Goal: Task Accomplishment & Management: Manage account settings

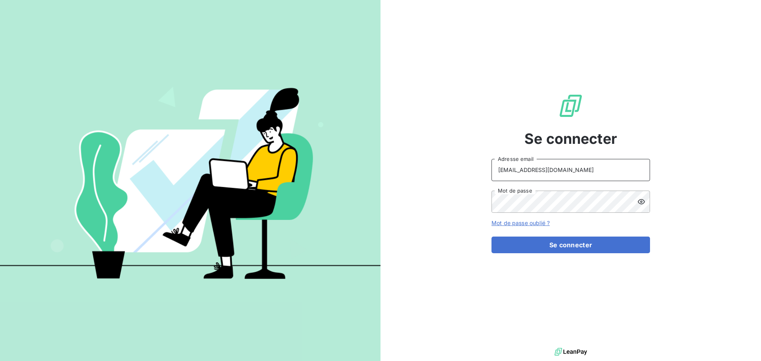
click at [581, 167] on input "[EMAIL_ADDRESS][DOMAIN_NAME]" at bounding box center [571, 170] width 159 height 22
type input "[EMAIL_ADDRESS][DOMAIN_NAME]"
click at [593, 245] on button "Se connecter" at bounding box center [571, 245] width 159 height 17
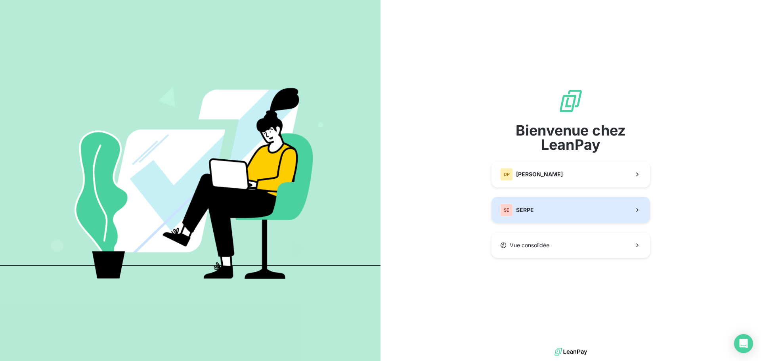
click at [555, 205] on button "SE SERPE" at bounding box center [571, 210] width 159 height 26
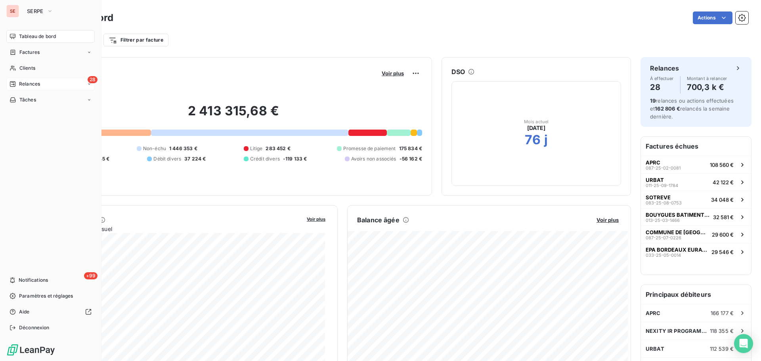
click at [10, 84] on icon at bounding box center [13, 84] width 6 height 6
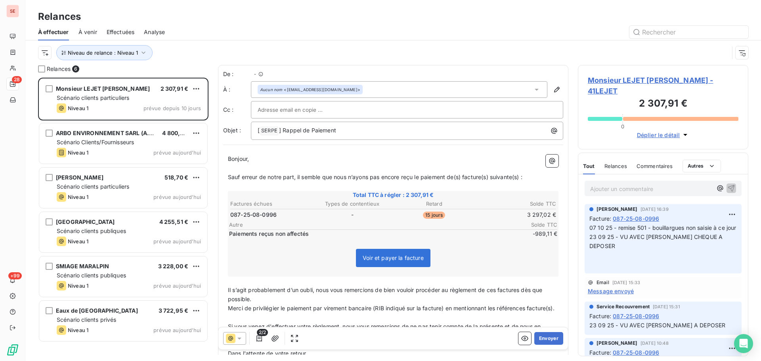
scroll to position [278, 165]
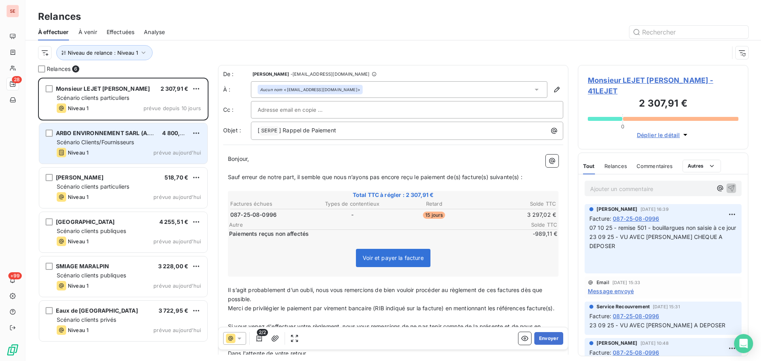
click at [151, 152] on div "Niveau 1 prévue aujourd’hui" at bounding box center [129, 153] width 144 height 10
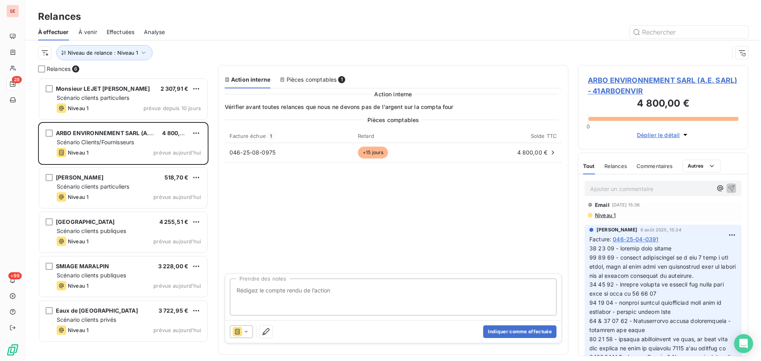
scroll to position [106, 0]
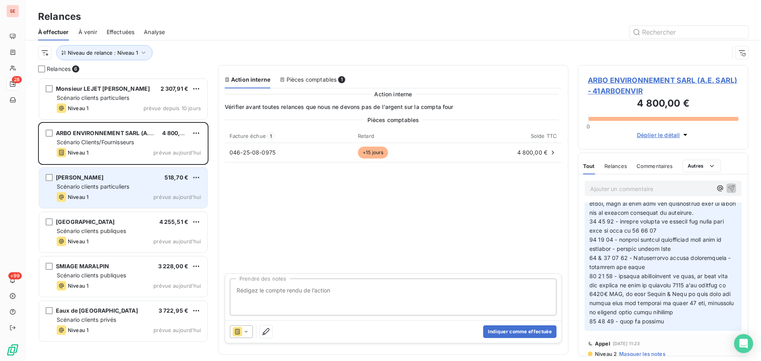
click at [139, 192] on div "Niveau 1 prévue aujourd’hui" at bounding box center [129, 197] width 144 height 10
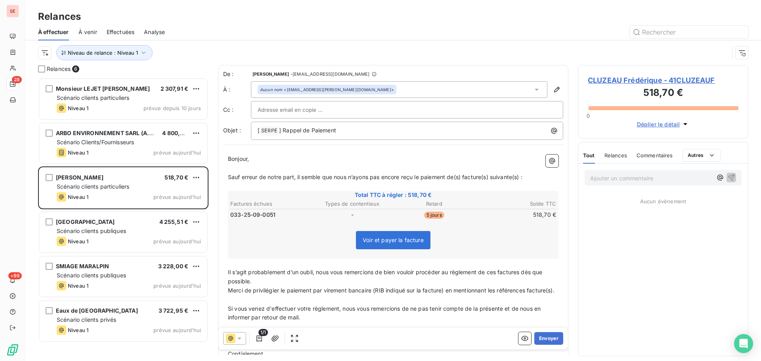
click at [630, 78] on span "CLUZEAU Frédérique - 41CLUZEAUF" at bounding box center [663, 80] width 151 height 11
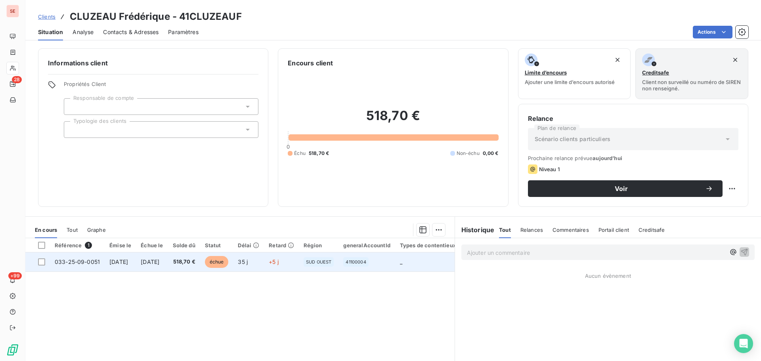
click at [325, 267] on td "SUD OUEST" at bounding box center [319, 262] width 40 height 19
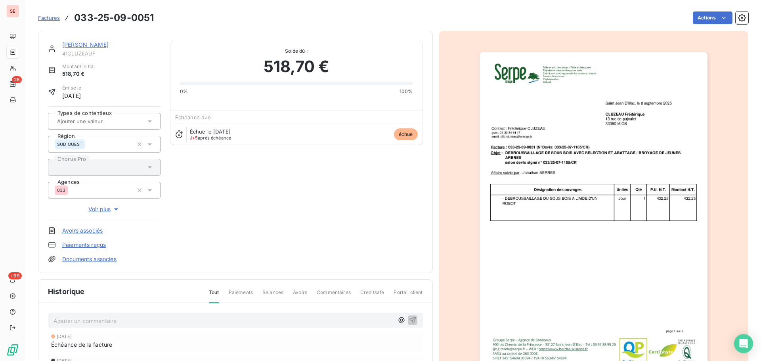
click at [653, 164] on img "button" at bounding box center [594, 213] width 228 height 323
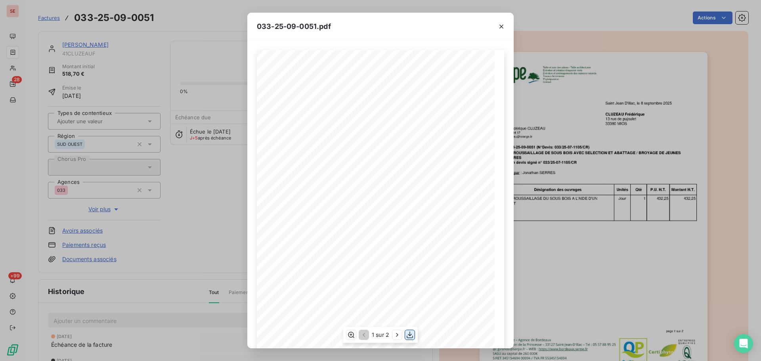
scroll to position [47, 0]
click at [409, 337] on icon "button" at bounding box center [410, 335] width 8 height 8
click at [105, 323] on div "033-25-09-0051.pdf [GEOGRAPHIC_DATA], le [DATE] [PERSON_NAME] [STREET_ADDRESS] …" at bounding box center [380, 180] width 761 height 361
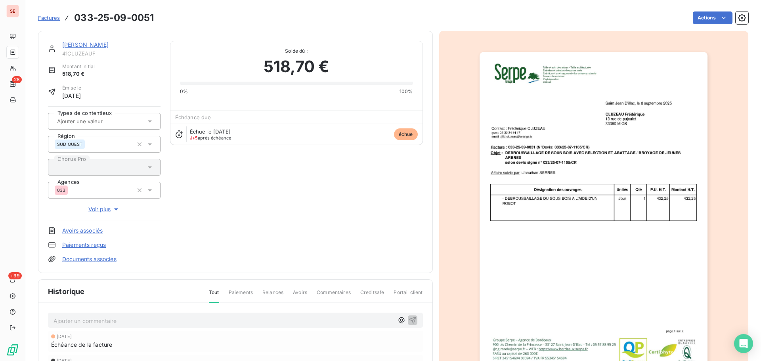
click at [104, 326] on div "Ajouter un commentaire ﻿" at bounding box center [235, 320] width 375 height 15
click at [109, 321] on p "Ajouter un commentaire ﻿" at bounding box center [224, 321] width 340 height 10
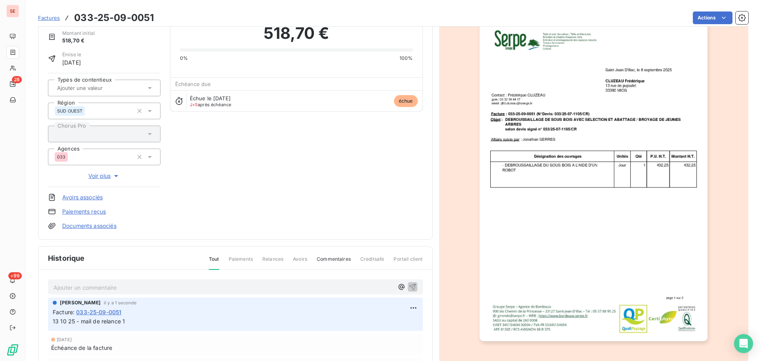
scroll to position [0, 0]
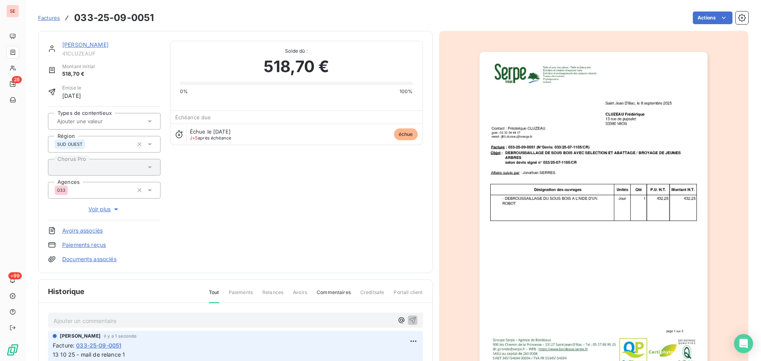
click at [109, 44] on link "[PERSON_NAME]" at bounding box center [85, 44] width 46 height 7
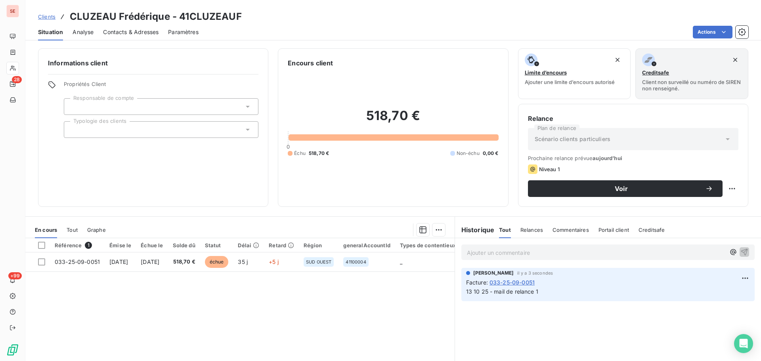
click at [141, 28] on span "Contacts & Adresses" at bounding box center [131, 32] width 56 height 8
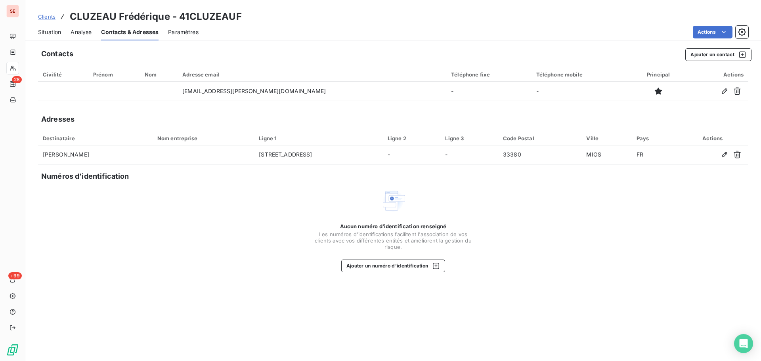
click at [54, 34] on span "Situation" at bounding box center [49, 32] width 23 height 8
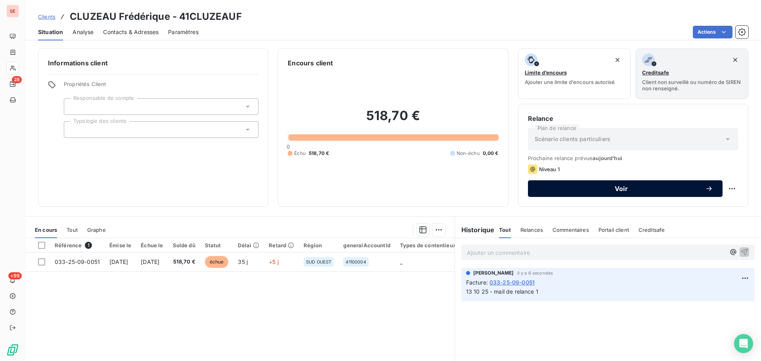
click at [638, 189] on span "Voir" at bounding box center [622, 189] width 168 height 6
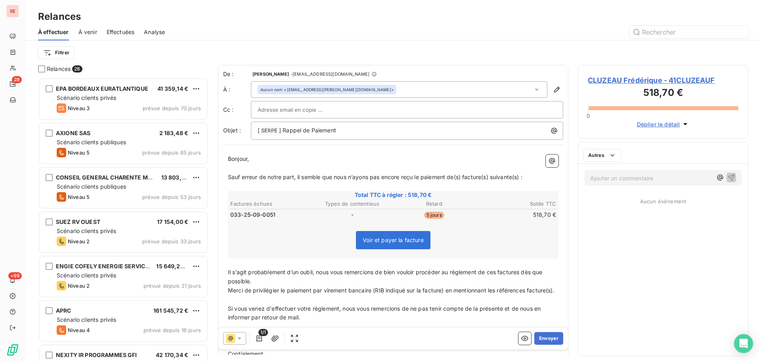
scroll to position [278, 165]
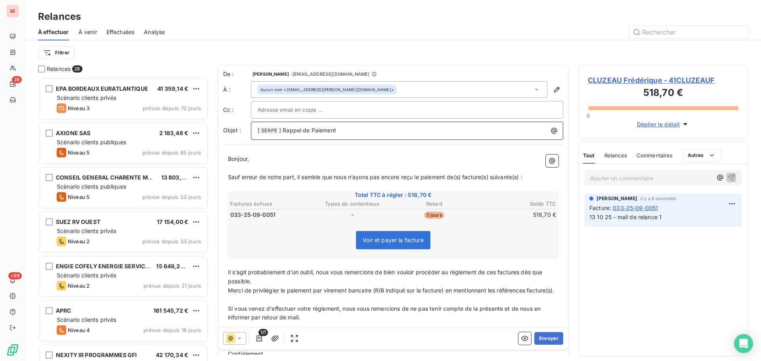
click at [282, 132] on span "] Rappel de Paiement" at bounding box center [307, 130] width 57 height 7
click at [462, 176] on span "Sauf erreur de notre part, il semble que nous n’ayons pas encore reçu le paieme…" at bounding box center [375, 177] width 295 height 7
click at [463, 177] on span "Sauf erreur de notre part, il semble que nous n’ayons pas encore reçu le paieme…" at bounding box center [375, 177] width 295 height 7
click at [489, 179] on span "Sauf erreur de notre part, il semble que nous n’ayons pas encore reçu le paieme…" at bounding box center [375, 177] width 294 height 7
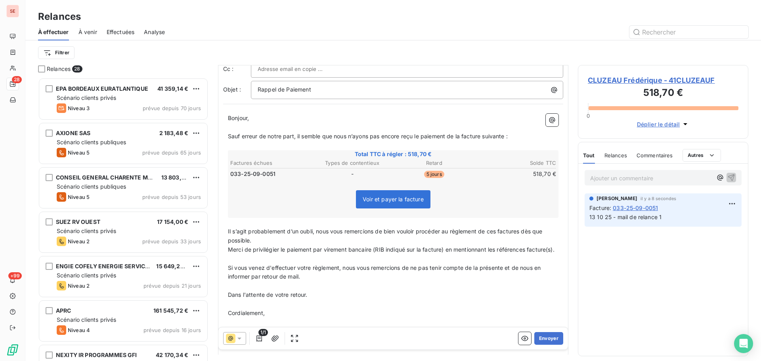
scroll to position [86, 0]
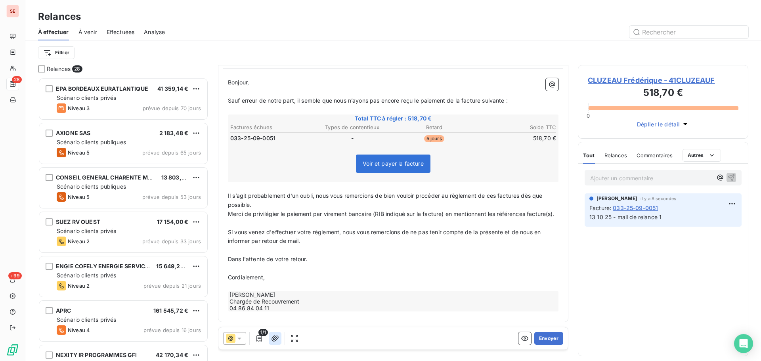
click at [276, 337] on icon "button" at bounding box center [275, 338] width 7 height 6
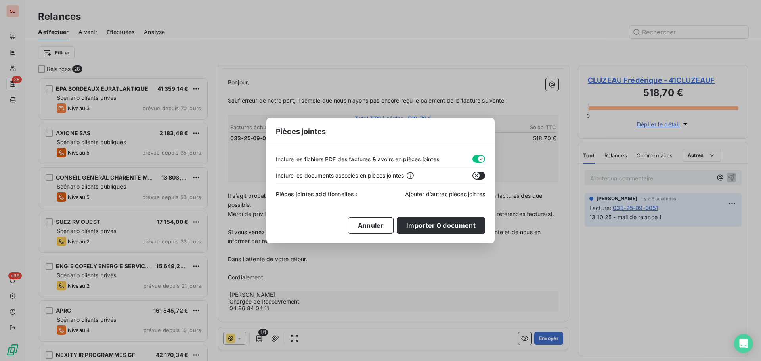
click at [448, 193] on span "Ajouter d’autres pièces jointes" at bounding box center [445, 194] width 80 height 7
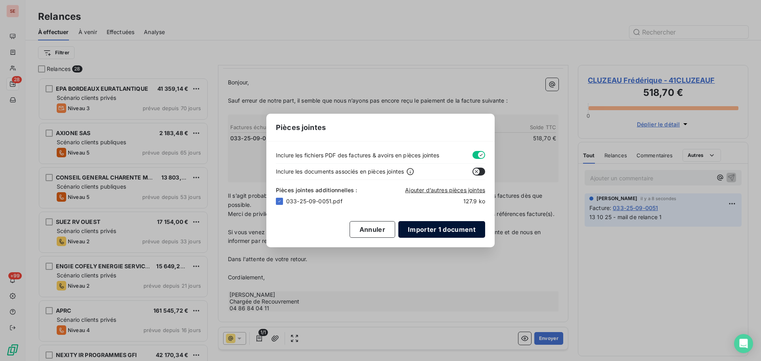
click at [450, 231] on button "Importer 1 document" at bounding box center [442, 229] width 87 height 17
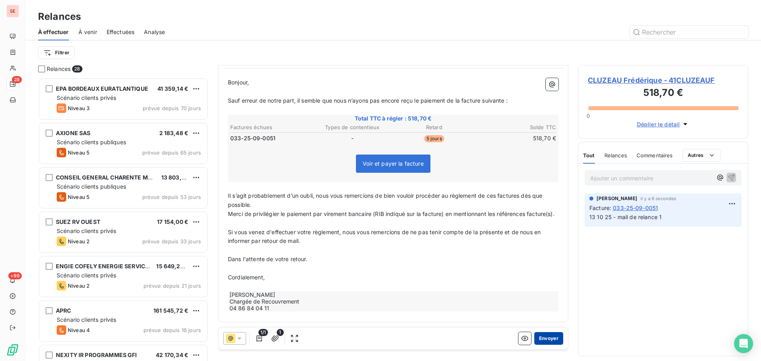
click at [538, 335] on button "Envoyer" at bounding box center [549, 338] width 29 height 13
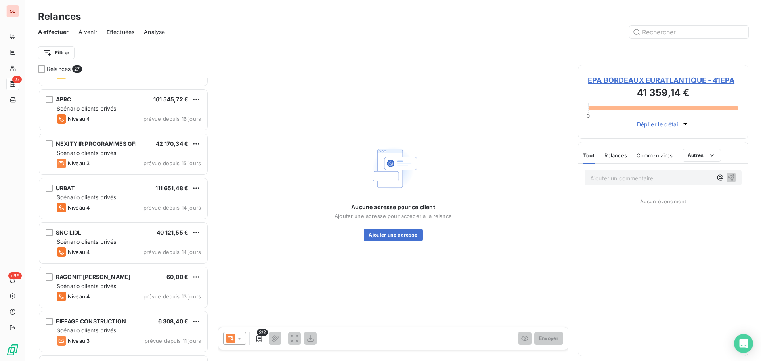
scroll to position [529, 0]
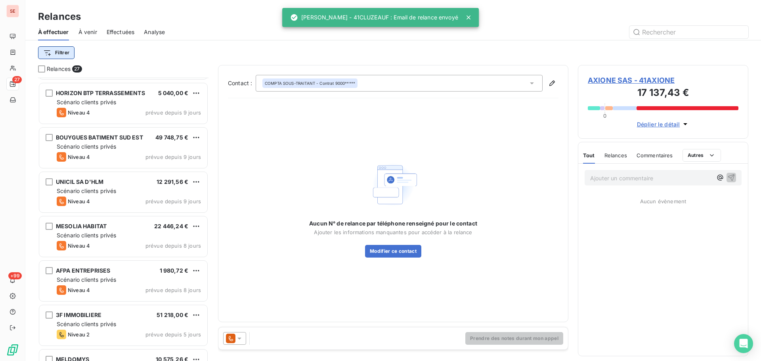
click at [65, 53] on html "SE 27 +99 Relances À effectuer À venir Effectuées Analyse Filtrer Relances 27 E…" at bounding box center [380, 180] width 761 height 361
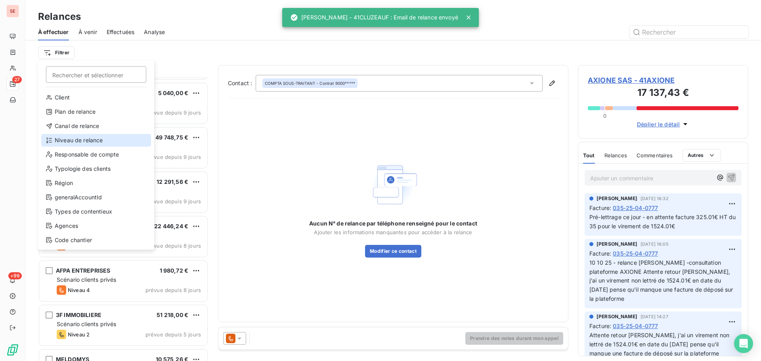
click at [93, 141] on div "Niveau de relance" at bounding box center [96, 140] width 110 height 13
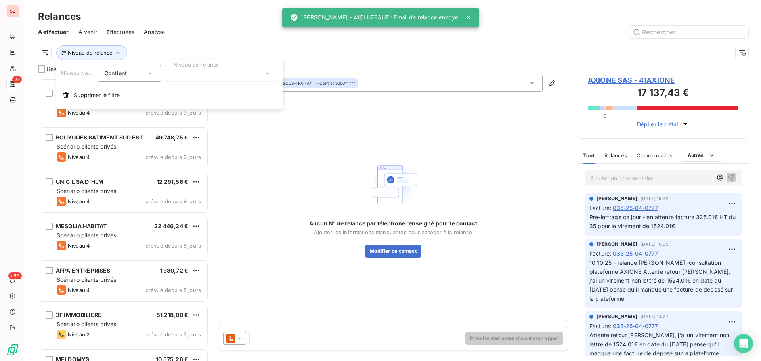
click at [224, 68] on div at bounding box center [221, 73] width 114 height 17
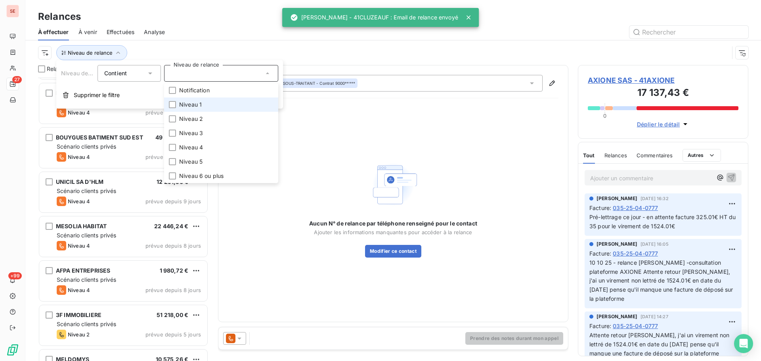
click at [220, 104] on li "Niveau 1" at bounding box center [221, 105] width 114 height 14
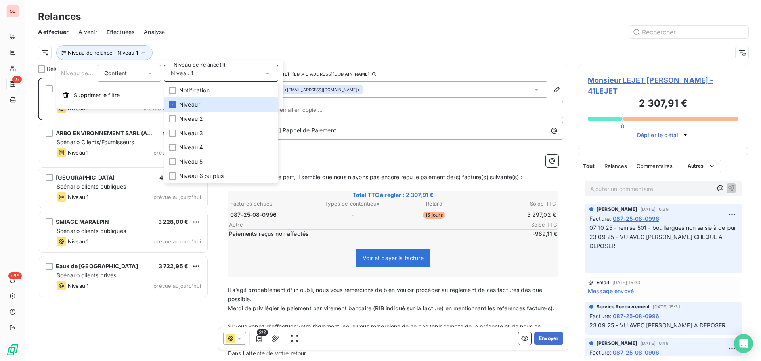
click at [228, 40] on div "Niveau de relance : Niveau 1" at bounding box center [393, 52] width 711 height 25
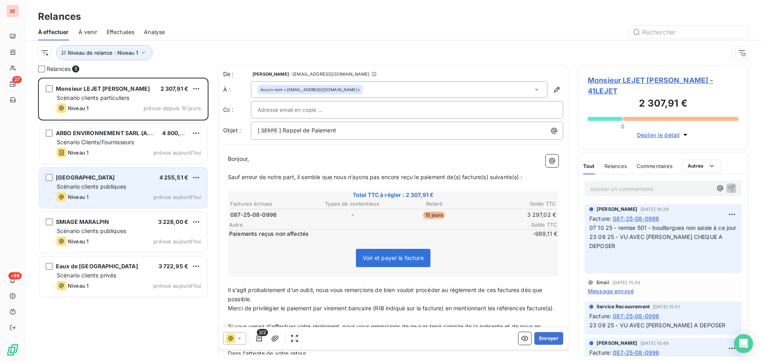
click at [158, 190] on div "Scénario clients publiques" at bounding box center [129, 187] width 144 height 8
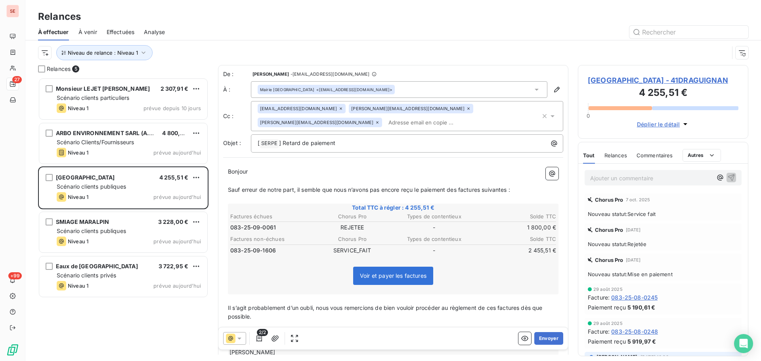
click at [609, 75] on div "[GEOGRAPHIC_DATA] - 41DRAGUIGNAN 4 255,51 € 0 Déplier le détail" at bounding box center [663, 102] width 171 height 74
click at [613, 77] on span "[GEOGRAPHIC_DATA] - 41DRAGUIGNAN" at bounding box center [663, 80] width 151 height 11
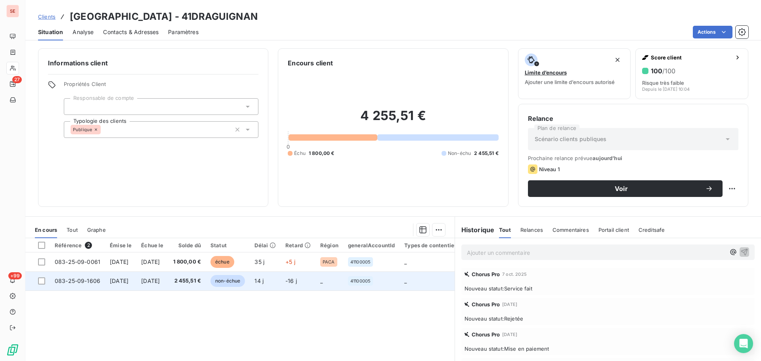
click at [168, 284] on td "[DATE]" at bounding box center [152, 281] width 32 height 19
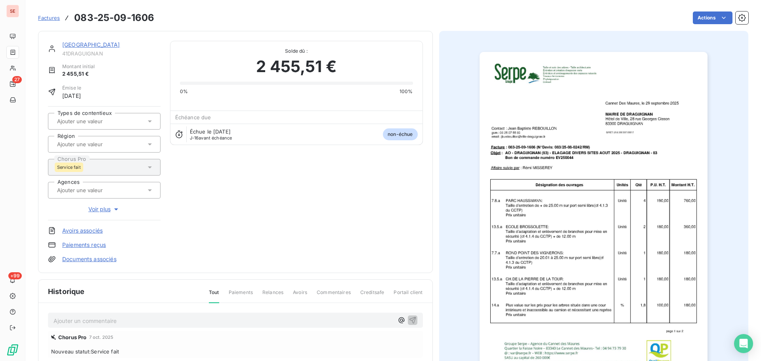
click at [105, 45] on link "[GEOGRAPHIC_DATA]" at bounding box center [91, 44] width 58 height 7
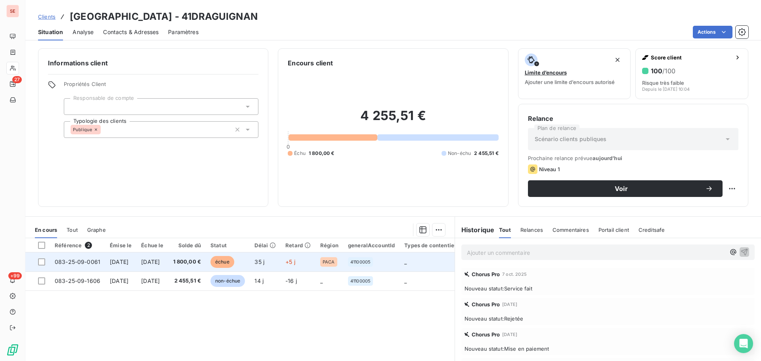
click at [200, 264] on span "1 800,00 €" at bounding box center [187, 262] width 28 height 8
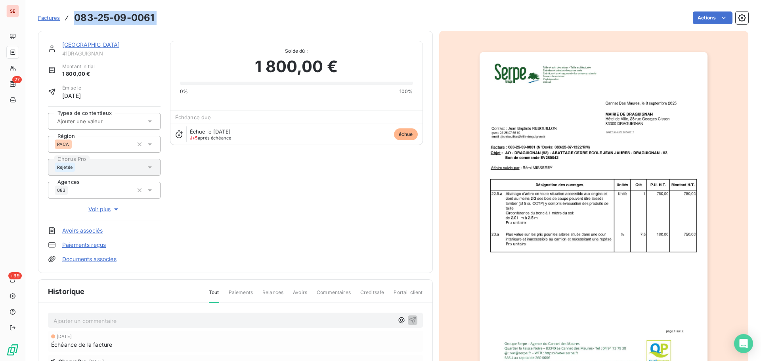
drag, startPoint x: 157, startPoint y: 20, endPoint x: 76, endPoint y: 18, distance: 80.9
click at [76, 18] on div "Factures 083-25-09-0061 Actions" at bounding box center [393, 18] width 711 height 17
copy section "083-25-09-0061 Actions"
click at [199, 323] on p "Ajouter un commentaire ﻿" at bounding box center [224, 321] width 340 height 10
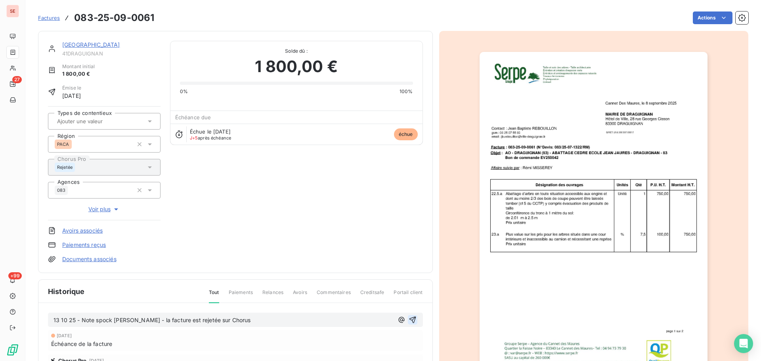
click at [412, 320] on icon "button" at bounding box center [413, 320] width 8 height 8
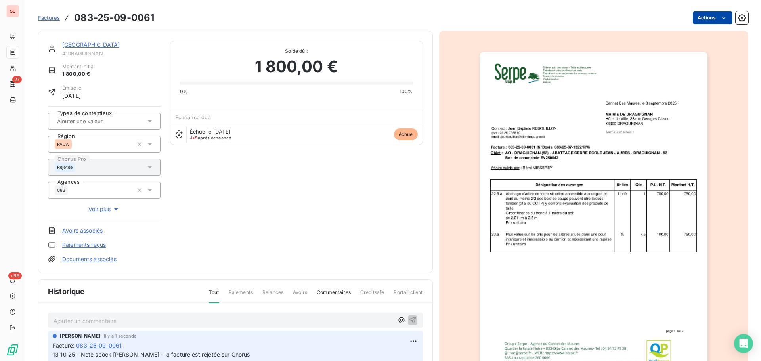
click at [695, 19] on html "SE 27 +99 Factures 083-25-09-0061 Actions MAIRIE DE DRAGUIGNAN 41DRAGUIGNAN Mon…" at bounding box center [380, 180] width 761 height 361
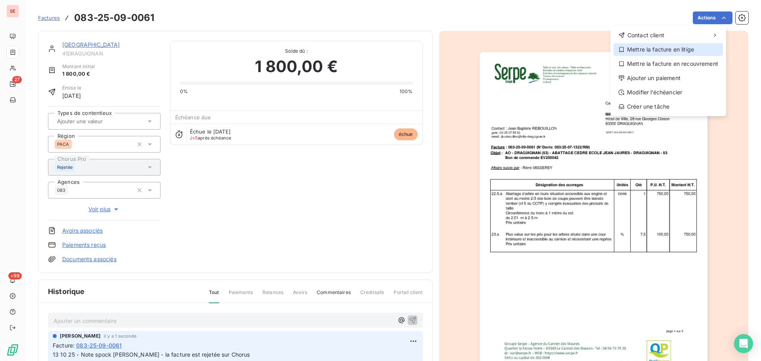
click at [681, 54] on div "Mettre la facture en litige" at bounding box center [668, 49] width 109 height 13
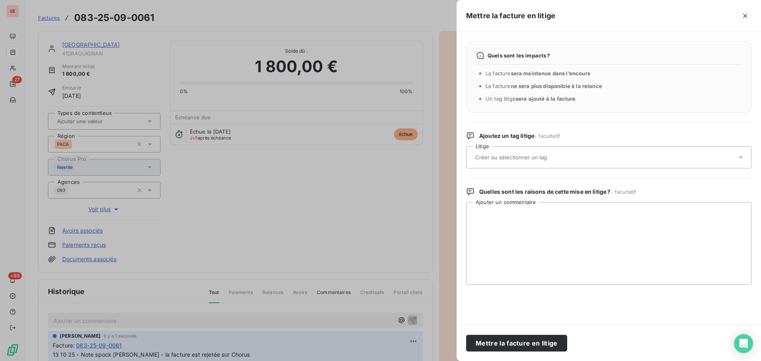
click at [570, 161] on div at bounding box center [605, 157] width 264 height 17
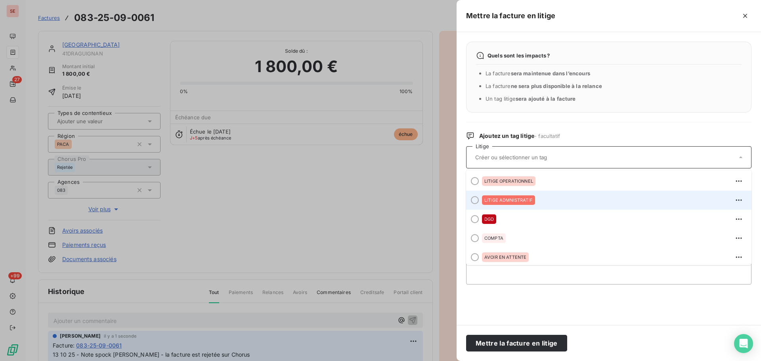
click at [542, 198] on div "LITIGE ADMNISTRATIF" at bounding box center [613, 200] width 263 height 13
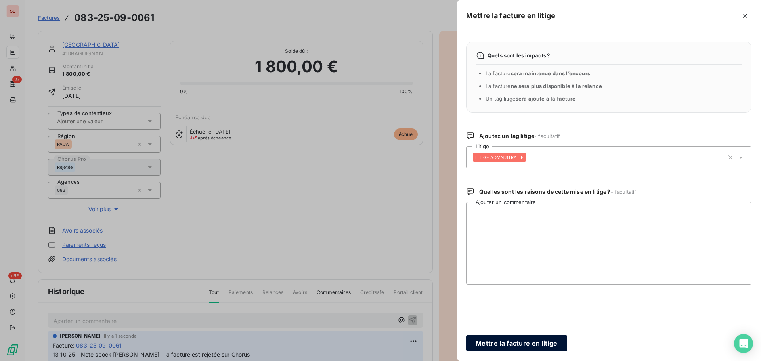
click at [539, 345] on button "Mettre la facture en litige" at bounding box center [516, 343] width 101 height 17
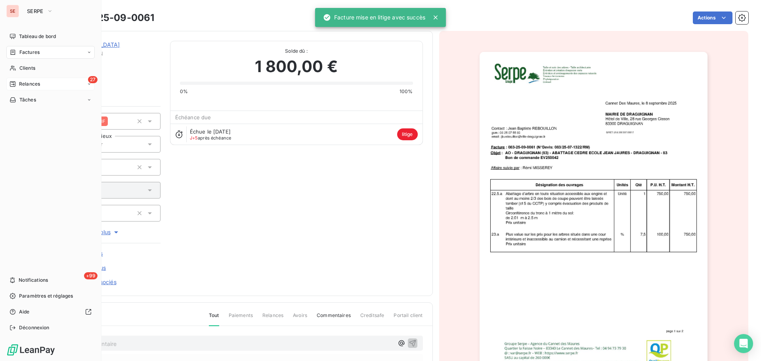
click at [27, 87] on span "Relances" at bounding box center [29, 84] width 21 height 7
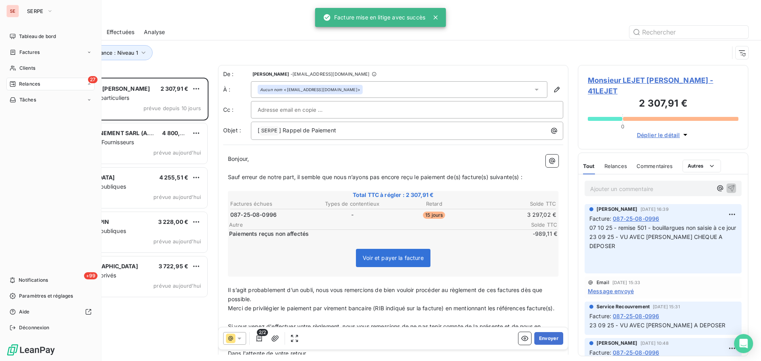
scroll to position [278, 165]
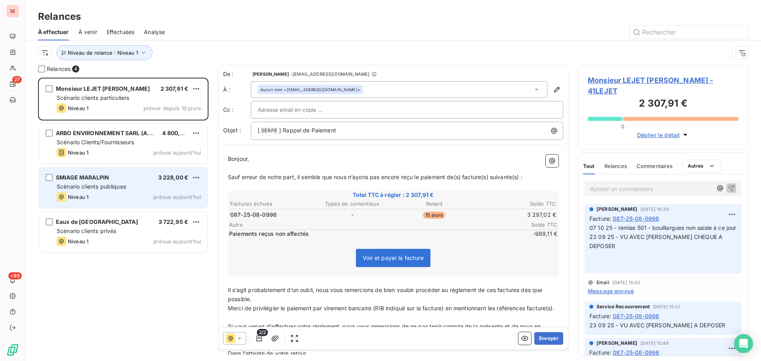
click at [137, 199] on div "Niveau 1 prévue aujourd’hui" at bounding box center [129, 197] width 144 height 10
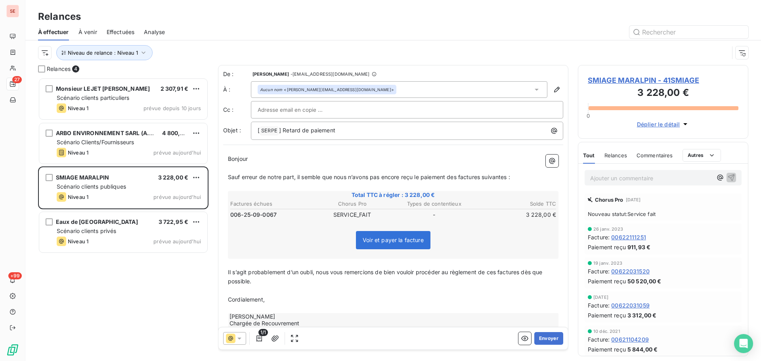
click at [630, 81] on span "SMIAGE MARALPIN - 41SMIAGE" at bounding box center [663, 80] width 151 height 11
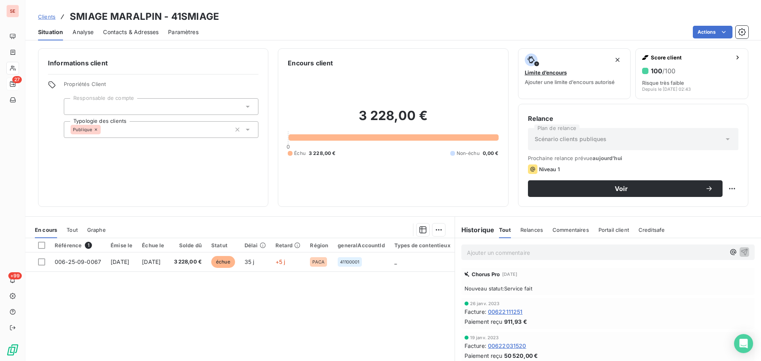
click at [128, 37] on div "Contacts & Adresses" at bounding box center [131, 32] width 56 height 17
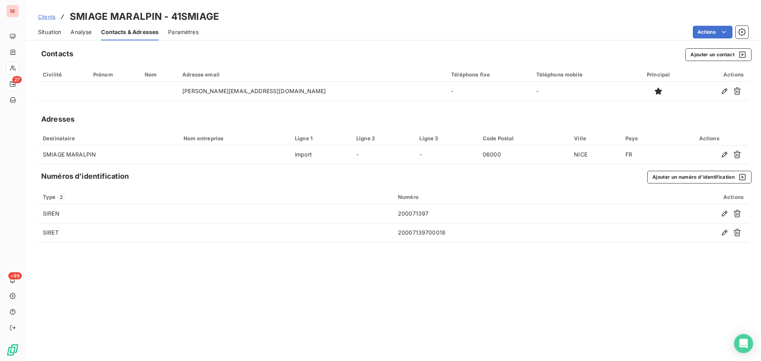
click at [49, 35] on span "Situation" at bounding box center [49, 32] width 23 height 8
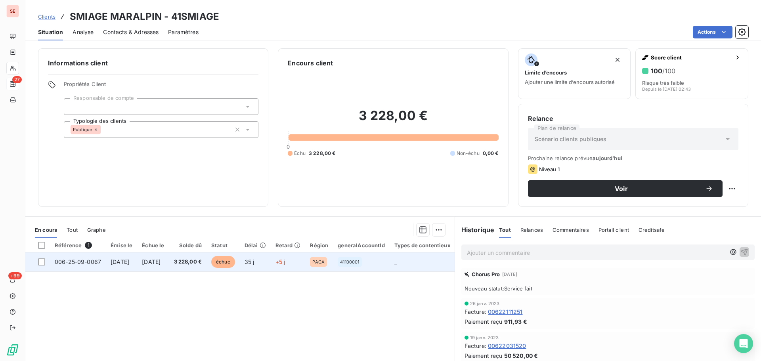
click at [202, 264] on span "3 228,00 €" at bounding box center [188, 262] width 28 height 8
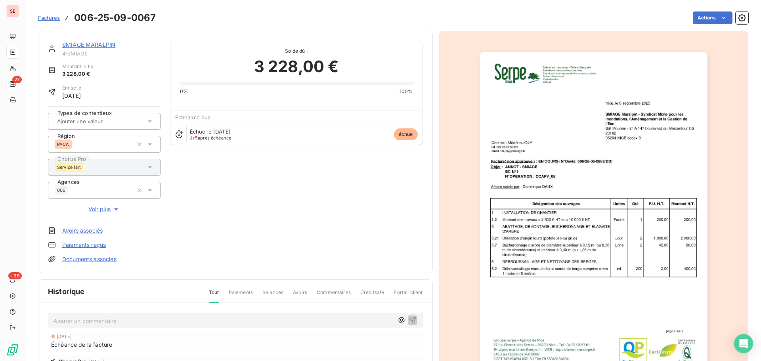
click at [197, 318] on p "Ajouter un commentaire ﻿" at bounding box center [224, 321] width 340 height 10
click at [409, 322] on icon "button" at bounding box center [413, 320] width 8 height 8
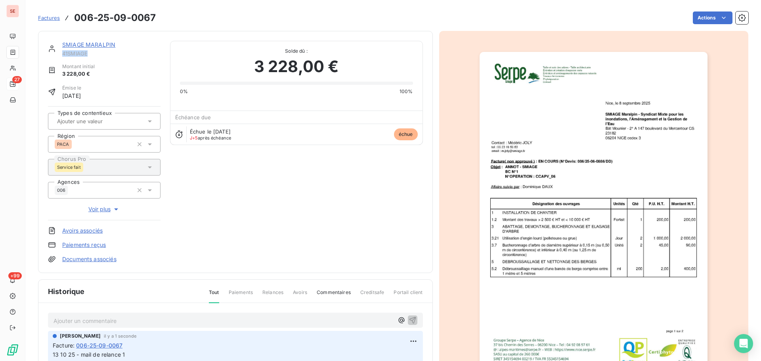
drag, startPoint x: 87, startPoint y: 56, endPoint x: 61, endPoint y: 54, distance: 26.2
click at [61, 54] on div "SMIAGE MARALPIN 41SMIAGE" at bounding box center [104, 49] width 113 height 16
copy span "41SMIAGE"
click at [105, 46] on link "SMIAGE MARALPIN" at bounding box center [88, 44] width 53 height 7
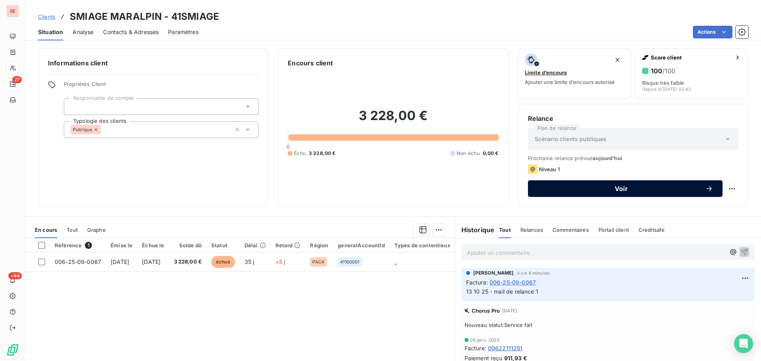
click at [575, 188] on span "Voir" at bounding box center [622, 189] width 168 height 6
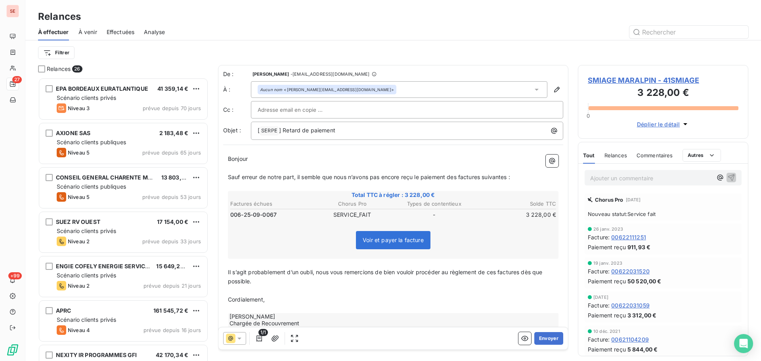
scroll to position [278, 165]
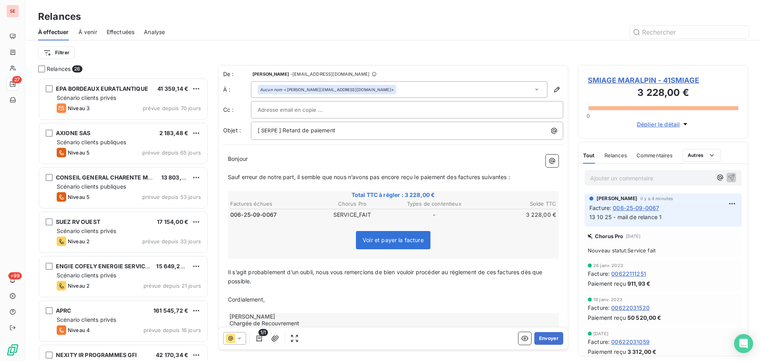
click at [248, 160] on span "Bonjour" at bounding box center [238, 158] width 20 height 7
drag, startPoint x: 461, startPoint y: 177, endPoint x: 463, endPoint y: 189, distance: 12.1
click at [462, 177] on span "Sauf erreur de notre part, il semble que nous n’avons pas encore reçu le paieme…" at bounding box center [369, 177] width 282 height 7
click at [487, 178] on span "Sauf erreur de notre part, il semble que nous n’avons pas encore reçu le paieme…" at bounding box center [371, 177] width 286 height 7
click at [500, 275] on span "Il s’agit probablement d’un oubli, nous vous remercions de bien vouloir procéde…" at bounding box center [386, 277] width 316 height 16
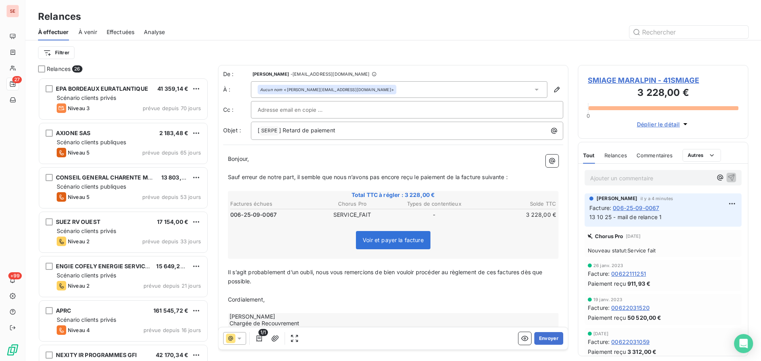
click at [498, 274] on span "Il s’agit probablement d’un oubli, nous vous remercions de bien vouloir procéde…" at bounding box center [386, 277] width 316 height 16
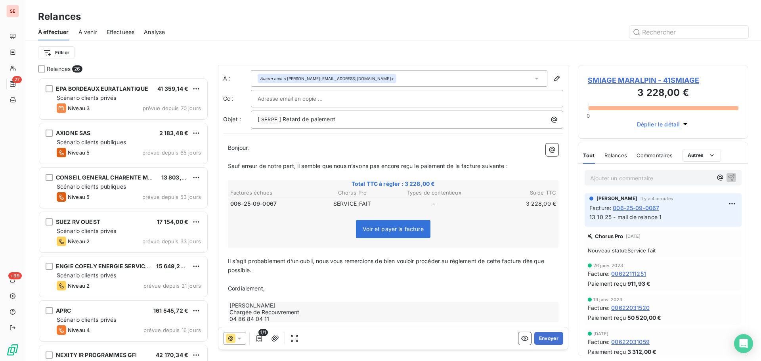
scroll to position [22, 0]
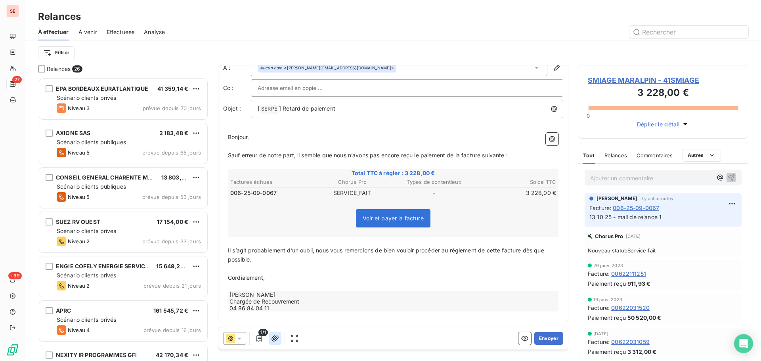
click at [279, 339] on button "button" at bounding box center [275, 338] width 13 height 13
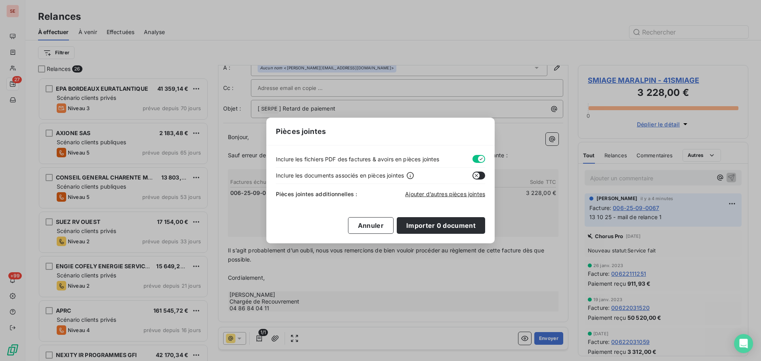
click at [519, 153] on div "Pièces jointes Inclure les fichiers PDF des factures & avoirs en pièces jointes…" at bounding box center [380, 180] width 761 height 361
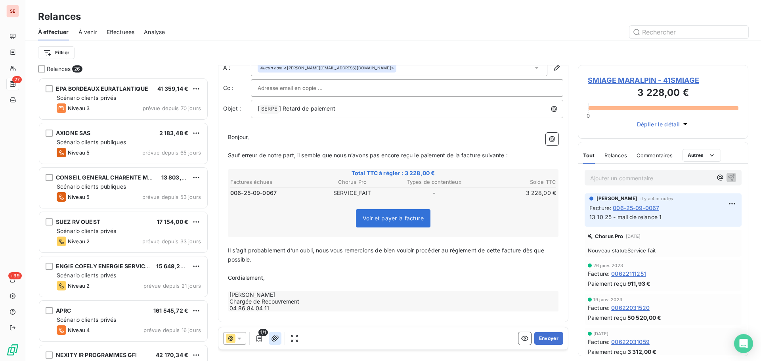
click at [274, 338] on icon "button" at bounding box center [275, 339] width 8 height 8
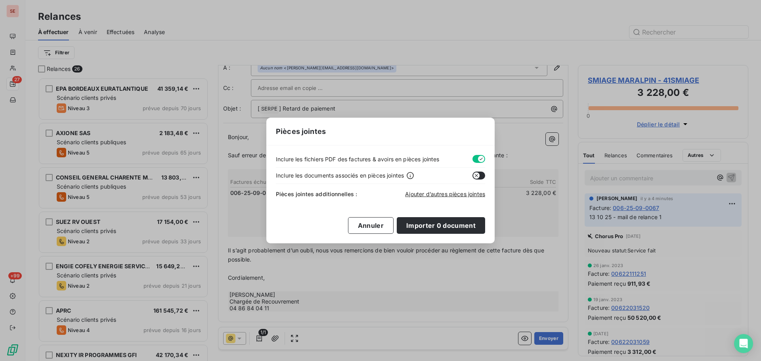
click at [426, 197] on div "Ajouter d’autres pièces jointes" at bounding box center [445, 194] width 80 height 8
click at [435, 193] on span "Ajouter d’autres pièces jointes" at bounding box center [445, 194] width 80 height 7
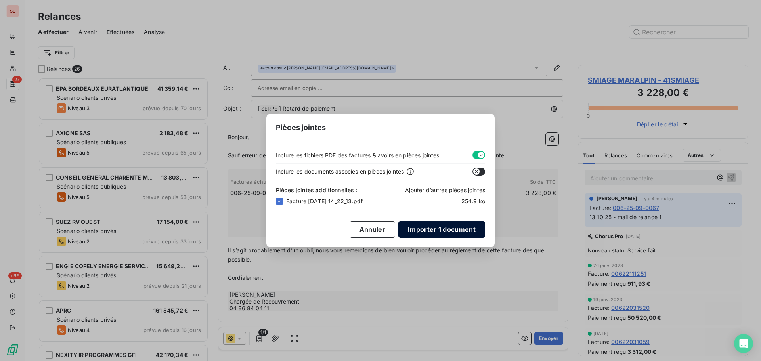
click at [443, 229] on button "Importer 1 document" at bounding box center [442, 229] width 87 height 17
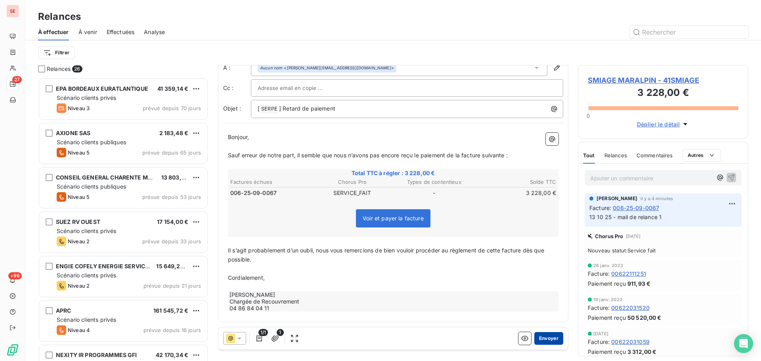
click at [549, 339] on button "Envoyer" at bounding box center [549, 338] width 29 height 13
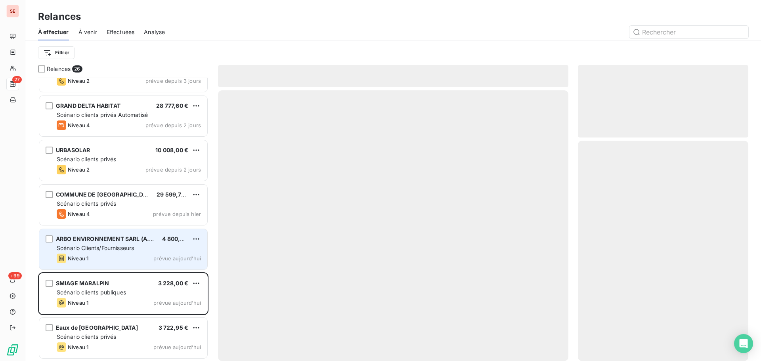
scroll to position [827, 0]
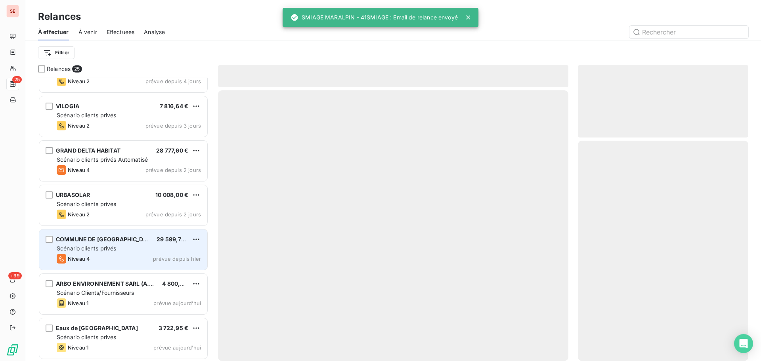
scroll to position [827, 0]
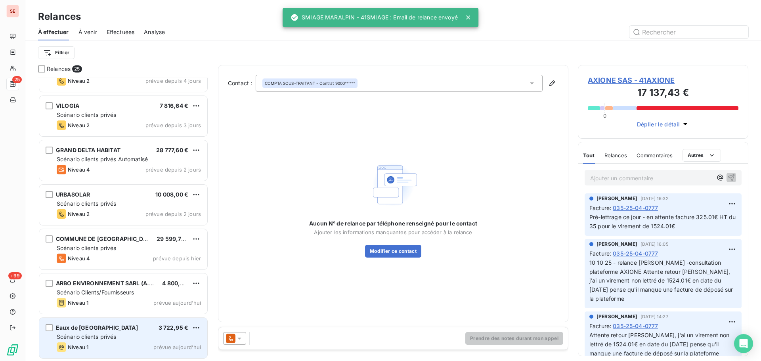
click at [126, 334] on div "Scénario clients privés" at bounding box center [129, 337] width 144 height 8
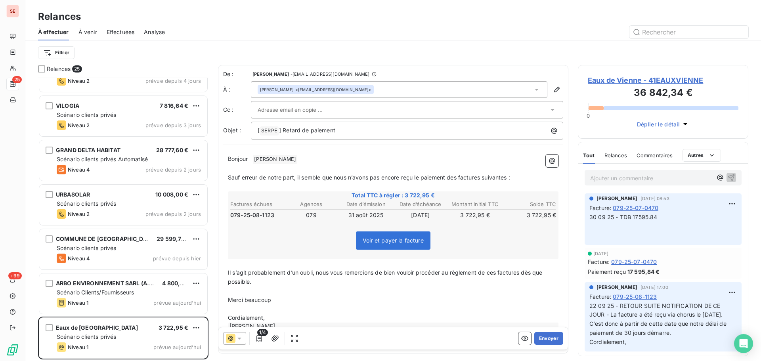
click at [617, 82] on span "Eaux de Vienne - 41EAUXVIENNE" at bounding box center [663, 80] width 151 height 11
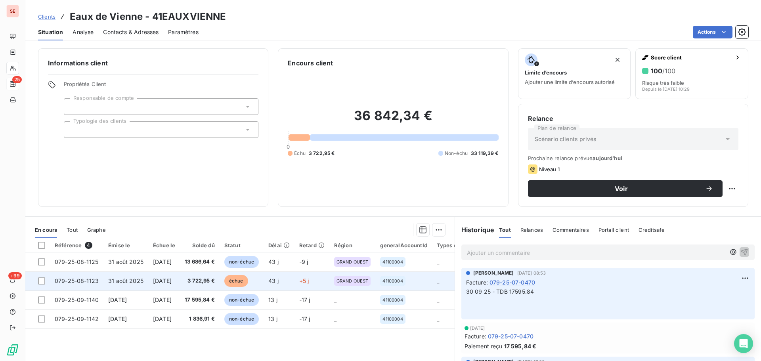
click at [172, 281] on span "[DATE]" at bounding box center [162, 281] width 19 height 7
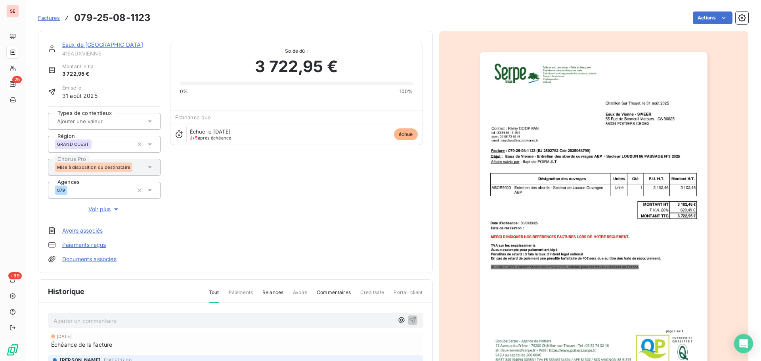
click at [91, 44] on link "Eaux de [GEOGRAPHIC_DATA]" at bounding box center [102, 44] width 81 height 7
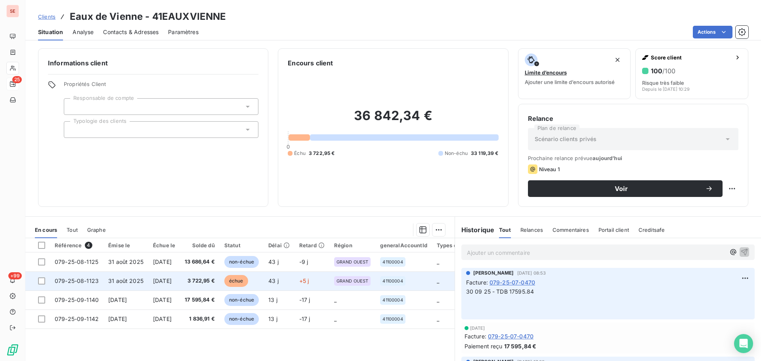
click at [215, 278] on span "3 722,95 €" at bounding box center [200, 281] width 30 height 8
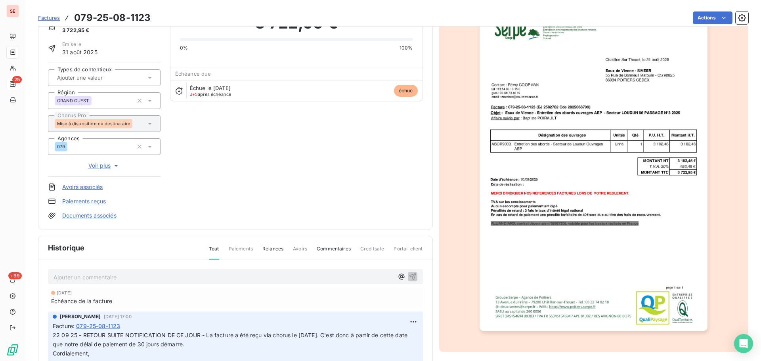
scroll to position [109, 0]
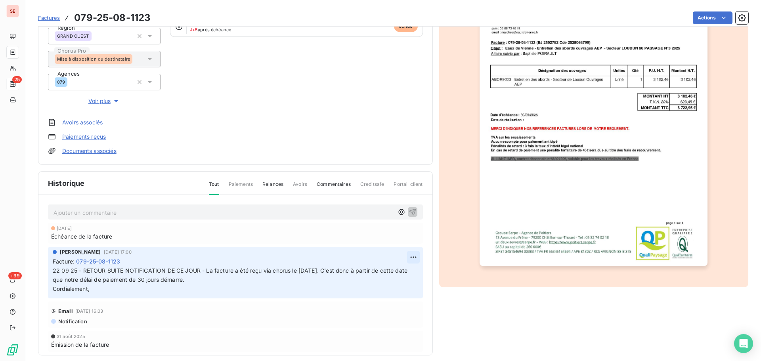
click at [405, 257] on html "SE 25 +99 Factures 079-25-08-1123 Actions Eaux de [GEOGRAPHIC_DATA] 41EAUXVIENN…" at bounding box center [380, 180] width 761 height 361
click at [393, 269] on div "Editer" at bounding box center [385, 274] width 44 height 13
click at [54, 273] on span "22 09 25 - RETOUR SUITE NOTIFICATION DE CE JOUR - La facture a été reçu via cho…" at bounding box center [231, 275] width 357 height 16
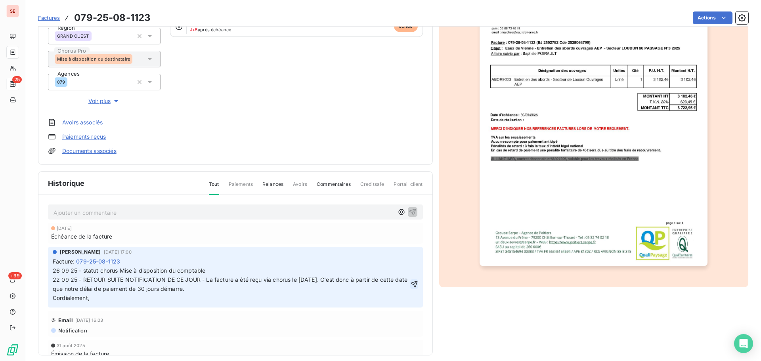
click at [411, 282] on icon "button" at bounding box center [414, 284] width 7 height 7
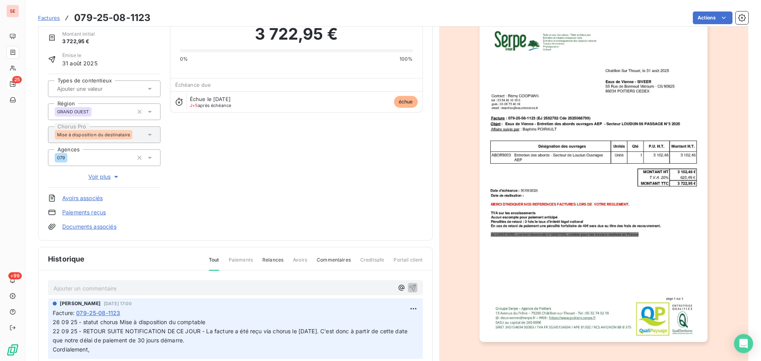
scroll to position [0, 0]
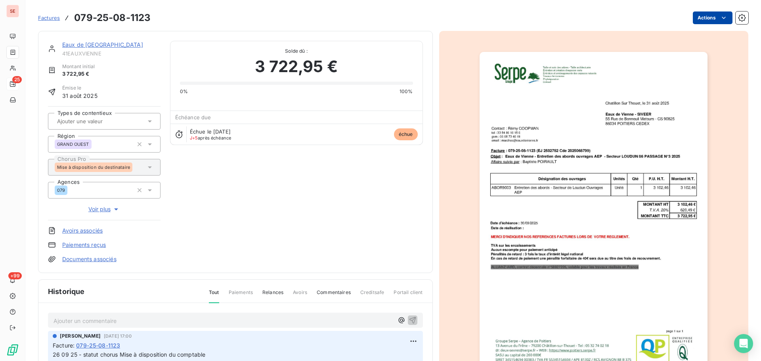
click at [688, 18] on html "SE 25 +99 Factures 079-25-08-1123 Actions Eaux de [GEOGRAPHIC_DATA] 41EAUXVIENN…" at bounding box center [380, 180] width 761 height 361
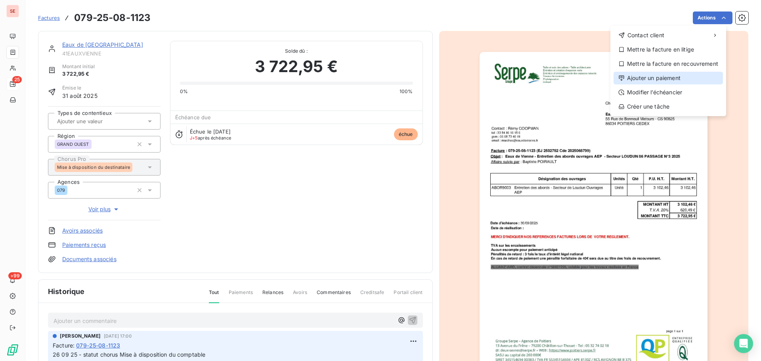
click at [672, 81] on div "Ajouter un paiement" at bounding box center [668, 78] width 109 height 13
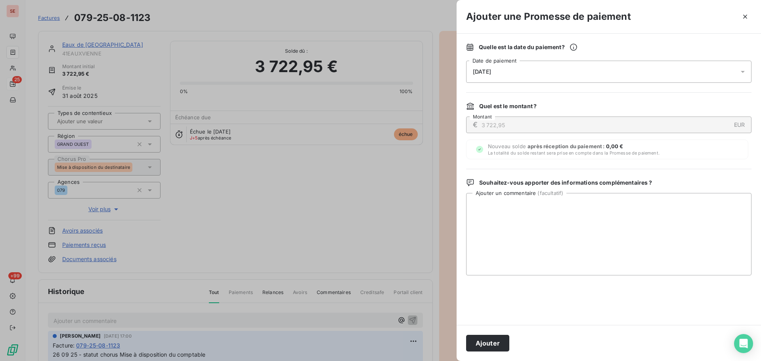
click at [565, 69] on div "[DATE]" at bounding box center [609, 72] width 286 height 22
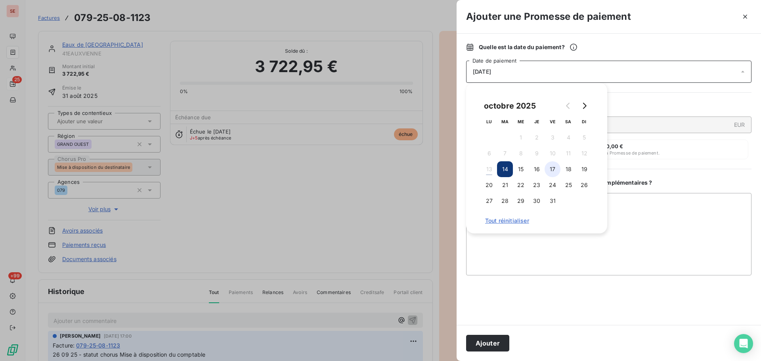
drag, startPoint x: 585, startPoint y: 169, endPoint x: 553, endPoint y: 170, distance: 31.3
click at [584, 169] on button "19" at bounding box center [585, 169] width 16 height 16
click at [496, 341] on button "Ajouter" at bounding box center [487, 343] width 43 height 17
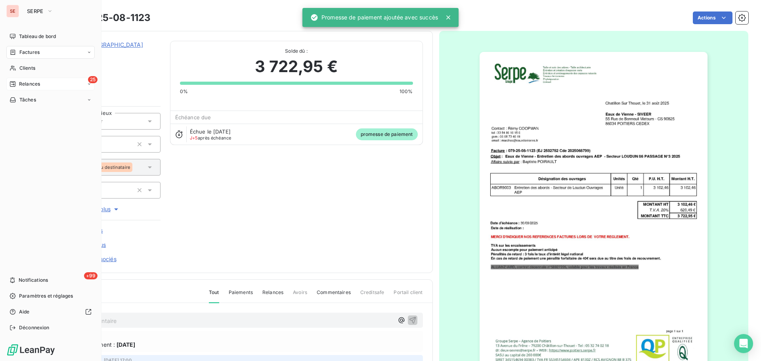
click at [31, 82] on span "Relances" at bounding box center [29, 84] width 21 height 7
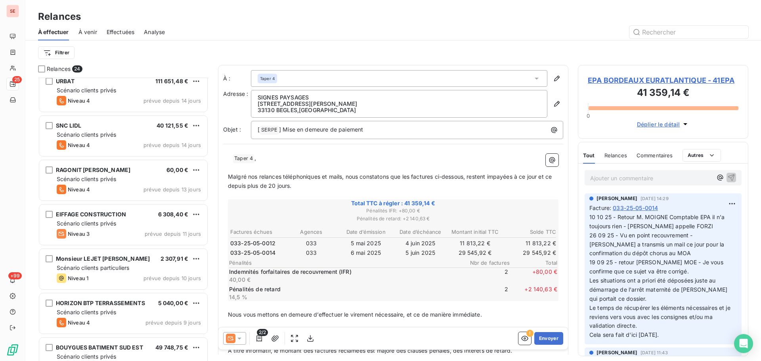
scroll to position [318, 0]
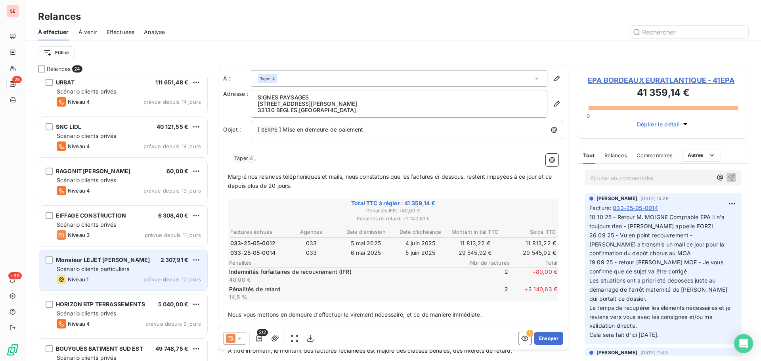
click at [146, 283] on div "Niveau 1 prévue depuis 10 jours" at bounding box center [129, 280] width 144 height 10
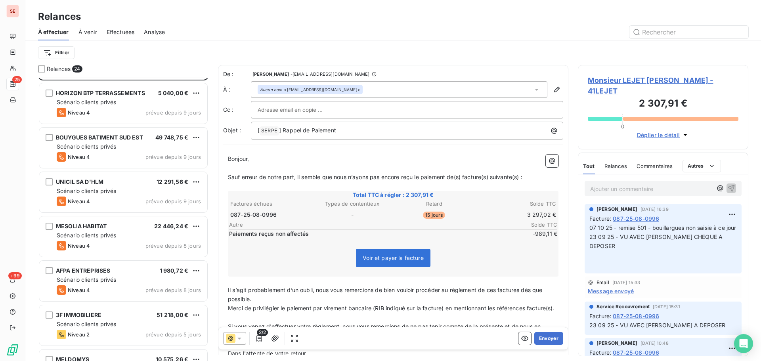
scroll to position [424, 0]
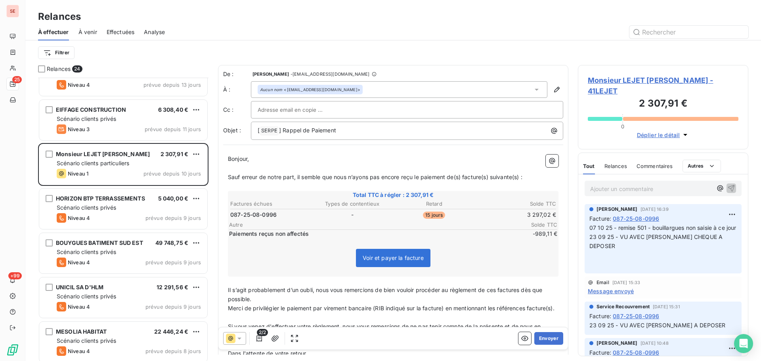
click at [654, 75] on span "Monsieur LEJET [PERSON_NAME] - 41LEJET" at bounding box center [663, 85] width 151 height 21
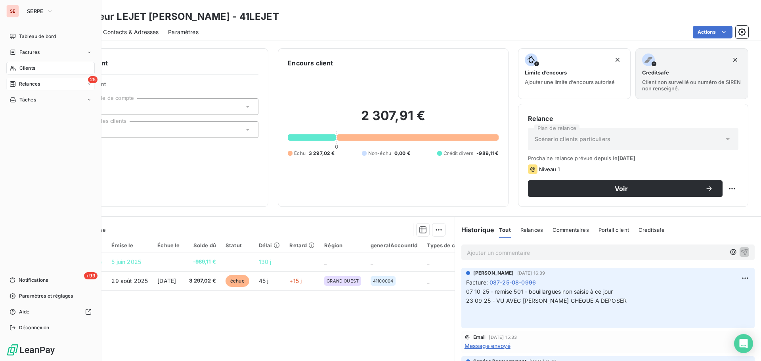
click at [27, 81] on span "Relances" at bounding box center [29, 84] width 21 height 7
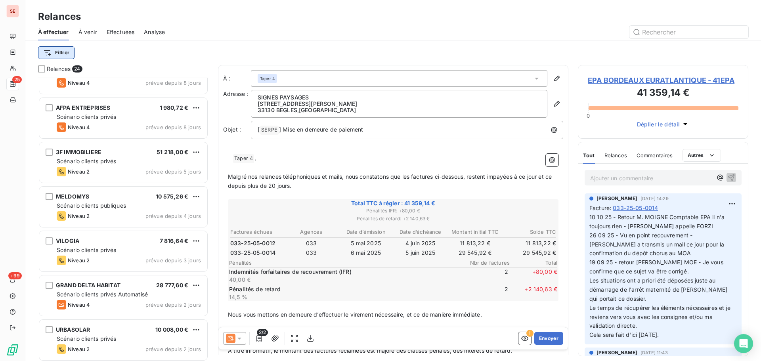
scroll to position [677, 0]
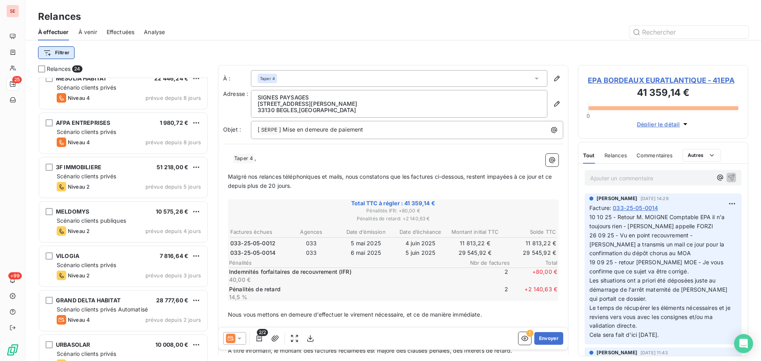
click at [59, 52] on html "SE 25 +99 Relances À effectuer À venir Effectuées Analyse Filtrer Relances 24 A…" at bounding box center [380, 180] width 761 height 361
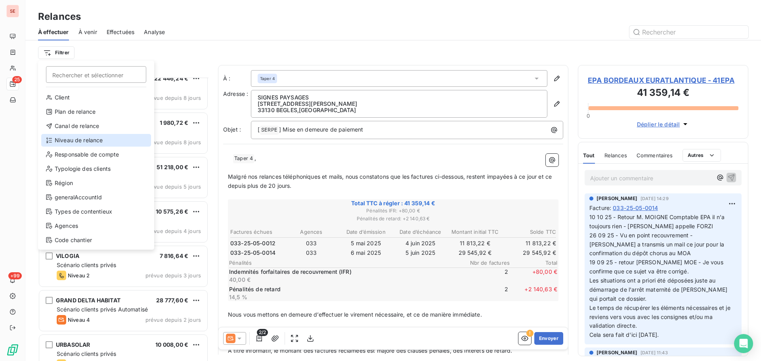
click at [99, 142] on div "Niveau de relance" at bounding box center [96, 140] width 110 height 13
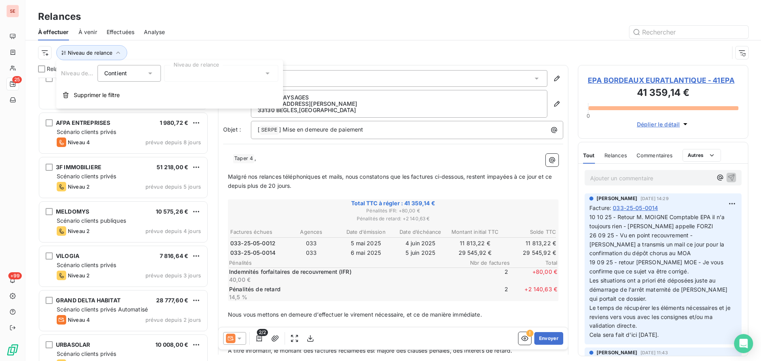
click at [237, 74] on div at bounding box center [221, 73] width 114 height 17
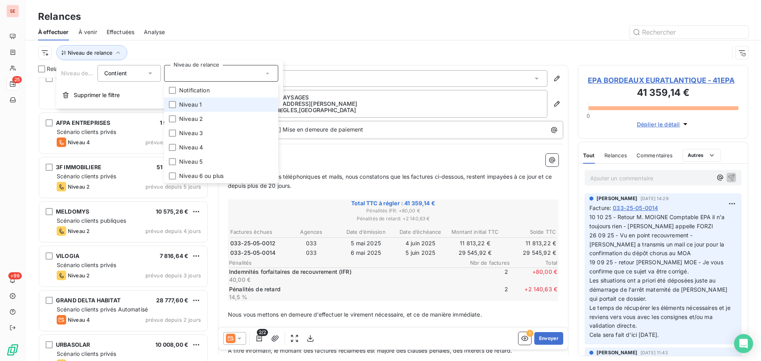
click at [223, 107] on li "Niveau 1" at bounding box center [221, 105] width 114 height 14
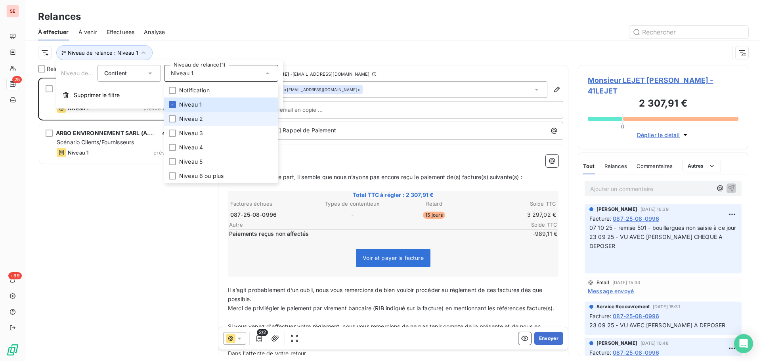
scroll to position [278, 165]
click at [98, 207] on div "Monsieur LEJET JEAN 2 307,91 € Scénario clients particuliers Niveau 1 prévue de…" at bounding box center [123, 220] width 171 height 284
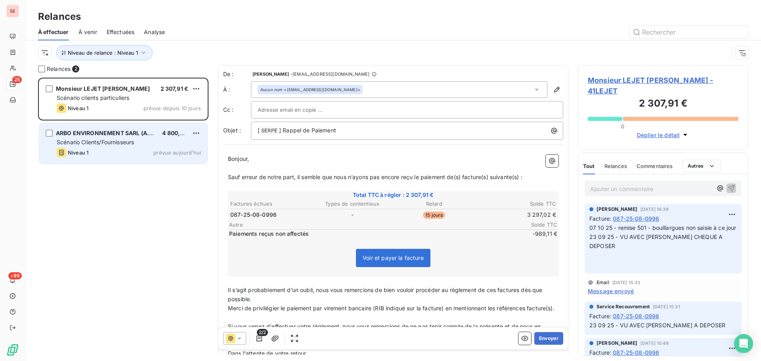
click at [96, 150] on div "Niveau 1 prévue aujourd’hui" at bounding box center [129, 153] width 144 height 10
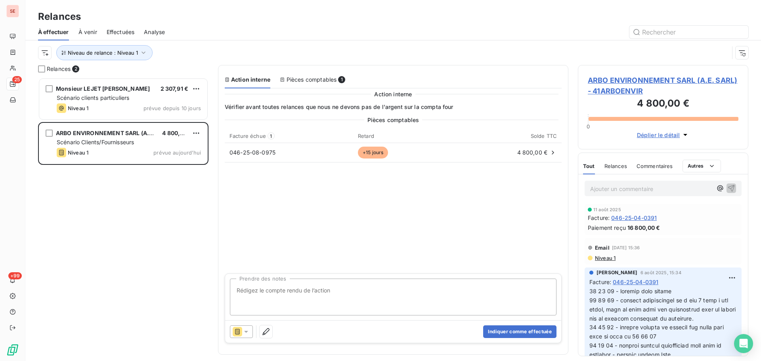
click at [625, 79] on span "ARBO ENVIRONNEMENT SARL (A.E. SARL) - 41ARBOENVIR" at bounding box center [663, 85] width 151 height 21
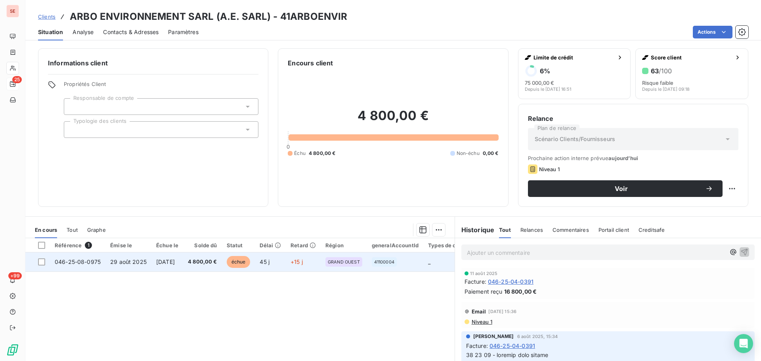
click at [183, 264] on td "[DATE]" at bounding box center [167, 262] width 32 height 19
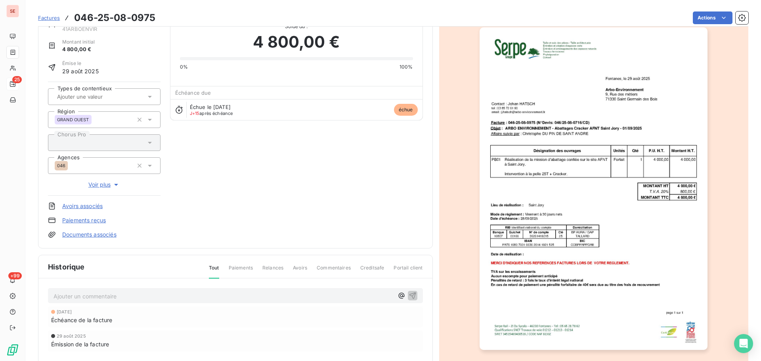
scroll to position [109, 0]
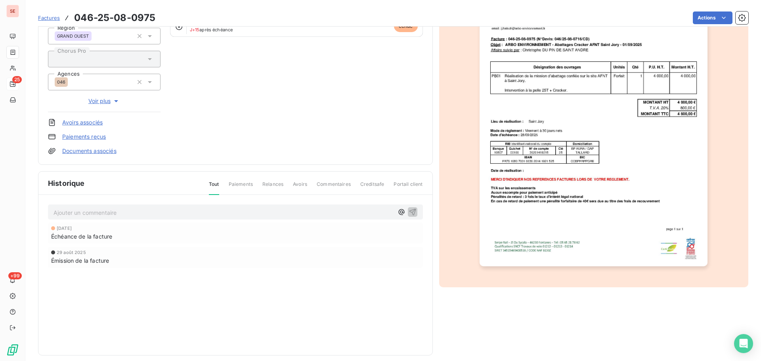
click at [129, 210] on p "Ajouter un commentaire ﻿" at bounding box center [224, 213] width 340 height 10
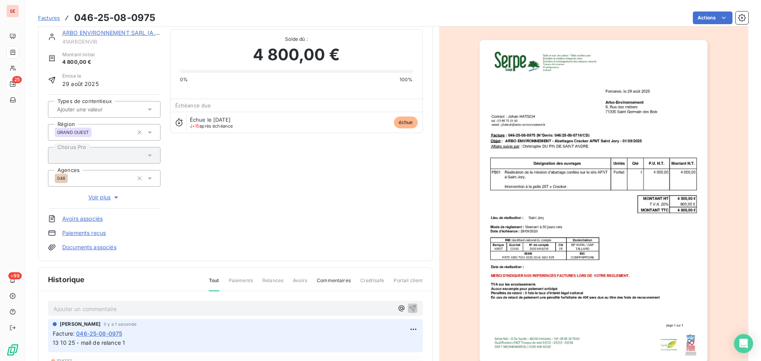
scroll to position [0, 0]
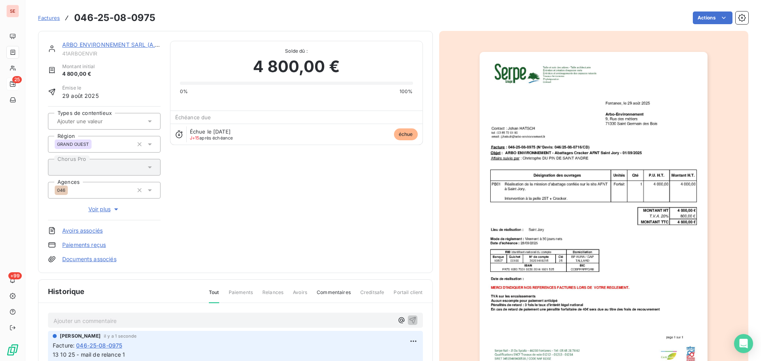
click at [129, 40] on div "ARBO ENVIRONNEMENT SARL (A.E. SARL) 41ARBOENVIR Montant initial 4 800,00 € Émis…" at bounding box center [235, 152] width 395 height 242
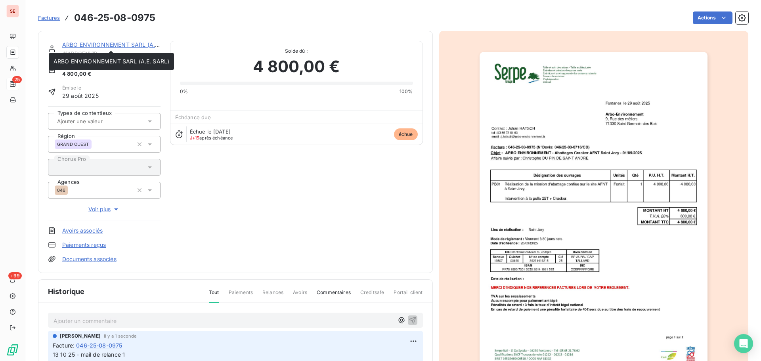
click at [128, 47] on link "ARBO ENVIRONNEMENT SARL (A.E. SARL)" at bounding box center [120, 44] width 116 height 7
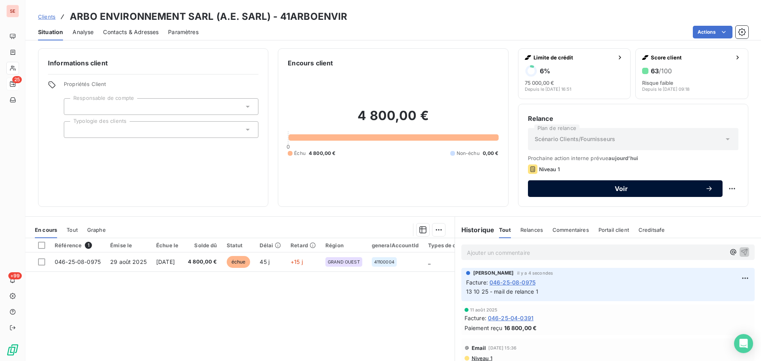
click at [573, 186] on span "Voir" at bounding box center [622, 189] width 168 height 6
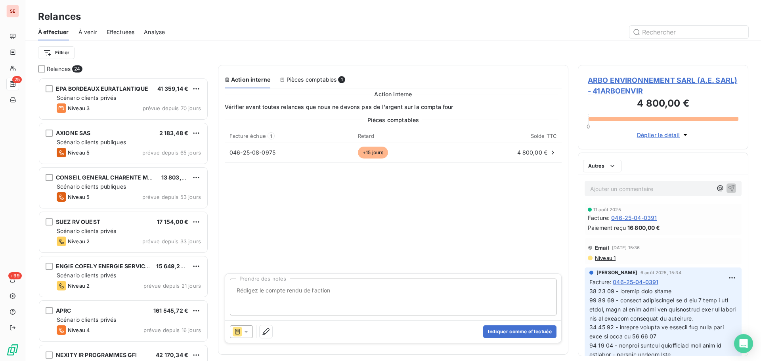
scroll to position [278, 165]
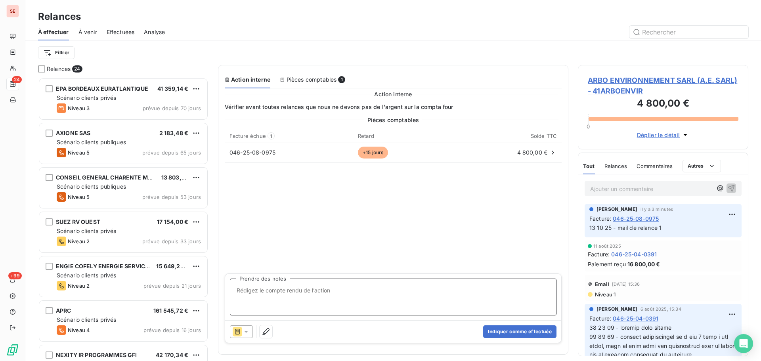
click at [322, 293] on textarea "Prendre des notes" at bounding box center [393, 297] width 327 height 37
click at [242, 335] on icon at bounding box center [246, 332] width 8 height 8
click at [264, 294] on div "Modifier le niveau de relance" at bounding box center [283, 300] width 107 height 16
click at [351, 200] on div "Pièces comptables Facture échue 1 Retard Solde TTC 046-25-08-0975 +15 jours 4 8…" at bounding box center [393, 194] width 337 height 156
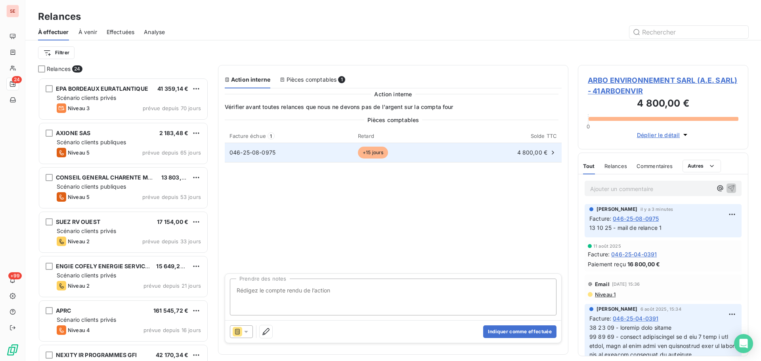
click at [341, 155] on div "046-25-08-0975" at bounding box center [289, 153] width 119 height 8
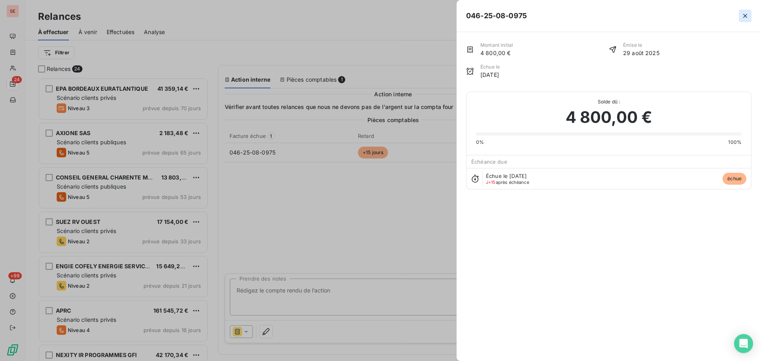
click at [746, 14] on icon "button" at bounding box center [746, 16] width 8 height 8
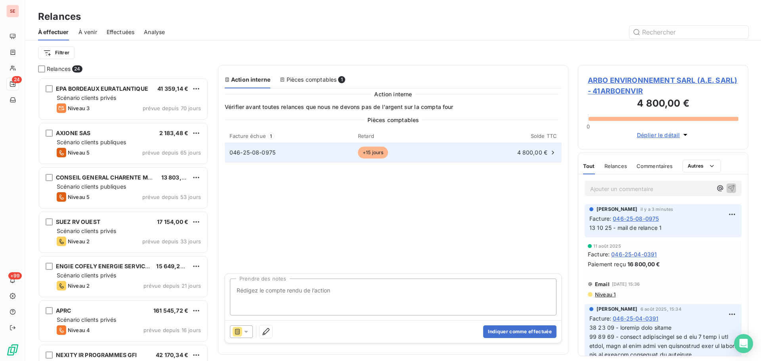
click at [317, 148] on td "046-25-08-0975" at bounding box center [289, 152] width 128 height 19
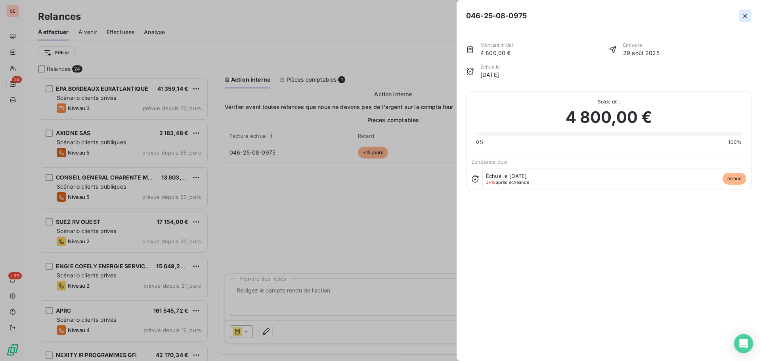
click at [747, 14] on icon "button" at bounding box center [746, 16] width 4 height 4
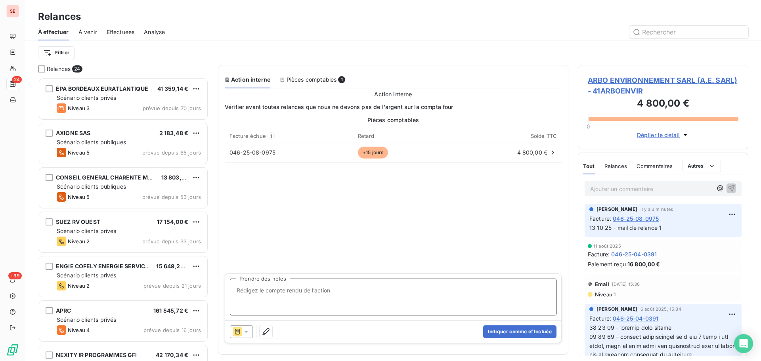
click at [362, 294] on textarea "Prendre des notes" at bounding box center [393, 297] width 327 height 37
type textarea "Compte frs à jour"
click at [500, 330] on button "Indiquer comme effectuée" at bounding box center [519, 332] width 73 height 13
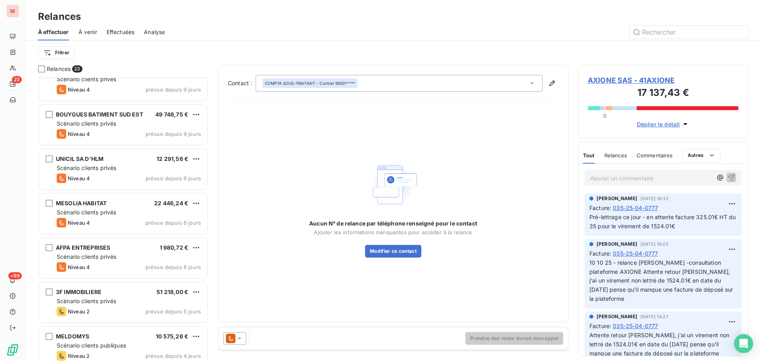
scroll to position [738, 0]
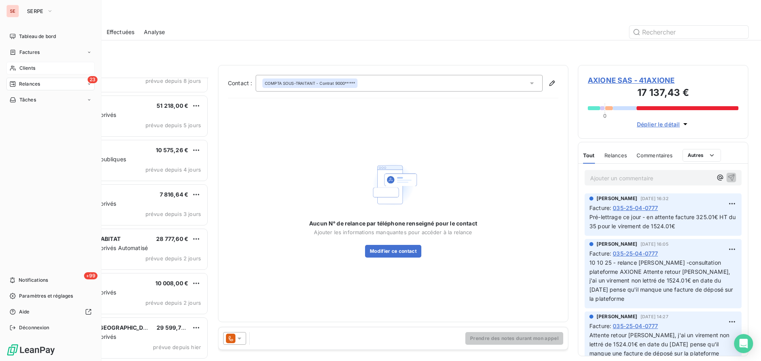
click at [35, 67] on span "Clients" at bounding box center [27, 68] width 16 height 7
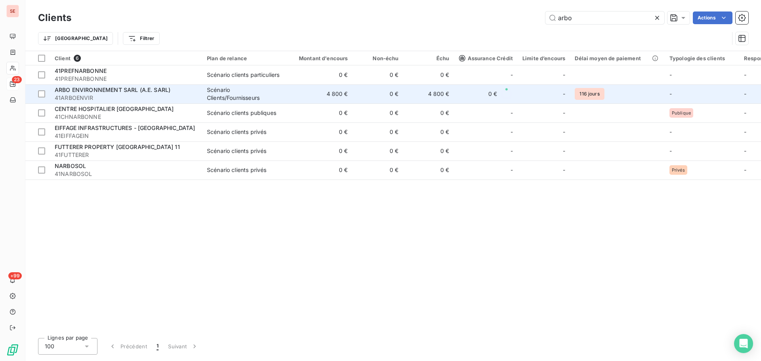
type input "arbo"
click at [234, 90] on div "Scénario Clients/Fournisseurs" at bounding box center [243, 94] width 73 height 16
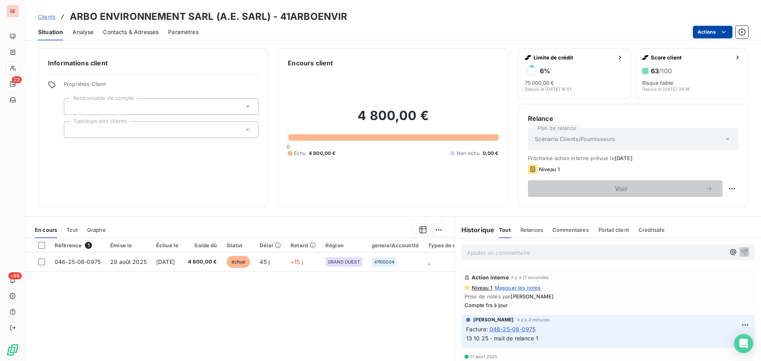
click at [706, 34] on html "SE 23 +99 Clients ARBO ENVIRONNEMENT SARL (A.E. SARL) - 41ARBOENVIR Situation A…" at bounding box center [380, 180] width 761 height 361
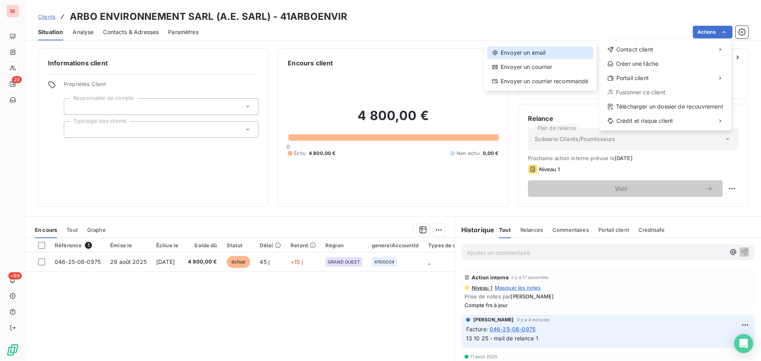
click at [530, 57] on div "Envoyer un email" at bounding box center [540, 52] width 106 height 13
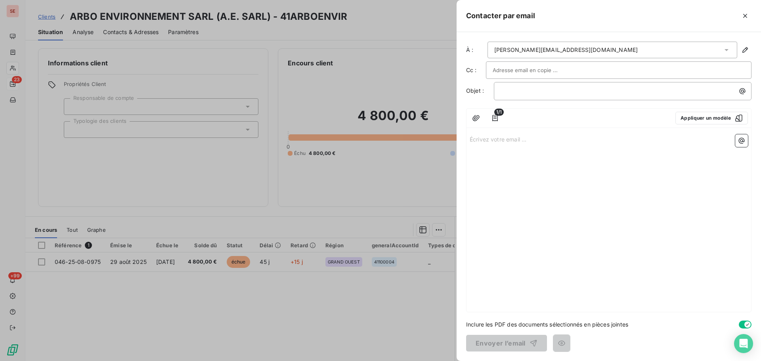
drag, startPoint x: 744, startPoint y: 13, endPoint x: 735, endPoint y: 11, distance: 9.3
click at [744, 13] on icon "button" at bounding box center [746, 16] width 8 height 8
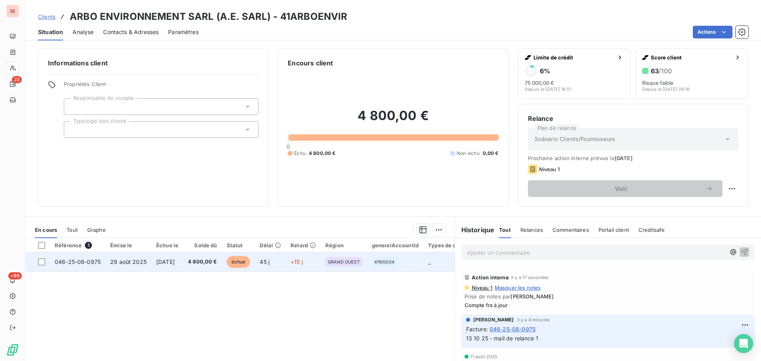
click at [83, 262] on span "046-25-08-0975" at bounding box center [78, 262] width 46 height 7
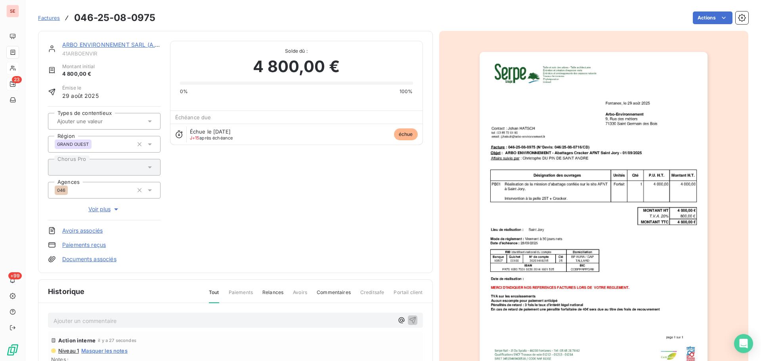
click at [115, 44] on link "ARBO ENVIRONNEMENT SARL (A.E. SARL)" at bounding box center [120, 44] width 116 height 7
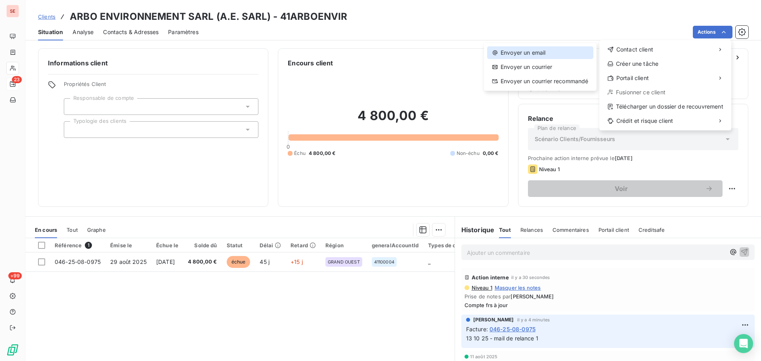
click at [530, 53] on div "Envoyer un email" at bounding box center [540, 52] width 106 height 13
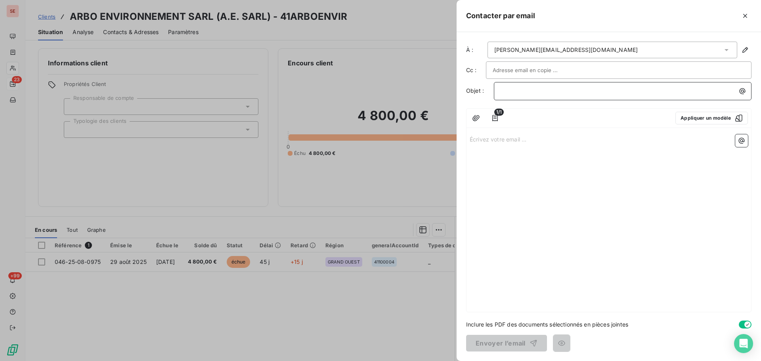
click at [544, 94] on p "﻿" at bounding box center [625, 90] width 248 height 9
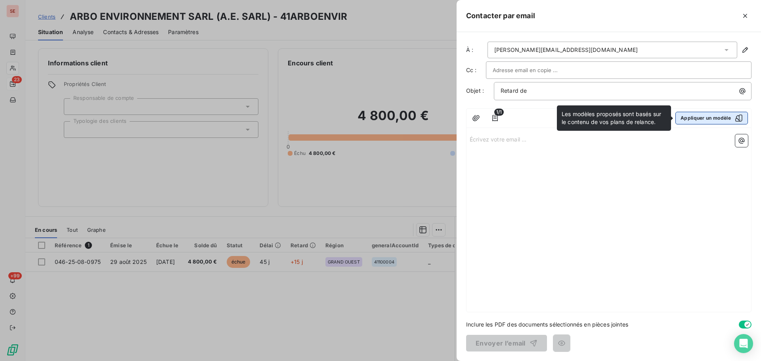
click at [699, 117] on button "Appliquer un modèle" at bounding box center [712, 118] width 73 height 13
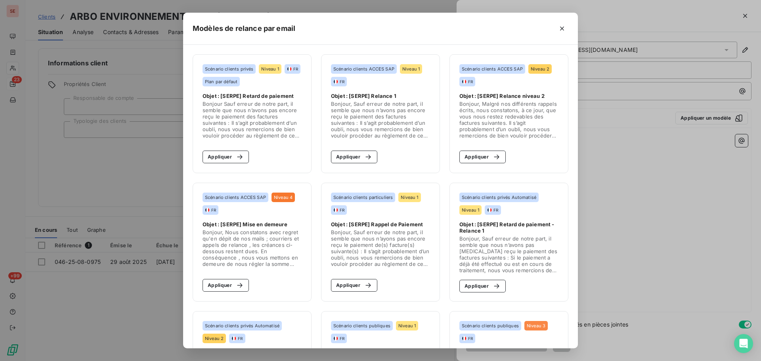
click at [511, 229] on span "Objet : [SERPE] Retard de paiement - Relance 1" at bounding box center [509, 227] width 99 height 13
click at [489, 286] on div "button" at bounding box center [495, 286] width 12 height 8
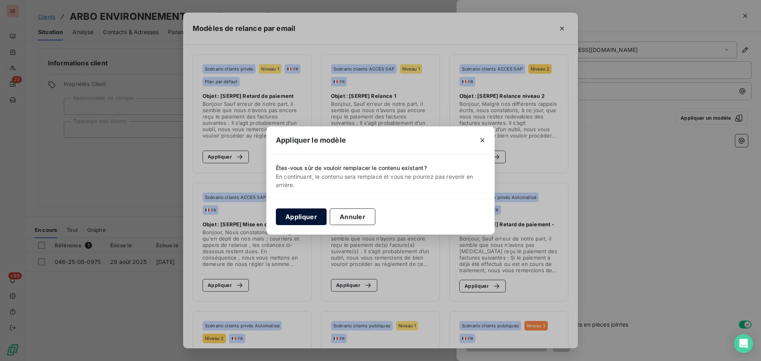
click at [293, 222] on button "Appliquer" at bounding box center [301, 217] width 51 height 17
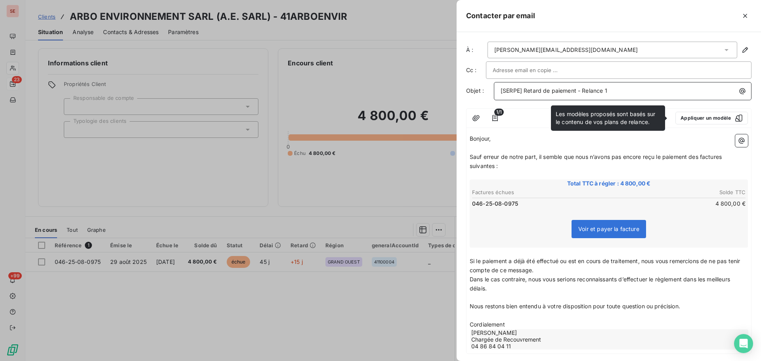
click at [525, 93] on span "[SERPE] Retard de paiement - Relance 1" at bounding box center [554, 90] width 107 height 7
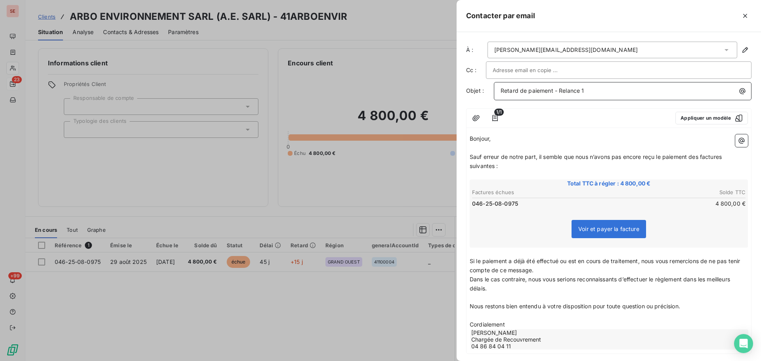
drag, startPoint x: 616, startPoint y: 95, endPoint x: 610, endPoint y: 93, distance: 6.0
click at [615, 95] on p "Retard de paiement - Relance 1" at bounding box center [625, 90] width 248 height 9
click at [609, 91] on p "Retard de paiement - Relance 1" at bounding box center [625, 90] width 248 height 9
drag, startPoint x: 568, startPoint y: 98, endPoint x: 537, endPoint y: 90, distance: 31.4
click at [537, 90] on p "Re" at bounding box center [625, 90] width 248 height 9
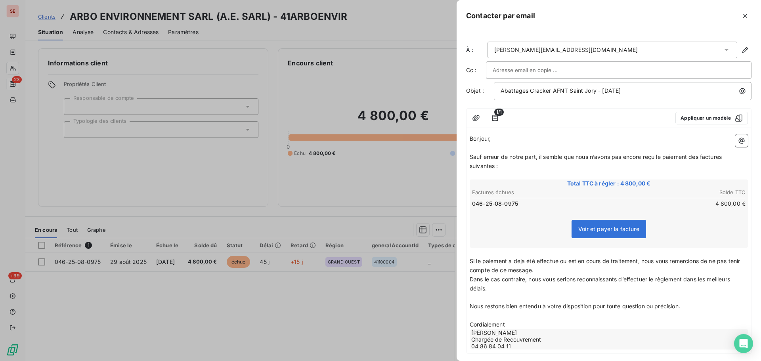
click at [542, 70] on input "text" at bounding box center [535, 70] width 85 height 12
click at [593, 46] on div "[PERSON_NAME][EMAIL_ADDRESS][DOMAIN_NAME]" at bounding box center [613, 50] width 250 height 17
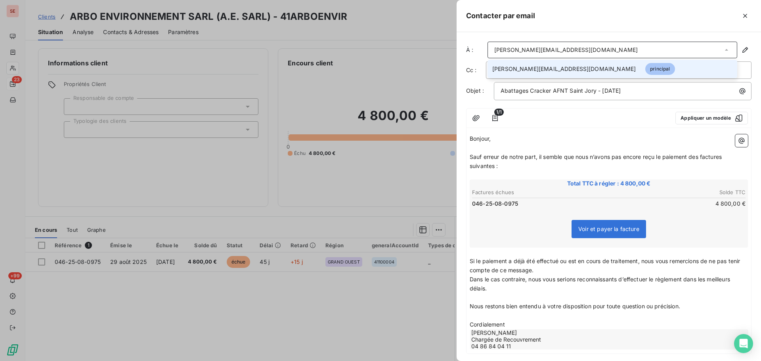
click at [598, 48] on div "[PERSON_NAME][EMAIL_ADDRESS][DOMAIN_NAME]" at bounding box center [613, 50] width 250 height 17
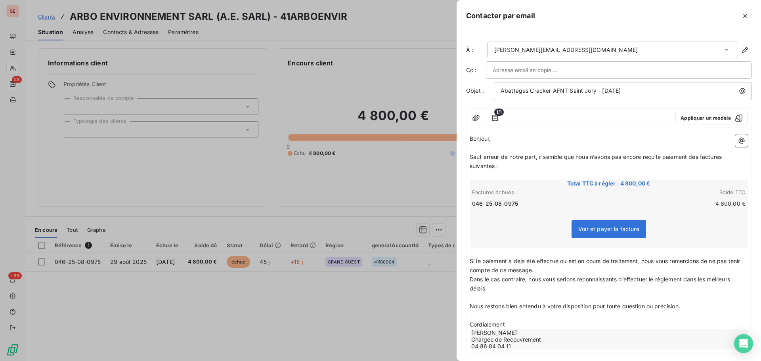
click at [699, 68] on div at bounding box center [619, 70] width 252 height 12
click at [660, 79] on div "À : [PERSON_NAME][EMAIL_ADDRESS][DOMAIN_NAME] Cc : Objet : Abattages Cracker AF…" at bounding box center [609, 196] width 305 height 329
click at [619, 52] on div "[PERSON_NAME][EMAIL_ADDRESS][DOMAIN_NAME]" at bounding box center [613, 50] width 250 height 17
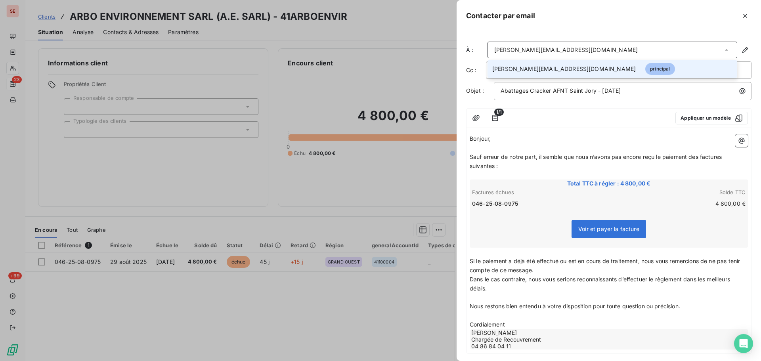
click at [132, 32] on div at bounding box center [380, 180] width 761 height 361
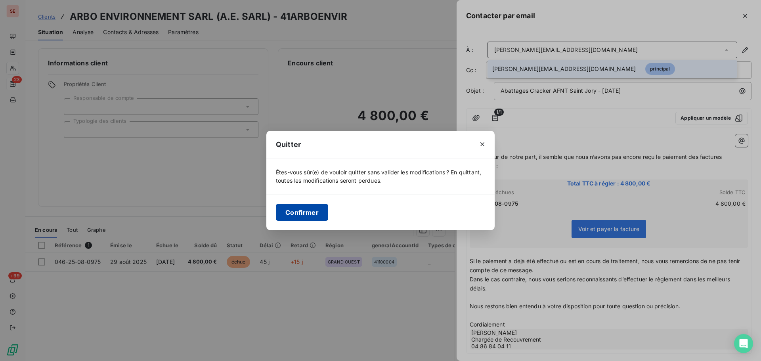
click at [311, 214] on button "Confirmer" at bounding box center [302, 212] width 52 height 17
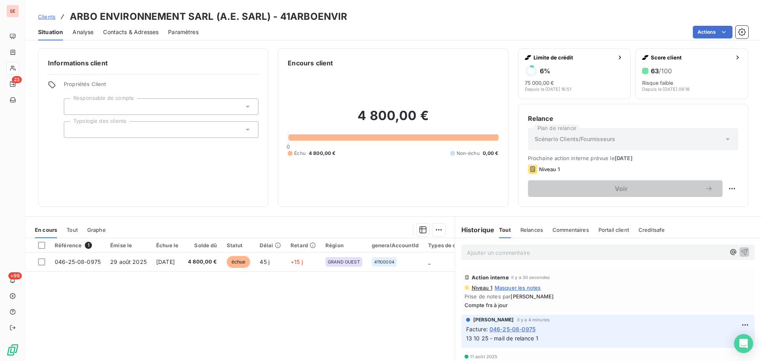
click at [138, 34] on span "Contacts & Adresses" at bounding box center [131, 32] width 56 height 8
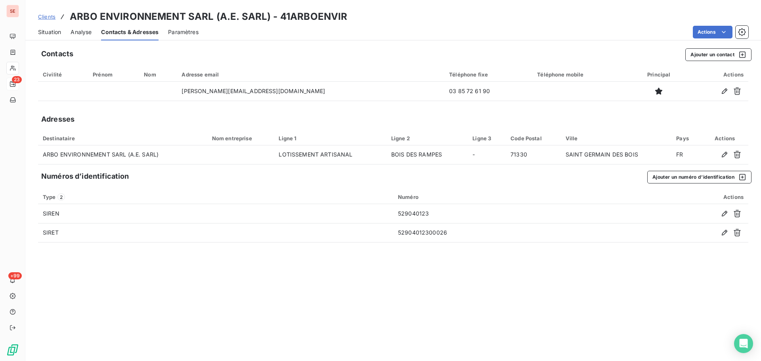
click at [54, 35] on span "Situation" at bounding box center [49, 32] width 23 height 8
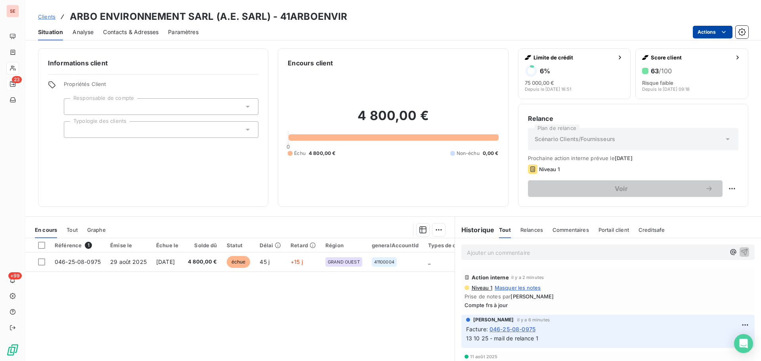
click at [723, 26] on html "SE 23 +99 Clients ARBO ENVIRONNEMENT SARL (A.E. SARL) - 41ARBOENVIR Situation A…" at bounding box center [380, 180] width 761 height 361
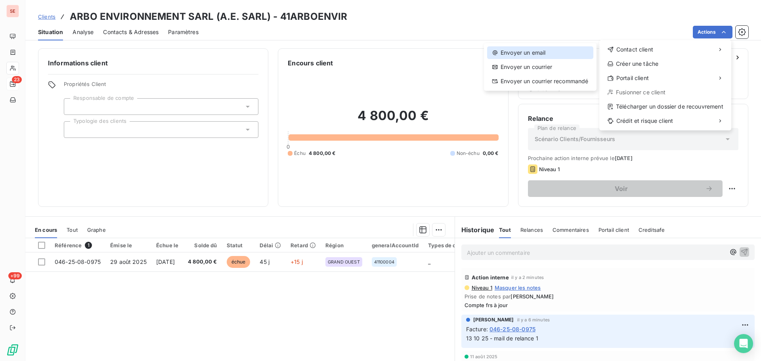
click at [538, 50] on div "Envoyer un email" at bounding box center [540, 52] width 106 height 13
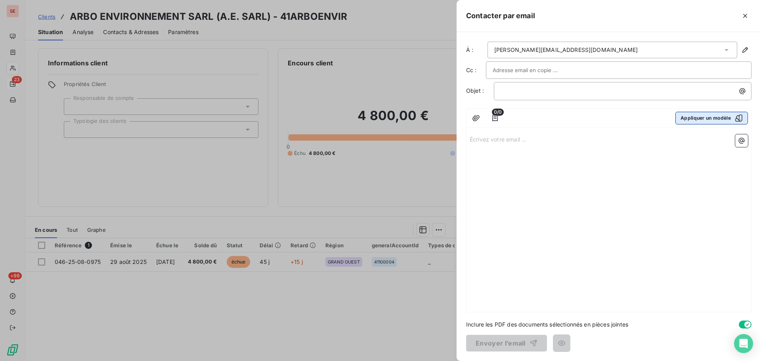
click at [697, 113] on button "Appliquer un modèle" at bounding box center [712, 118] width 73 height 13
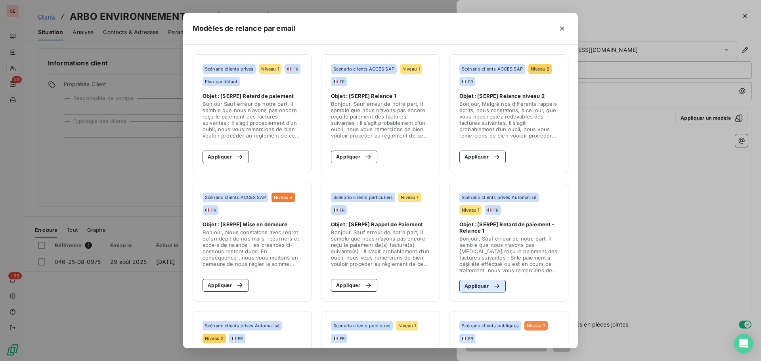
click at [480, 285] on button "Appliquer" at bounding box center [483, 286] width 46 height 13
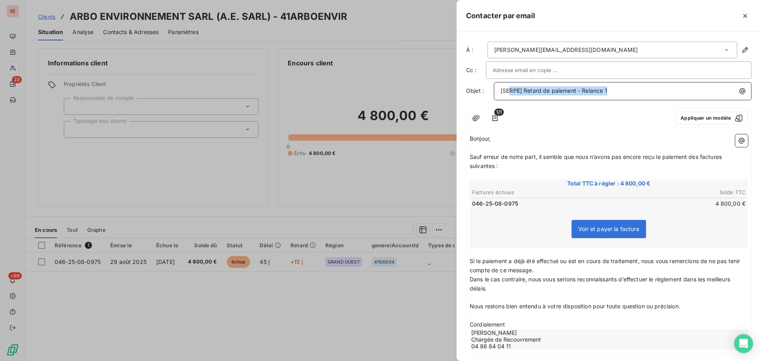
drag, startPoint x: 618, startPoint y: 92, endPoint x: 510, endPoint y: 93, distance: 108.3
click at [510, 93] on p "[SERPE] Retard de paiement - Relance 1" at bounding box center [625, 90] width 248 height 9
click at [700, 160] on span "Sauf erreur de notre part, il semble que nous n’avons pas encore reçu le paieme…" at bounding box center [597, 161] width 254 height 16
click at [701, 158] on span "Sauf erreur de notre part, il semble que nous n’avons pas encore reçu le paieme…" at bounding box center [597, 161] width 254 height 16
click at [727, 156] on span "Sauf erreur de notre part, il semble que nous n’avons pas encore reçu le paieme…" at bounding box center [598, 161] width 257 height 16
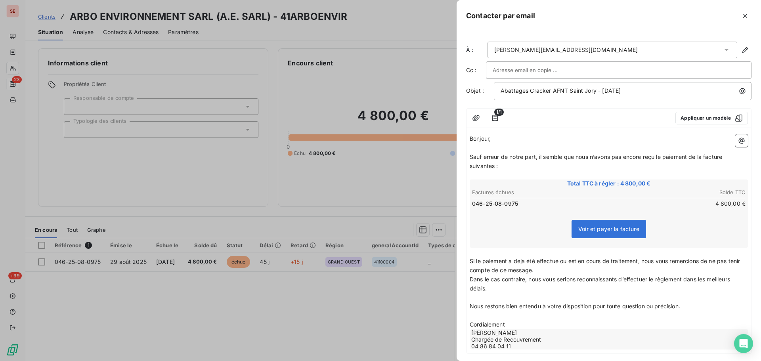
click at [495, 168] on span "Sauf erreur de notre part, il semble que nous n’avons pas encore reçu le paieme…" at bounding box center [597, 161] width 254 height 16
click at [473, 120] on icon "button" at bounding box center [476, 118] width 7 height 6
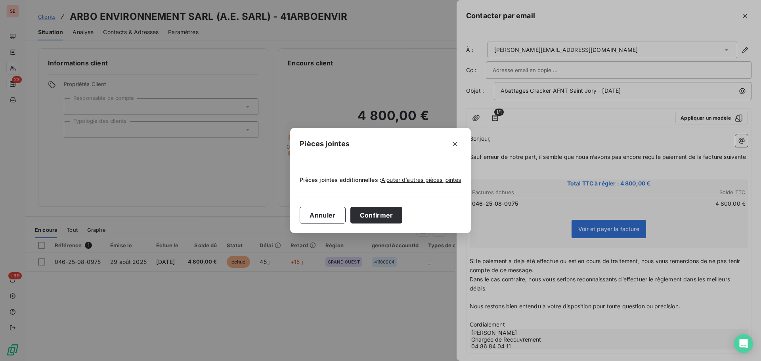
click at [439, 184] on div "Ajouter d’autres pièces jointes" at bounding box center [421, 180] width 80 height 8
click at [443, 178] on span "Ajouter d’autres pièces jointes" at bounding box center [421, 179] width 80 height 7
click at [452, 142] on icon "button" at bounding box center [455, 144] width 8 height 8
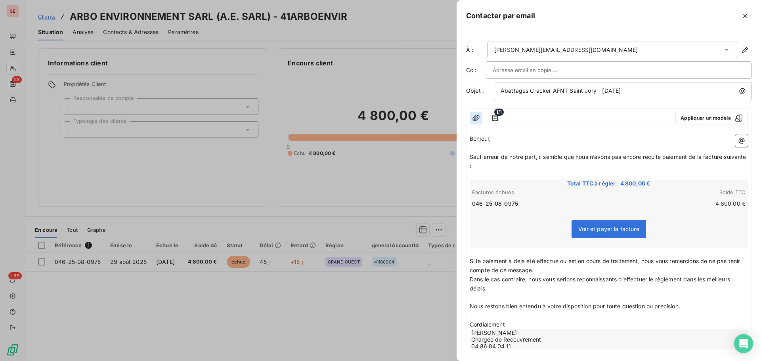
click at [477, 117] on icon "button" at bounding box center [476, 118] width 8 height 8
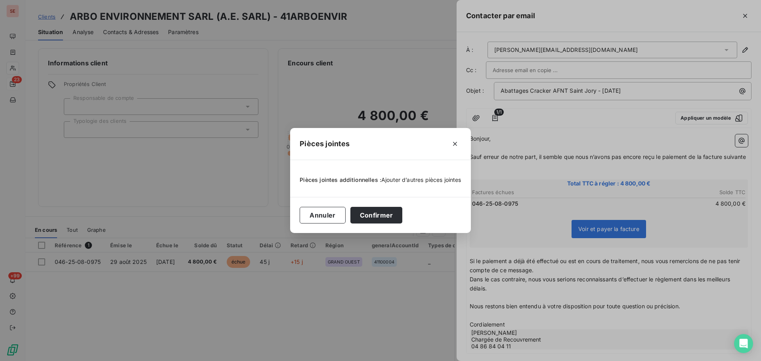
click at [428, 179] on span "Ajouter d’autres pièces jointes" at bounding box center [421, 179] width 80 height 7
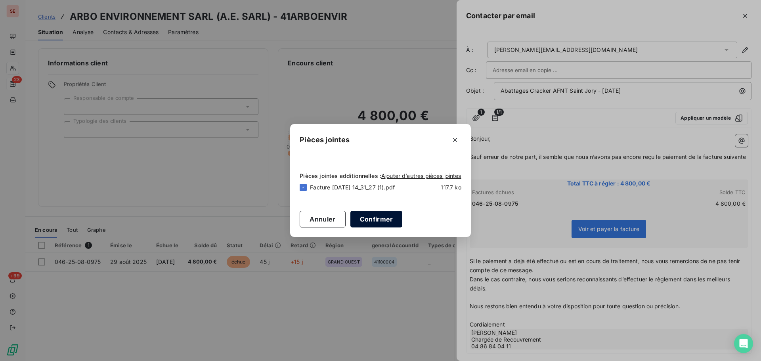
click at [381, 215] on button "Confirmer" at bounding box center [377, 219] width 52 height 17
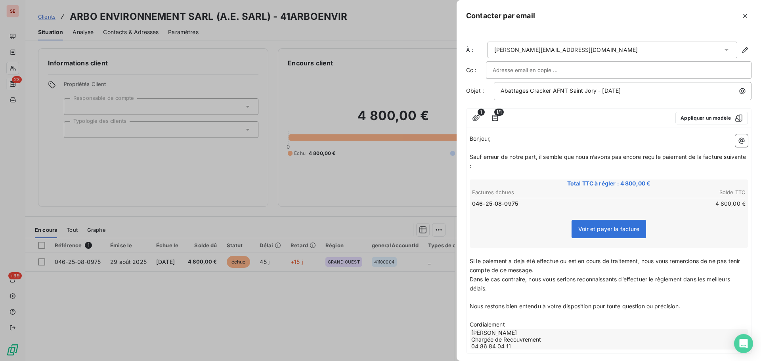
scroll to position [42, 0]
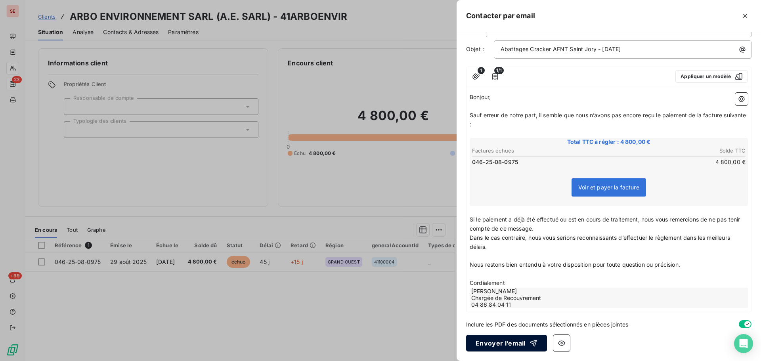
click at [514, 344] on button "Envoyer l’email" at bounding box center [506, 343] width 81 height 17
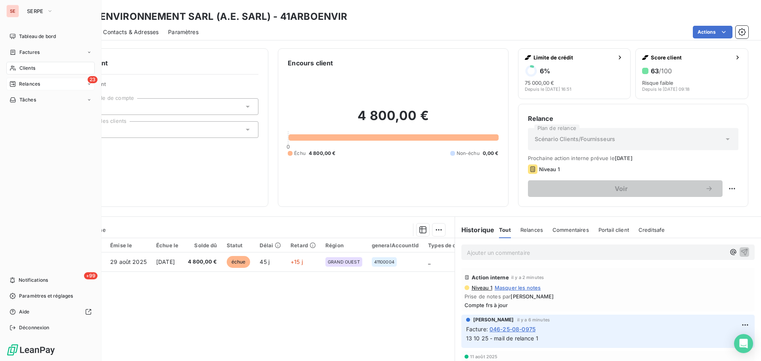
click at [33, 71] on span "Clients" at bounding box center [27, 68] width 16 height 7
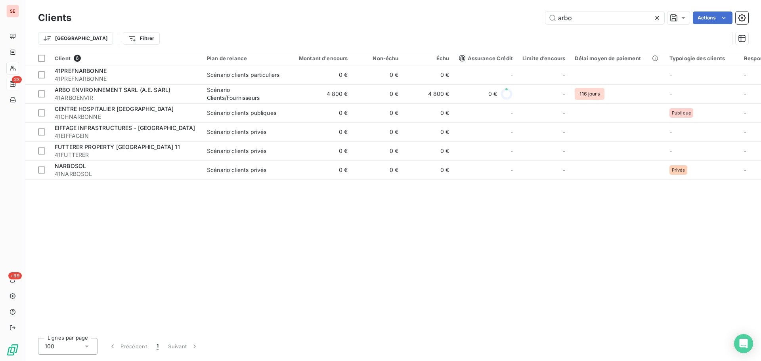
drag, startPoint x: 619, startPoint y: 17, endPoint x: 515, endPoint y: 17, distance: 103.9
click at [516, 17] on div "arbo Actions" at bounding box center [415, 18] width 668 height 13
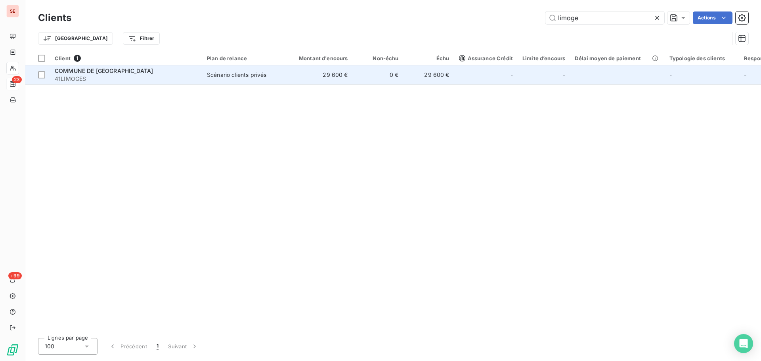
type input "limoge"
click at [314, 75] on td "29 600 €" at bounding box center [319, 74] width 68 height 19
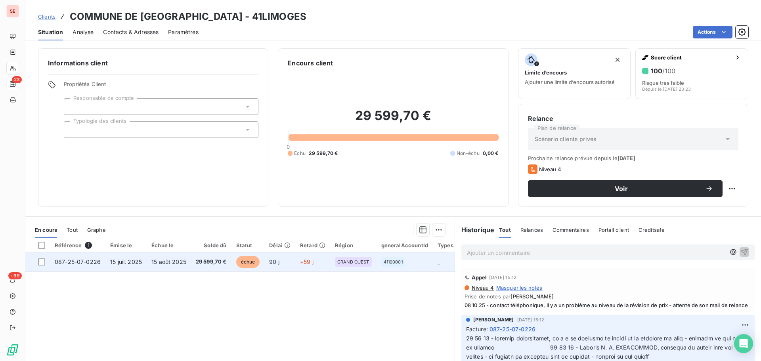
click at [187, 264] on td "15 août 2025" at bounding box center [169, 262] width 44 height 19
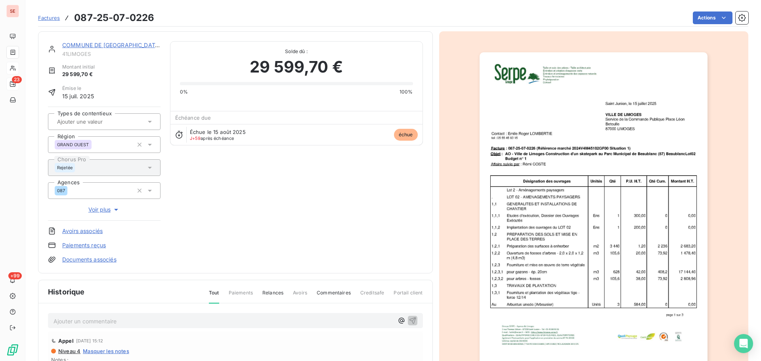
scroll to position [109, 0]
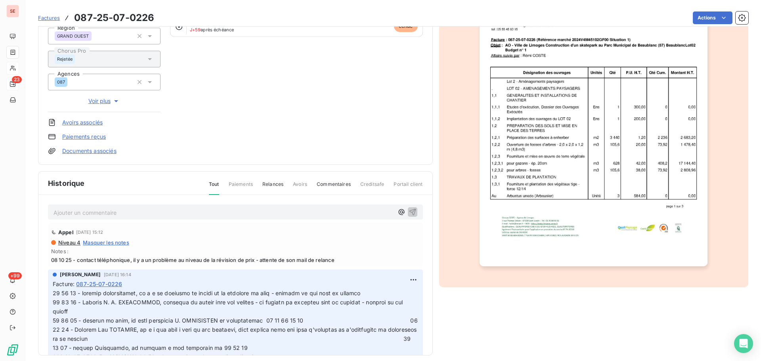
click at [173, 211] on p "Ajouter un commentaire ﻿" at bounding box center [224, 213] width 340 height 10
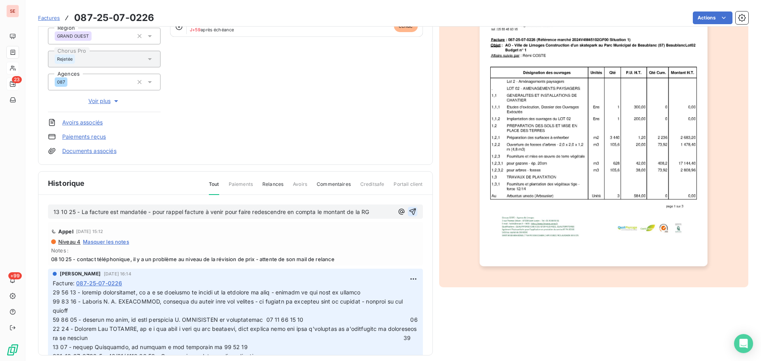
click at [409, 212] on icon "button" at bounding box center [412, 212] width 7 height 7
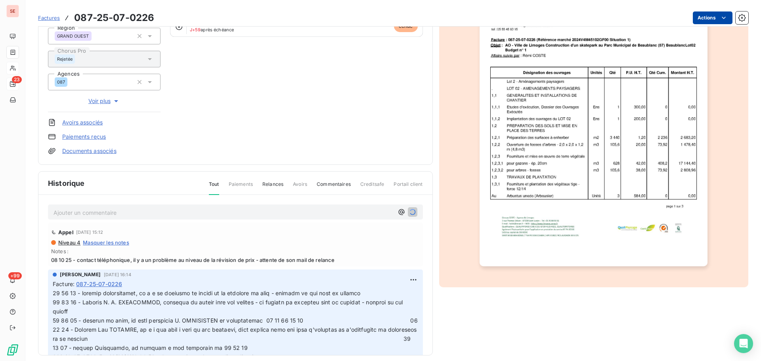
click at [701, 16] on html "SE 23 +99 Factures 087-25-07-0226 Actions COMMUNE DE [GEOGRAPHIC_DATA] 41LIMOGE…" at bounding box center [380, 180] width 761 height 361
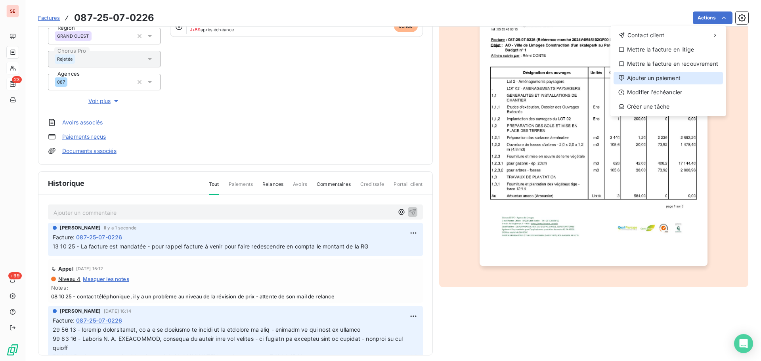
click at [657, 75] on div "Ajouter un paiement" at bounding box center [668, 78] width 109 height 13
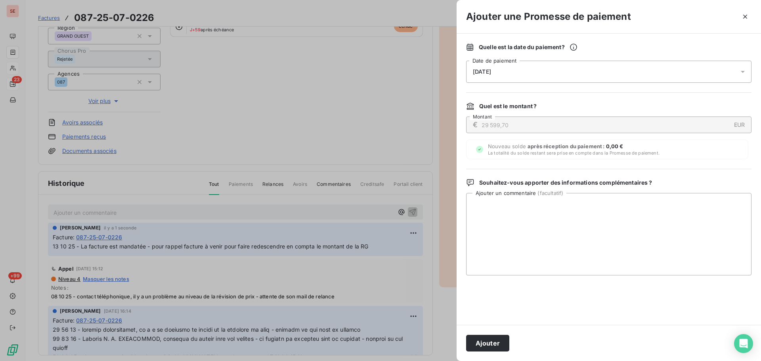
click at [617, 73] on div "[DATE]" at bounding box center [609, 72] width 286 height 22
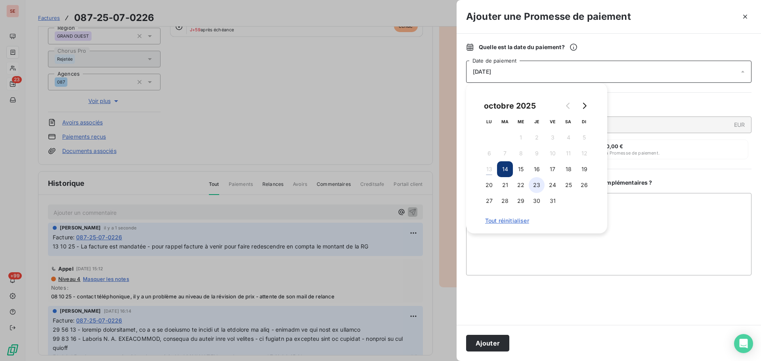
click at [539, 189] on button "23" at bounding box center [537, 185] width 16 height 16
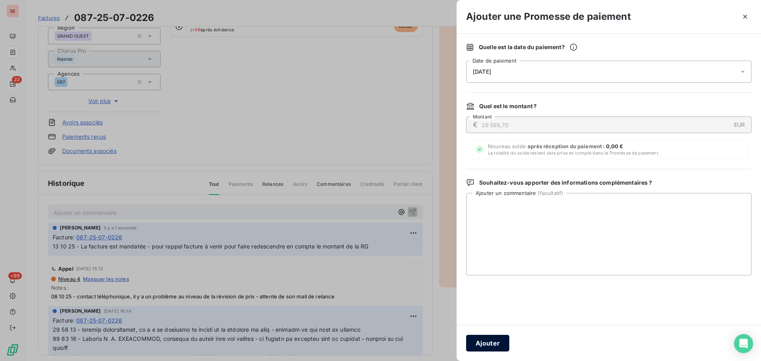
click at [484, 342] on button "Ajouter" at bounding box center [487, 343] width 43 height 17
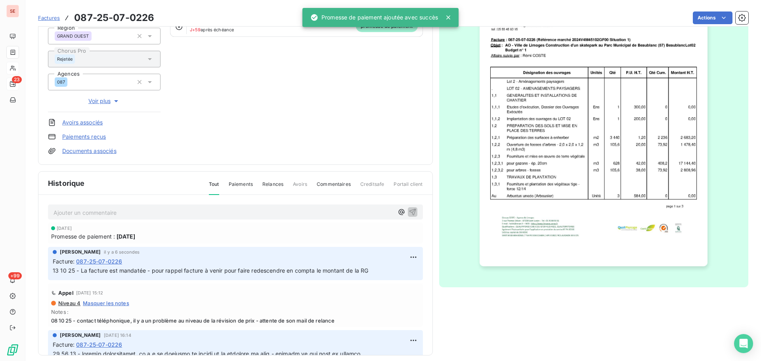
scroll to position [0, 0]
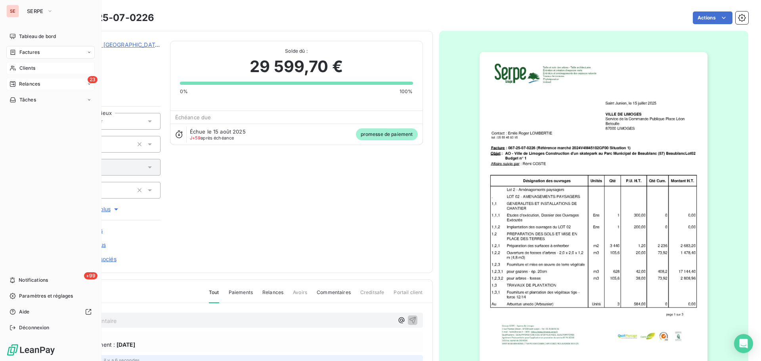
click at [44, 87] on div "23 Relances" at bounding box center [50, 84] width 88 height 13
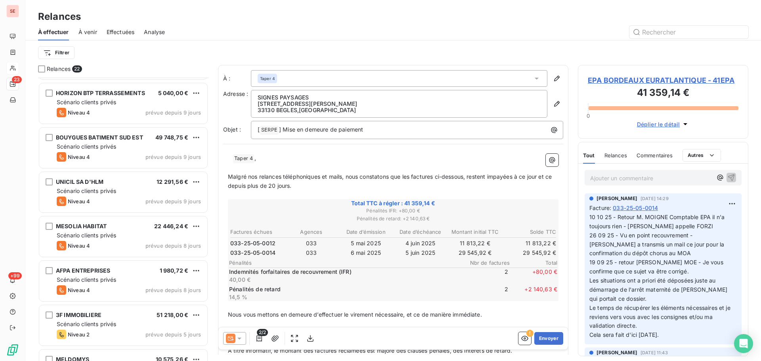
scroll to position [635, 0]
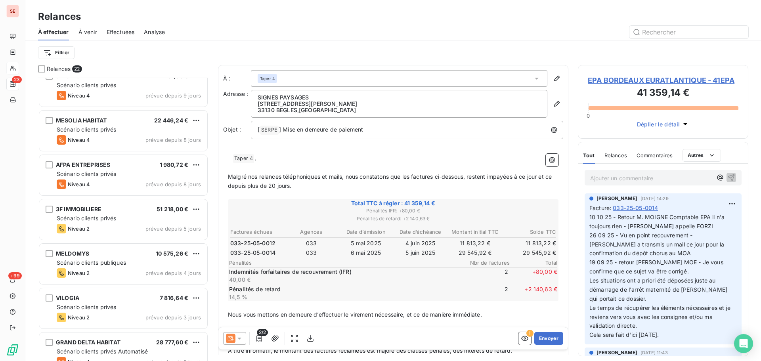
click at [154, 276] on span "prévue depuis 4 jours" at bounding box center [174, 273] width 56 height 6
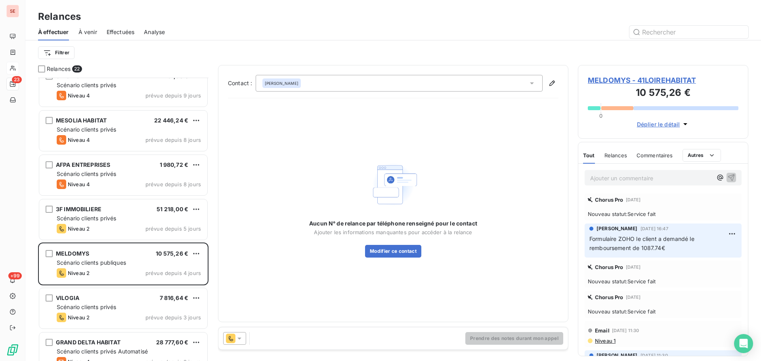
click at [620, 79] on span "MELDOMYS - 41LOIREHABITAT" at bounding box center [663, 80] width 151 height 11
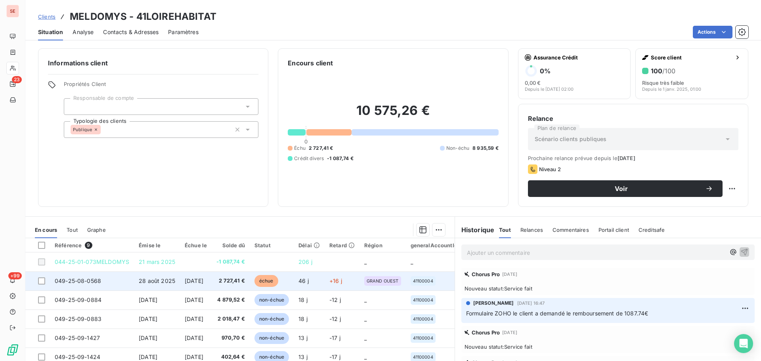
click at [194, 280] on span "[DATE]" at bounding box center [194, 281] width 19 height 7
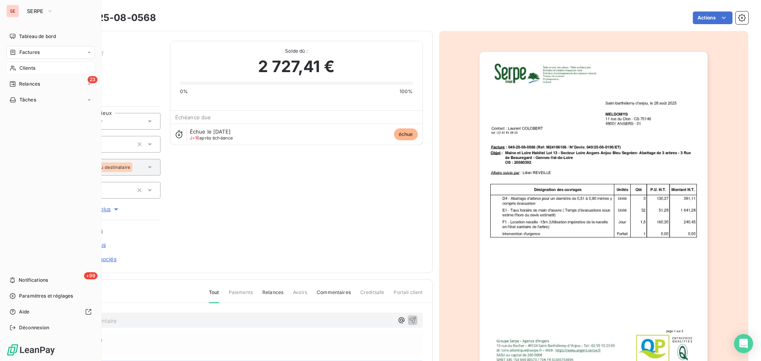
click at [18, 82] on div "Relances" at bounding box center [25, 84] width 31 height 7
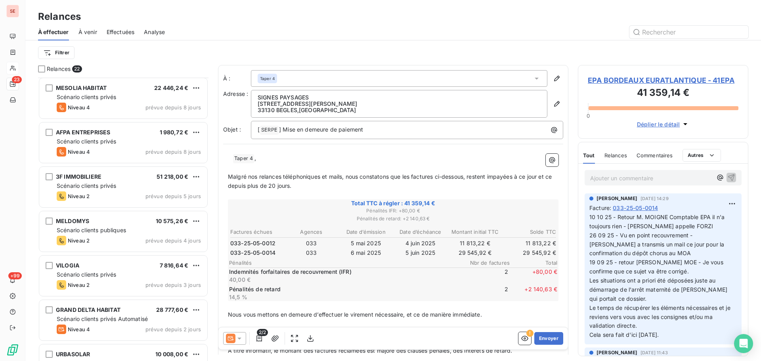
scroll to position [694, 0]
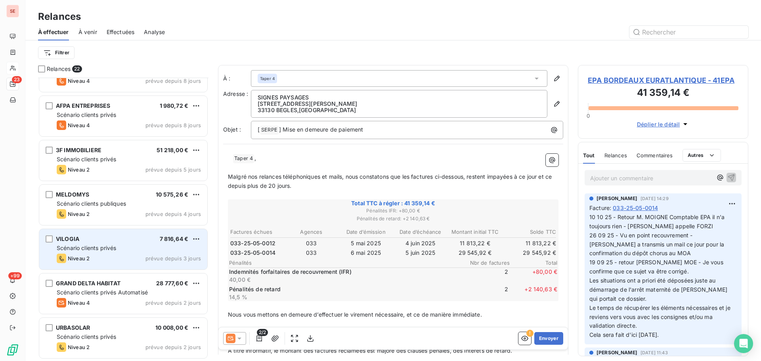
click at [104, 230] on div "VILOGIA 7 816,64 € Scénario clients privés Niveau 2 prévue depuis 3 jours" at bounding box center [123, 249] width 168 height 40
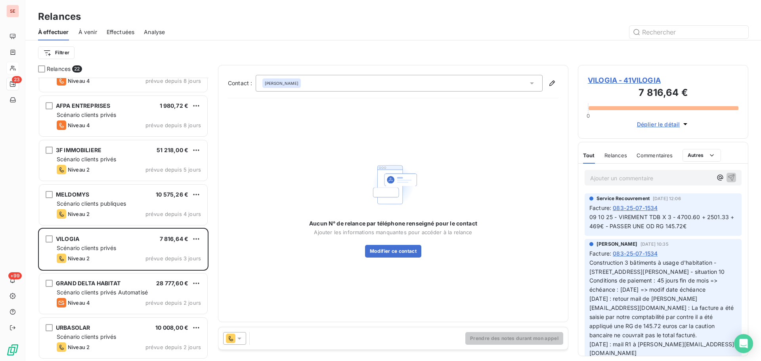
click at [643, 74] on div "VILOGIA - 41VILOGIA 7 816,64 € 0 Déplier le détail" at bounding box center [663, 102] width 171 height 74
click at [633, 79] on span "VILOGIA - 41VILOGIA" at bounding box center [663, 80] width 151 height 11
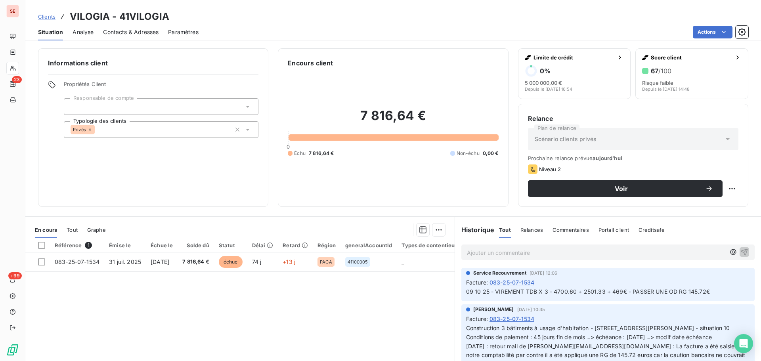
click at [550, 291] on span "09 10 25 - VIREMENT TDB X 3 - 4700.60 + 2501.33 + 469€ - PASSER UNE OD RG 145.7…" at bounding box center [588, 291] width 244 height 7
click at [563, 290] on span "09 10 25 - VIREMENT TDB X 3 - 4700.60 + 2501.33 + 469€ - PASSER UNE OD RG 145.7…" at bounding box center [588, 291] width 244 height 7
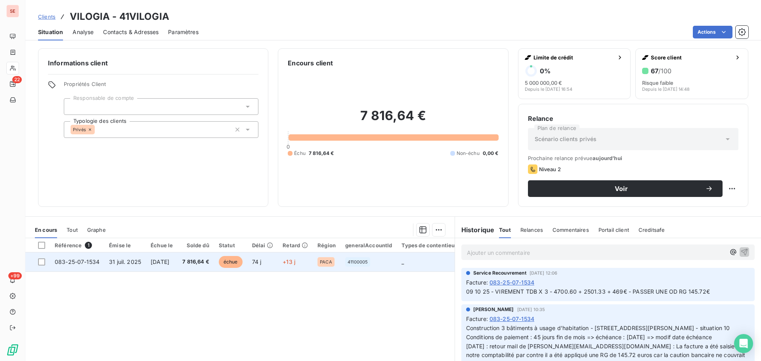
click at [169, 265] on span "[DATE]" at bounding box center [160, 262] width 19 height 7
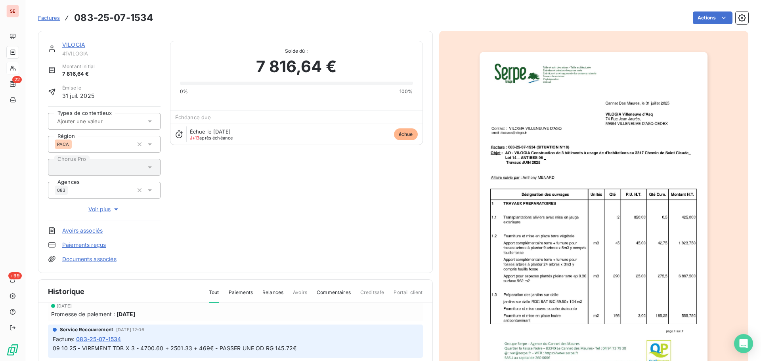
scroll to position [8, 0]
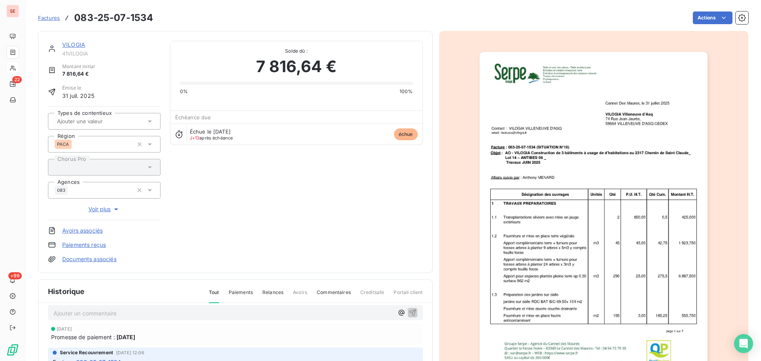
click at [216, 314] on p "Ajouter un commentaire ﻿" at bounding box center [224, 314] width 340 height 10
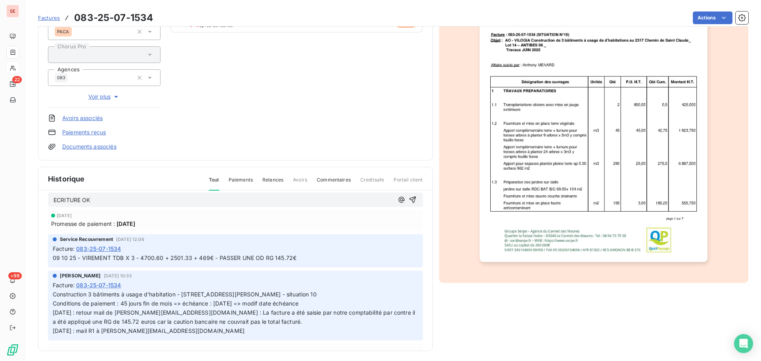
scroll to position [116, 0]
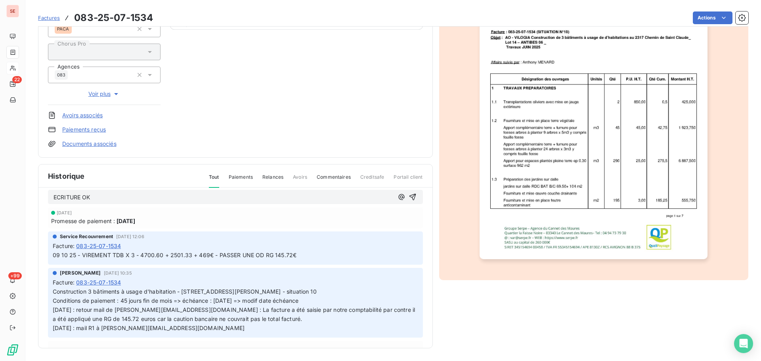
drag, startPoint x: 314, startPoint y: 256, endPoint x: 40, endPoint y: 263, distance: 274.1
click at [40, 263] on div "ECRITURE OK [DATE] Promesse de paiement : [DATE] Service Recouvrement [DATE] 12…" at bounding box center [235, 280] width 394 height 184
copy span "09 10 25 - VIREMENT TDB X 3 - 4700.60 + 2501.33 + 469€ - PASSER UNE OD RG 145.7…"
click at [130, 197] on p "ECRITURE OK" at bounding box center [224, 197] width 340 height 9
click at [409, 196] on icon "button" at bounding box center [412, 197] width 7 height 7
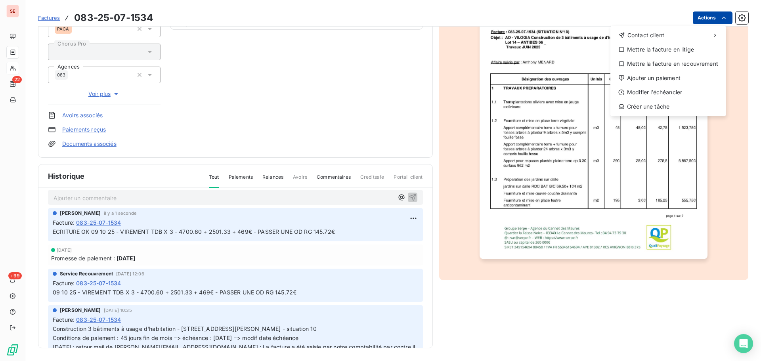
click at [697, 22] on html "SE 22 +99 Factures [PHONE_NUMBER] Actions Contact client Mettre la facture en l…" at bounding box center [380, 180] width 761 height 361
click at [652, 82] on div "Ajouter un paiement" at bounding box center [668, 78] width 109 height 13
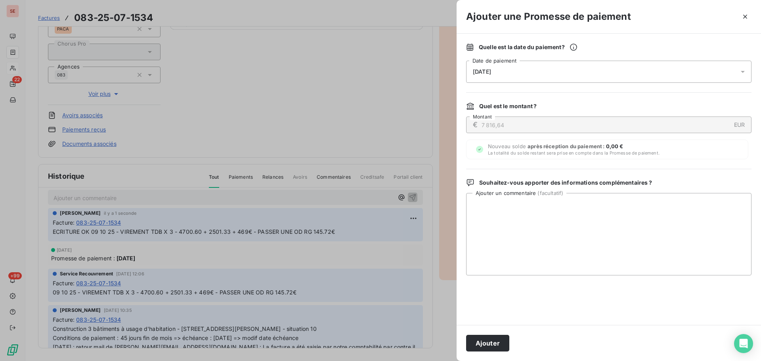
click at [563, 79] on div "[DATE]" at bounding box center [609, 72] width 286 height 22
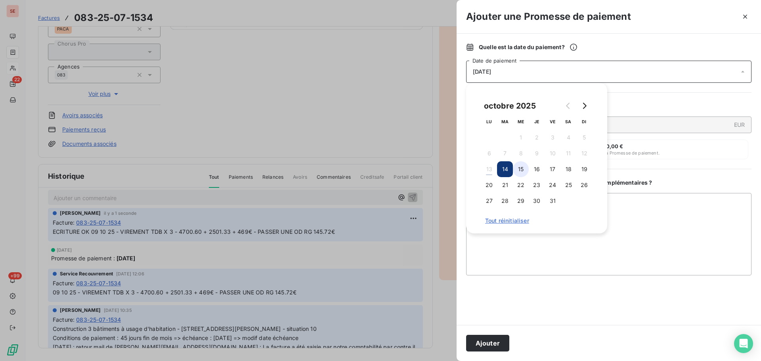
click at [527, 174] on button "15" at bounding box center [521, 169] width 16 height 16
click at [565, 168] on button "18" at bounding box center [569, 169] width 16 height 16
click at [489, 340] on button "Ajouter" at bounding box center [487, 343] width 43 height 17
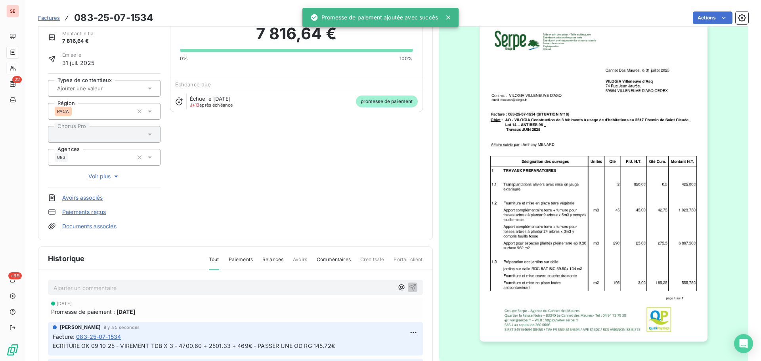
scroll to position [0, 0]
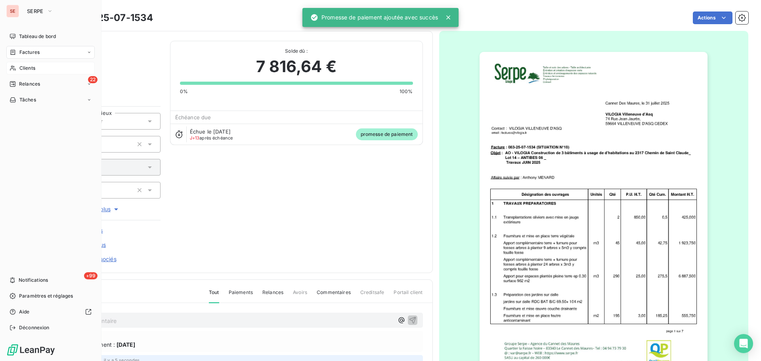
click at [24, 50] on span "Factures" at bounding box center [29, 52] width 20 height 7
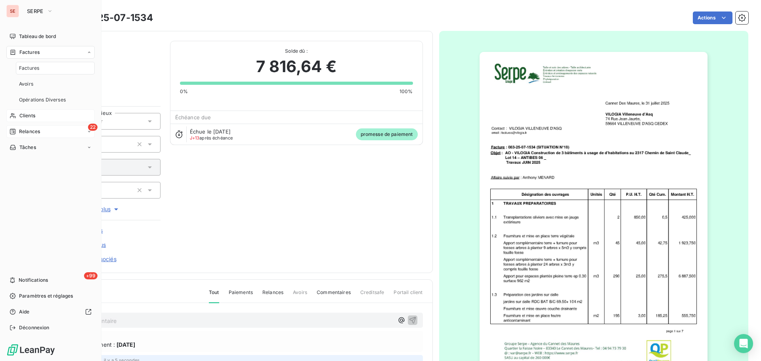
click at [33, 131] on span "Relances" at bounding box center [29, 131] width 21 height 7
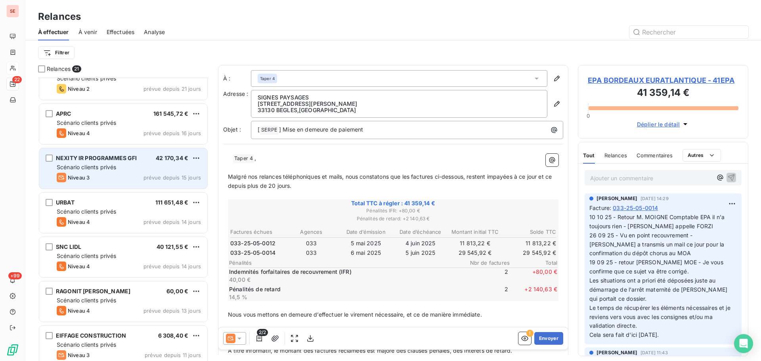
scroll to position [212, 0]
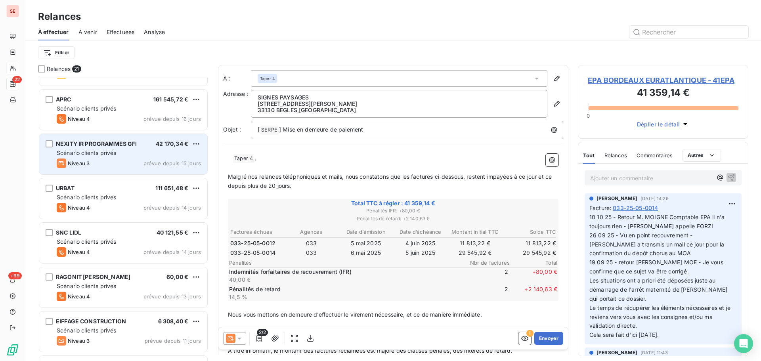
click at [165, 156] on div "Scénario clients privés" at bounding box center [129, 153] width 144 height 8
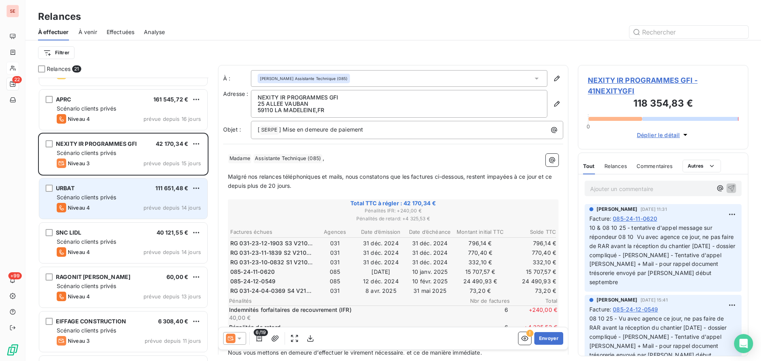
click at [100, 208] on div "Niveau 4 prévue depuis 14 jours" at bounding box center [129, 208] width 144 height 10
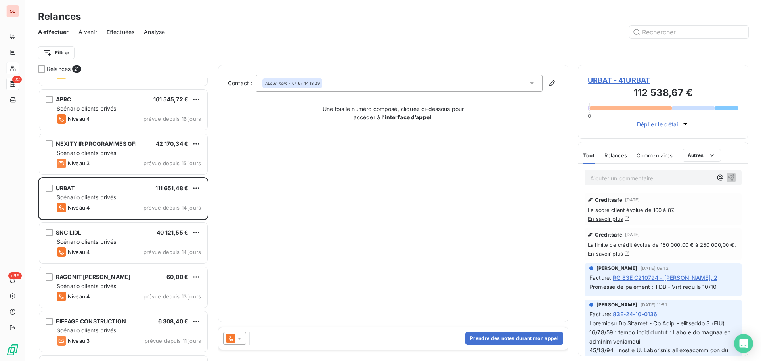
click at [636, 80] on span "URBAT - 41URBAT" at bounding box center [663, 80] width 151 height 11
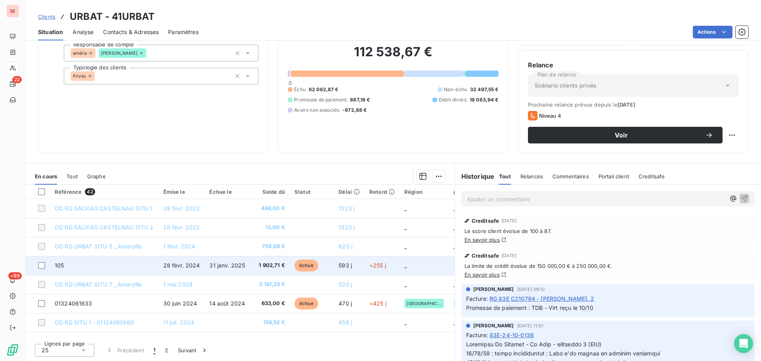
click at [220, 268] on span "31 janv. 2025" at bounding box center [227, 265] width 36 height 7
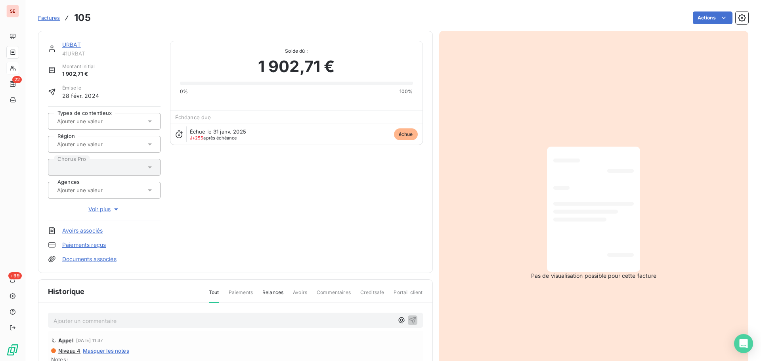
click at [62, 45] on div "URBAT 41URBAT" at bounding box center [104, 49] width 113 height 16
click at [75, 47] on link "URBAT" at bounding box center [71, 44] width 19 height 7
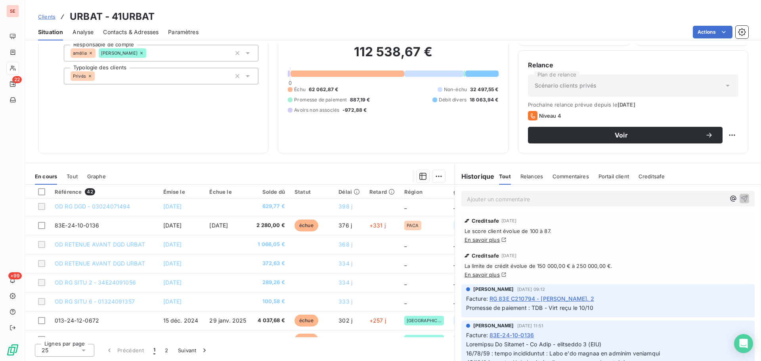
scroll to position [235, 0]
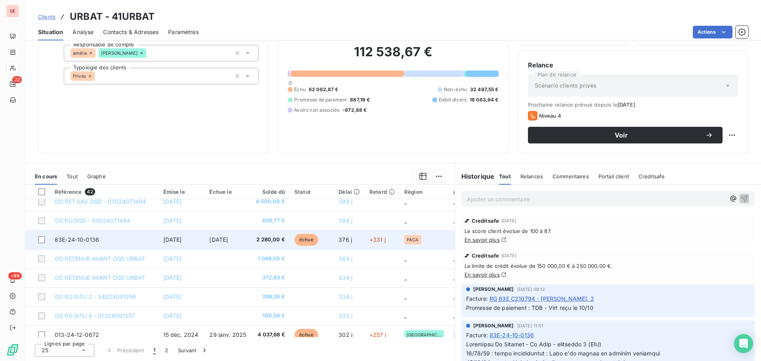
click at [160, 243] on td "[DATE]" at bounding box center [182, 239] width 46 height 19
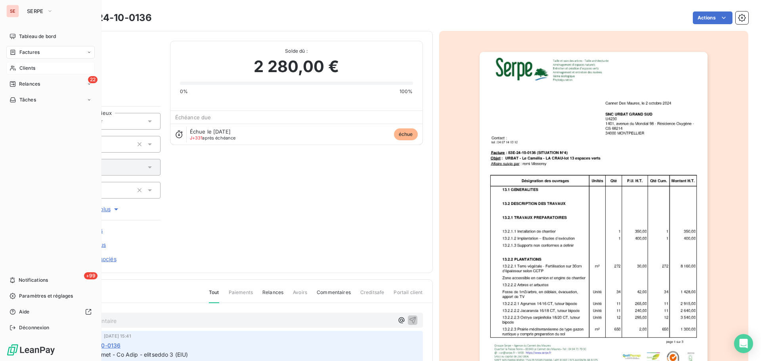
click at [42, 52] on div "Factures" at bounding box center [50, 52] width 88 height 13
click at [36, 83] on span "Relances" at bounding box center [29, 84] width 21 height 7
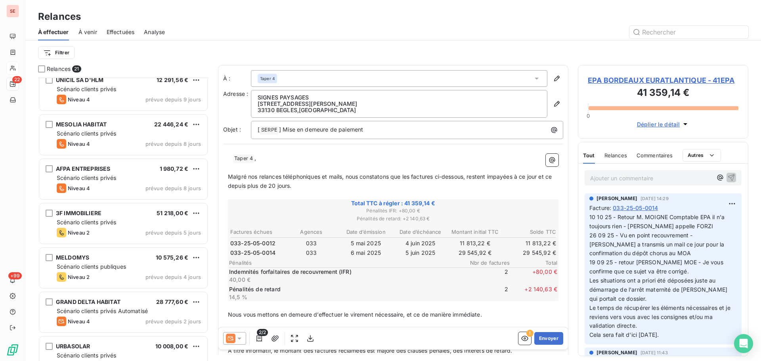
scroll to position [650, 0]
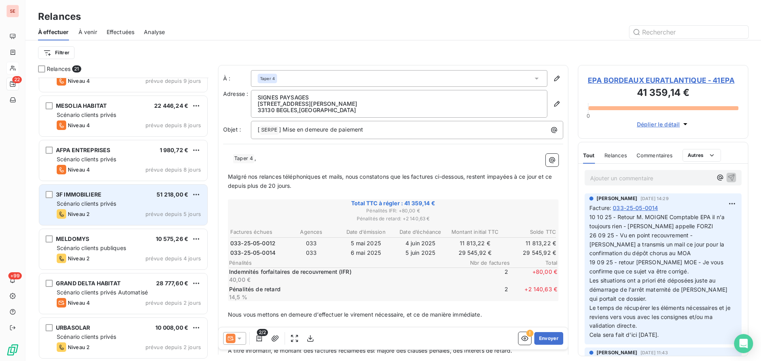
click at [162, 209] on div "3F IMMOBILIERE 51 218,00 € Scénario clients privés Niveau 2 prévue depuis 5 jou…" at bounding box center [123, 205] width 168 height 40
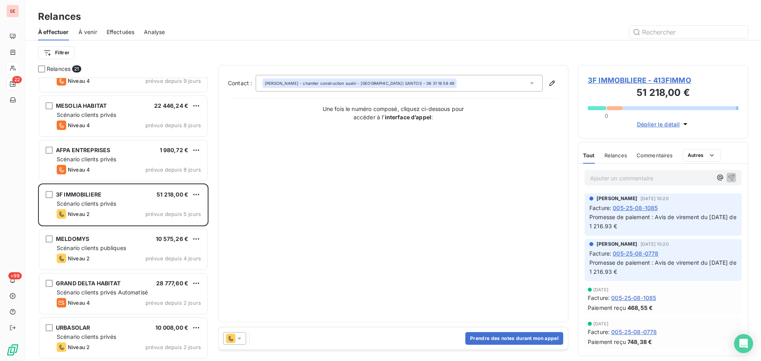
click at [610, 76] on span "3F IMMOBILIERE - 413FIMMO" at bounding box center [663, 80] width 151 height 11
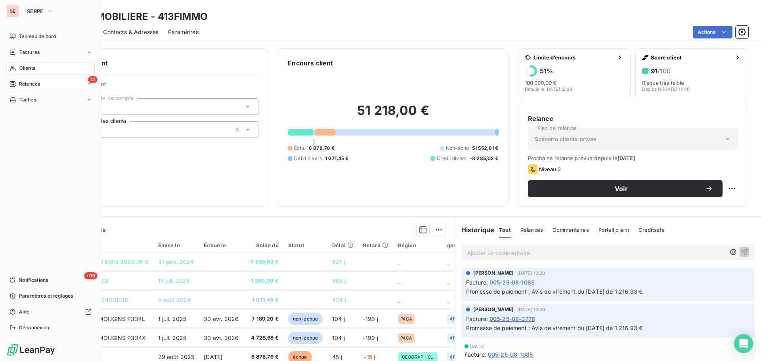
click at [20, 83] on span "Relances" at bounding box center [29, 84] width 21 height 7
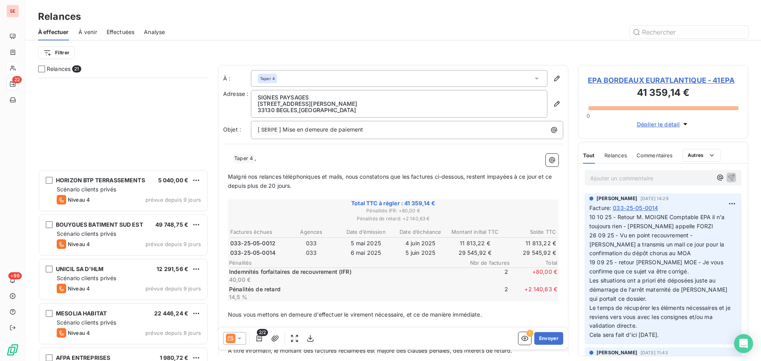
scroll to position [650, 0]
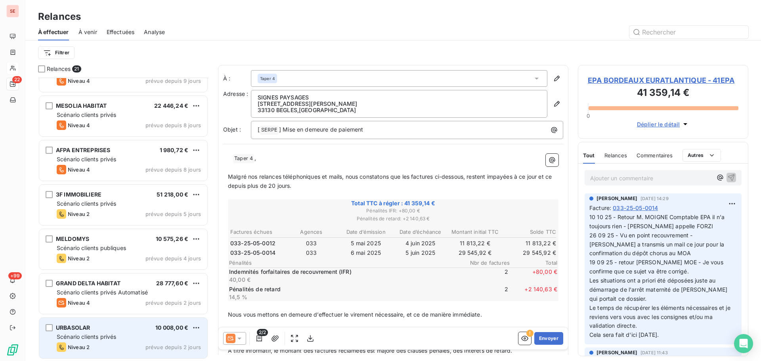
click at [132, 335] on div "Scénario clients privés" at bounding box center [129, 337] width 144 height 8
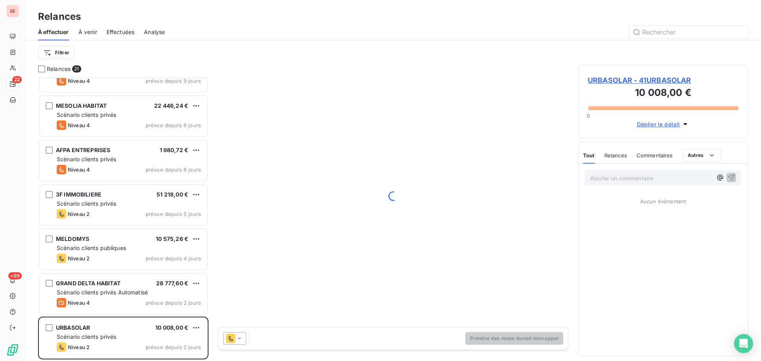
click at [621, 85] on span "URBASOLAR - 41URBASOLAR" at bounding box center [663, 80] width 151 height 11
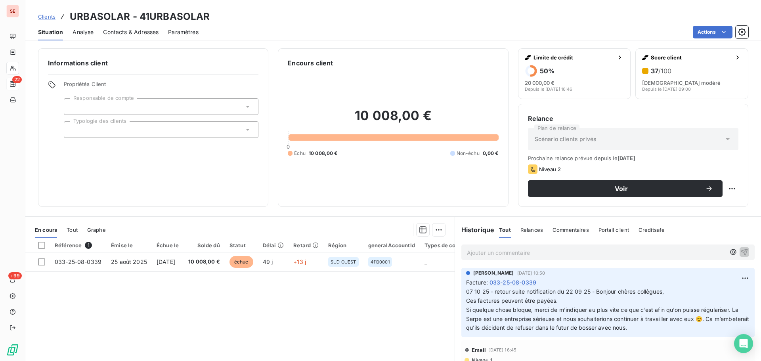
click at [127, 36] on div "Contacts & Adresses" at bounding box center [131, 32] width 56 height 17
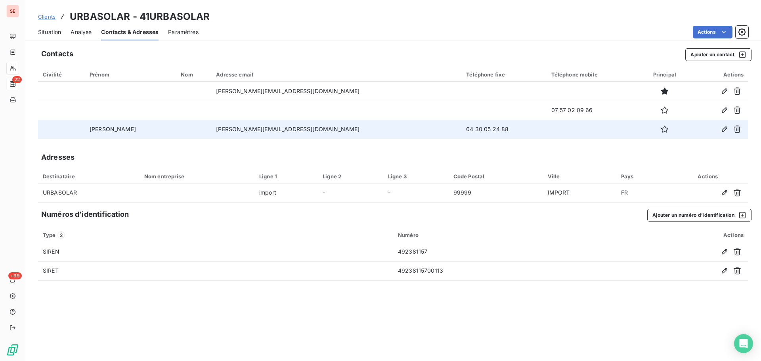
click at [462, 129] on td "04 30 05 24 88" at bounding box center [504, 129] width 85 height 19
copy td "04 30 05 24 88"
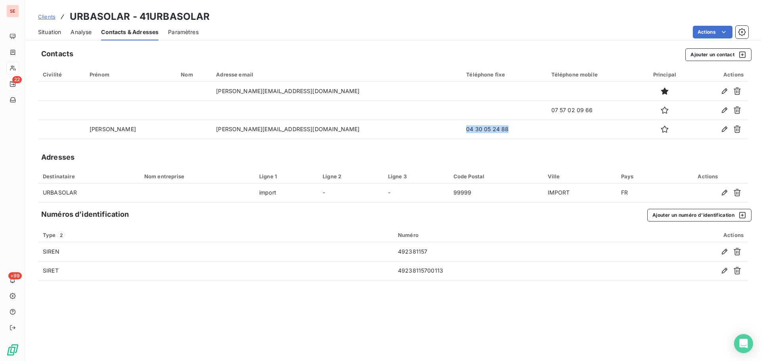
click at [55, 32] on span "Situation" at bounding box center [49, 32] width 23 height 8
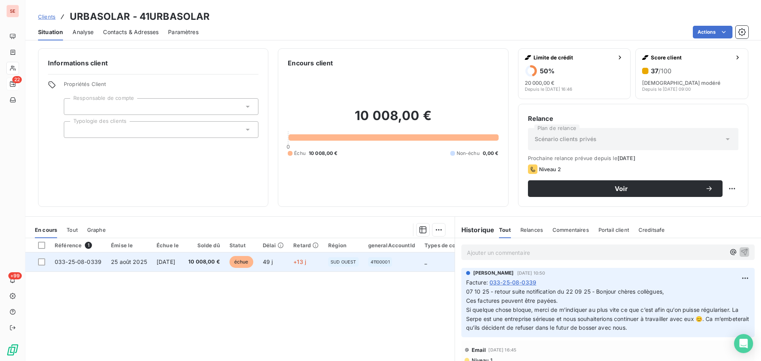
click at [176, 271] on td "[DATE]" at bounding box center [168, 262] width 32 height 19
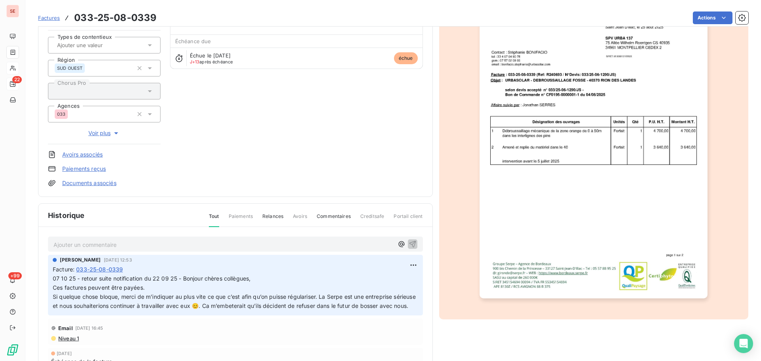
scroll to position [106, 0]
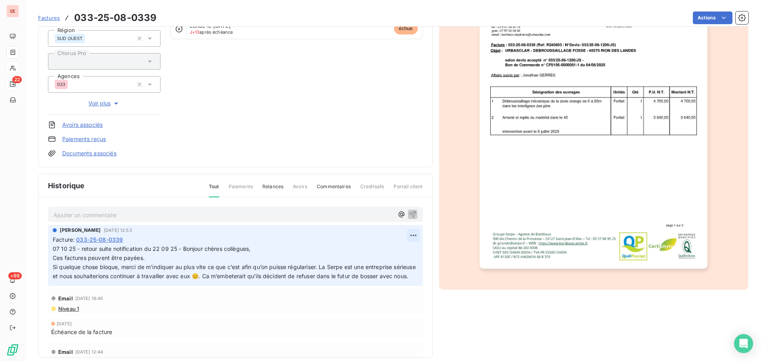
click at [400, 237] on html "SE 22 +99 Factures 033-25-08-0339 Actions URBASOLAR 41URBASOLAR Montant initial…" at bounding box center [380, 180] width 761 height 361
click at [392, 248] on div "Editer" at bounding box center [385, 253] width 44 height 13
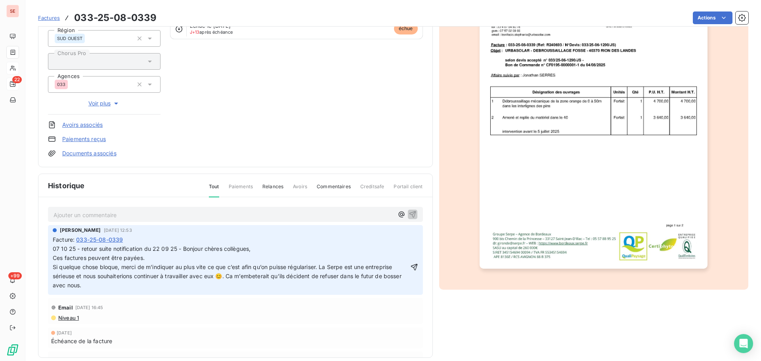
click at [53, 250] on span "07 10 25 - retour suite notification du 22 09 25 - Bonjour chères collègues," at bounding box center [152, 248] width 198 height 7
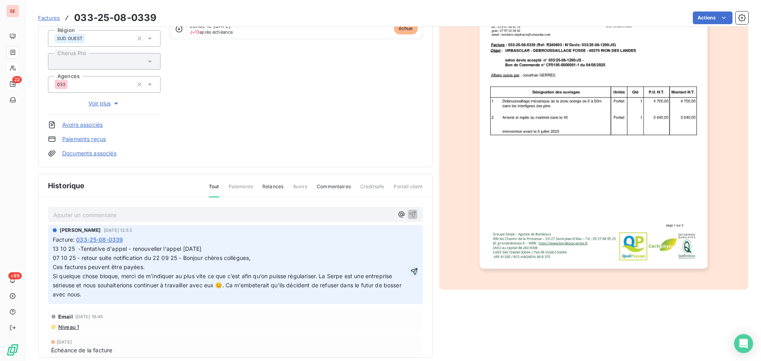
click at [410, 267] on button "button" at bounding box center [414, 272] width 8 height 10
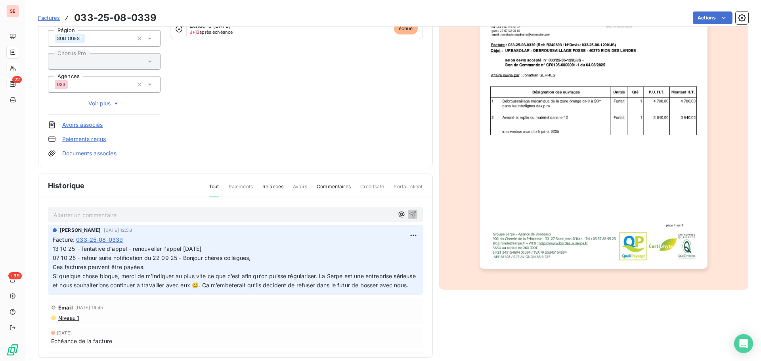
scroll to position [0, 0]
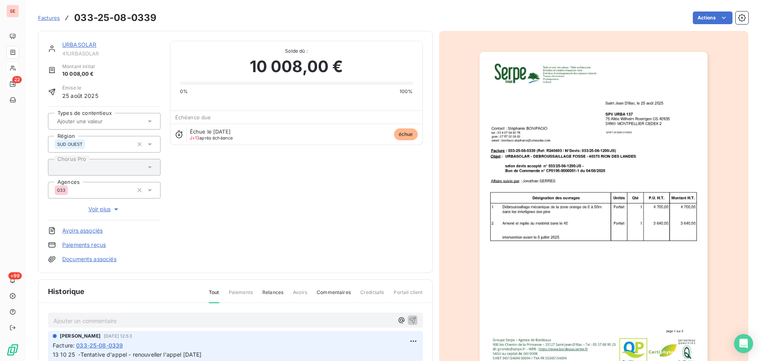
click at [75, 42] on link "URBASOLAR" at bounding box center [79, 44] width 34 height 7
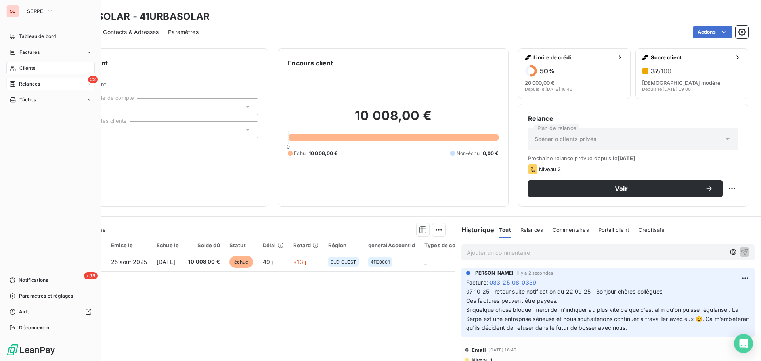
click at [28, 86] on span "Relances" at bounding box center [29, 84] width 21 height 7
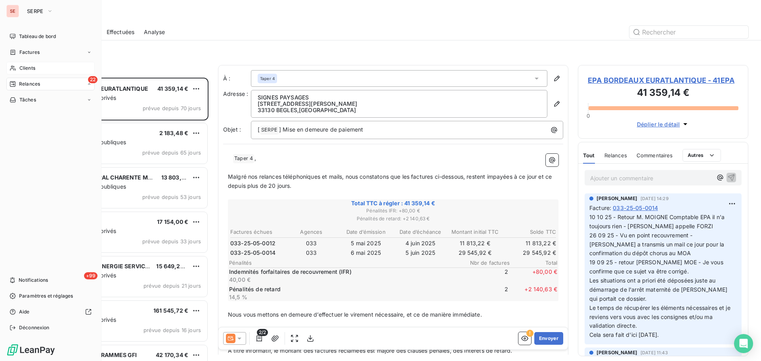
scroll to position [278, 165]
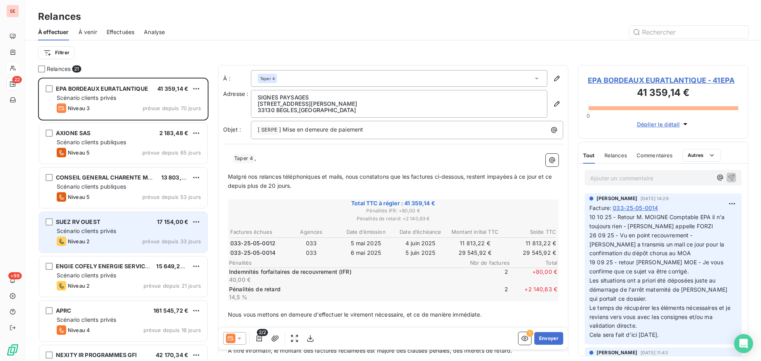
click at [154, 239] on span "prévue depuis 33 jours" at bounding box center [171, 241] width 59 height 6
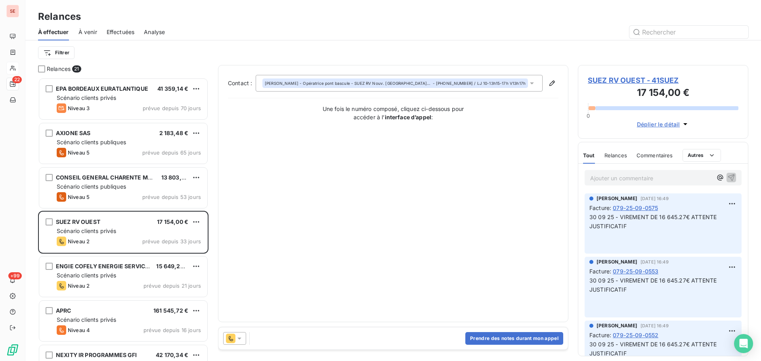
click at [632, 77] on span "SUEZ RV OUEST - 41SUEZ" at bounding box center [663, 80] width 151 height 11
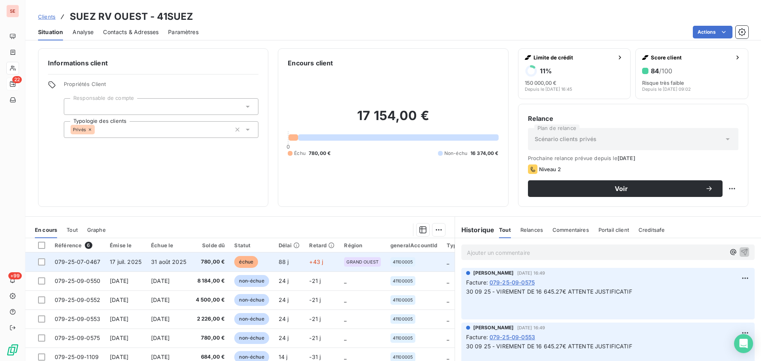
click at [206, 257] on td "780,00 €" at bounding box center [210, 262] width 39 height 19
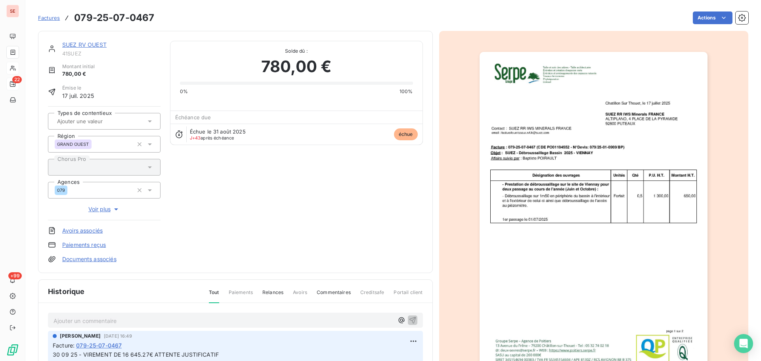
click at [615, 150] on img "button" at bounding box center [594, 213] width 228 height 323
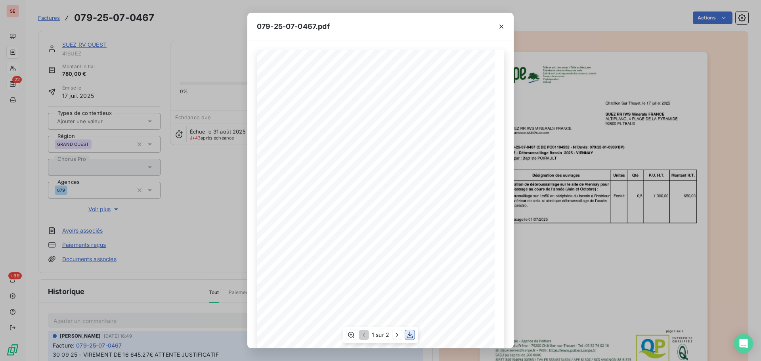
click at [411, 330] on button "button" at bounding box center [410, 335] width 10 height 10
click at [503, 24] on icon "button" at bounding box center [502, 27] width 8 height 8
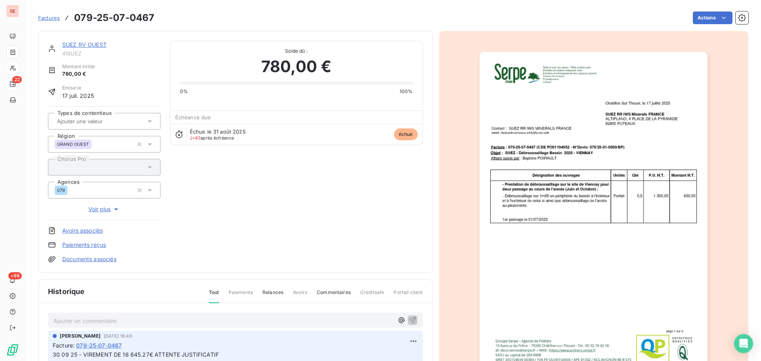
click at [297, 318] on p "Ajouter un commentaire ﻿" at bounding box center [224, 321] width 340 height 10
click at [409, 320] on div "13 10 25 - tentative d'appel + mail (perso) à [PERSON_NAME]" at bounding box center [235, 320] width 375 height 15
click at [409, 321] on icon "button" at bounding box center [413, 320] width 8 height 8
click at [88, 45] on link "SUEZ RV OUEST" at bounding box center [84, 44] width 44 height 7
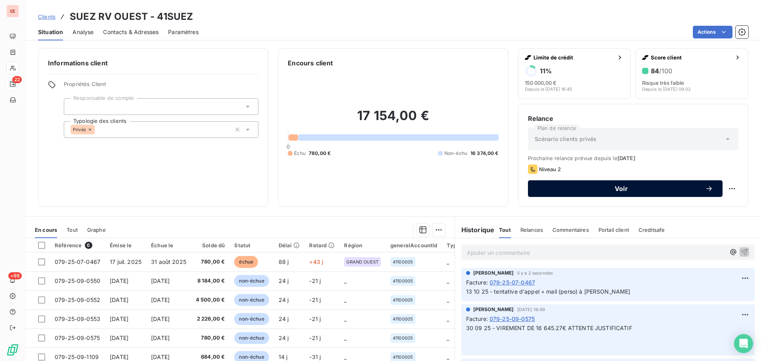
click at [598, 196] on button "Voir" at bounding box center [625, 188] width 195 height 17
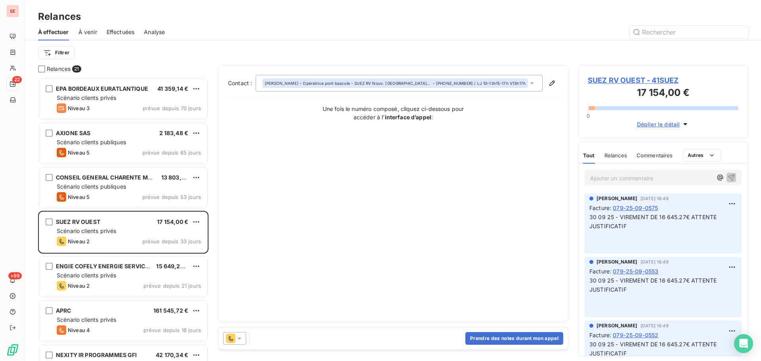
scroll to position [278, 165]
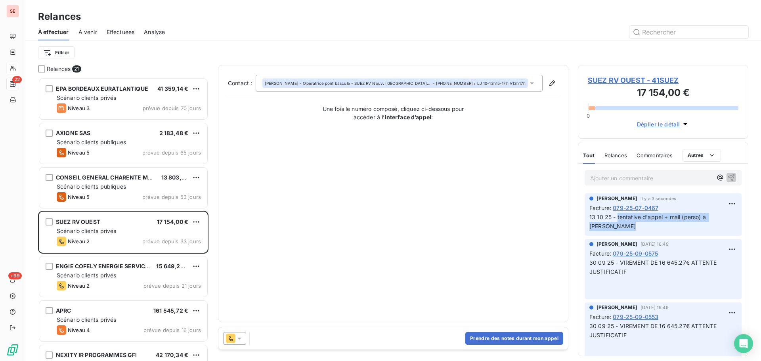
drag, startPoint x: 627, startPoint y: 226, endPoint x: 618, endPoint y: 217, distance: 12.9
click at [618, 217] on p "13 10 25 - tentative d'appel + mail (perso) à [PERSON_NAME]" at bounding box center [664, 222] width 148 height 18
copy span "tentative d'appel + mail (perso) à [PERSON_NAME]"
click at [532, 340] on button "Prendre des notes durant mon appel" at bounding box center [515, 338] width 98 height 13
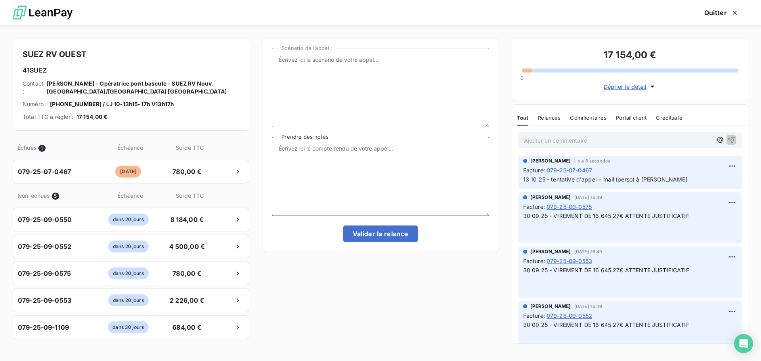
paste textarea "tentative d'appel + mail (perso) à [PERSON_NAME]"
type textarea "tentative d'appel + mail (perso) à [PERSON_NAME]"
click at [370, 234] on button "Valider la relance" at bounding box center [380, 234] width 75 height 17
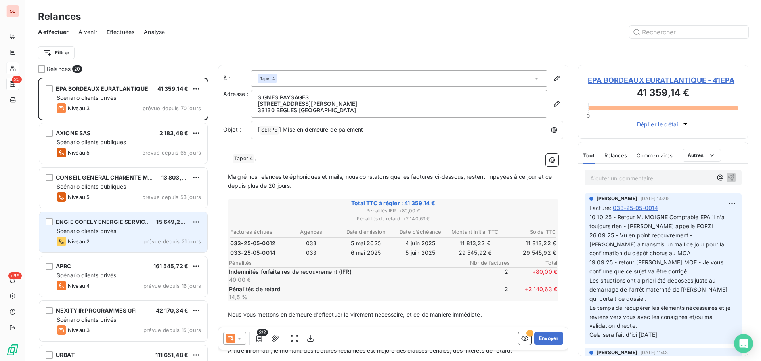
click at [153, 248] on div "ENGIE COFELY ENERGIE SERVICES 15 649,20 € Scénario clients privés Niveau 2 prév…" at bounding box center [123, 232] width 168 height 40
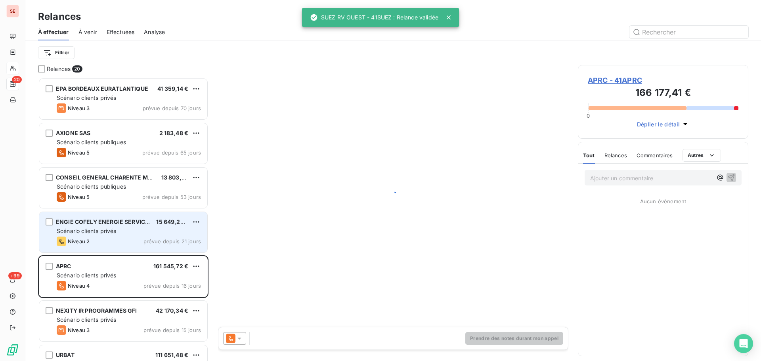
click at [171, 225] on span "15 649,20 €" at bounding box center [172, 222] width 33 height 7
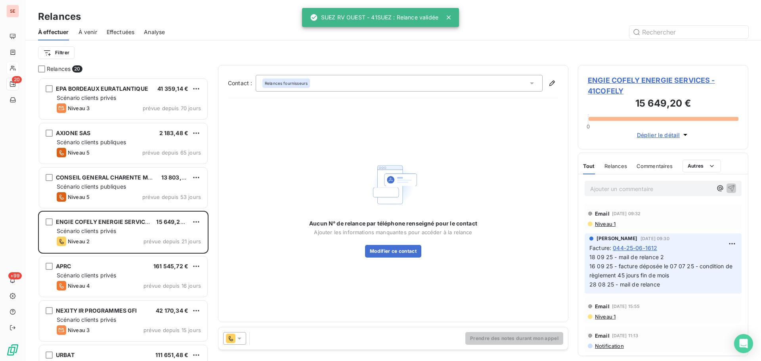
click at [623, 77] on span "ENGIE COFELY ENERGIE SERVICES - 41COFELY" at bounding box center [663, 85] width 151 height 21
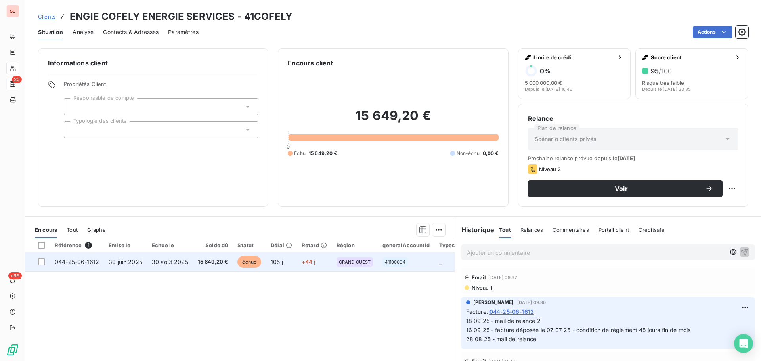
click at [147, 262] on td "30 août 2025" at bounding box center [170, 262] width 46 height 19
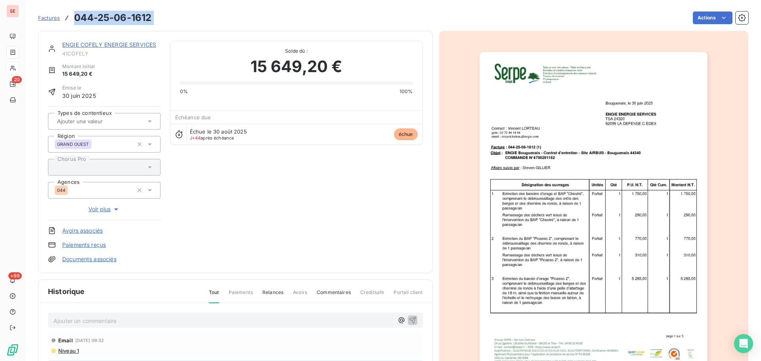
drag, startPoint x: 158, startPoint y: 18, endPoint x: 73, endPoint y: 20, distance: 84.9
click at [73, 20] on div "Factures 044-25-06-1612 Actions" at bounding box center [393, 18] width 711 height 17
click at [96, 42] on link "ENGIE COFELY ENERGIE SERVICES" at bounding box center [109, 44] width 94 height 7
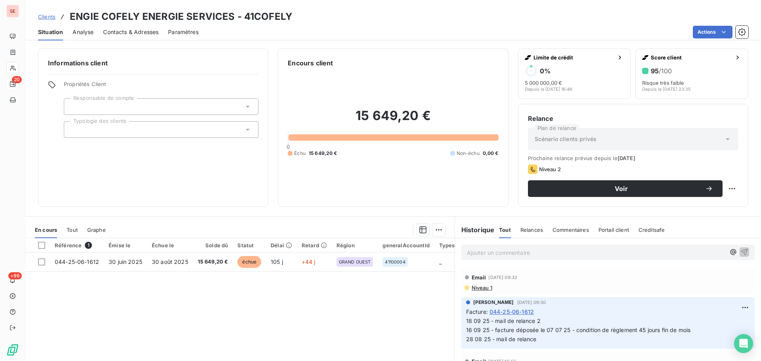
click at [142, 33] on span "Contacts & Adresses" at bounding box center [131, 32] width 56 height 8
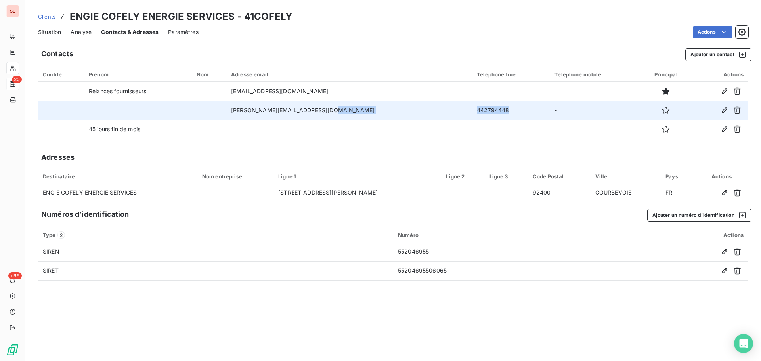
drag, startPoint x: 471, startPoint y: 110, endPoint x: 450, endPoint y: 111, distance: 21.1
click at [450, 111] on tr "[PERSON_NAME][EMAIL_ADDRESS][DOMAIN_NAME] 442794448 -" at bounding box center [393, 110] width 711 height 19
copy tr "442794448"
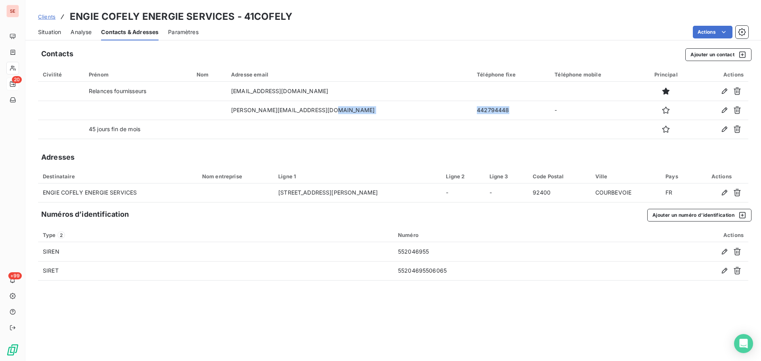
click at [38, 33] on span "Situation" at bounding box center [49, 32] width 23 height 8
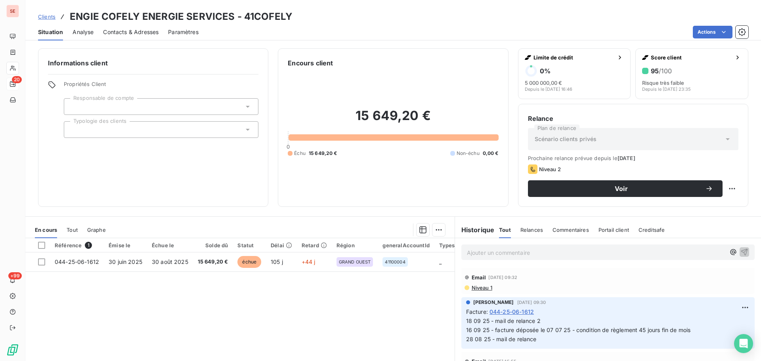
click at [120, 32] on span "Contacts & Adresses" at bounding box center [131, 32] width 56 height 8
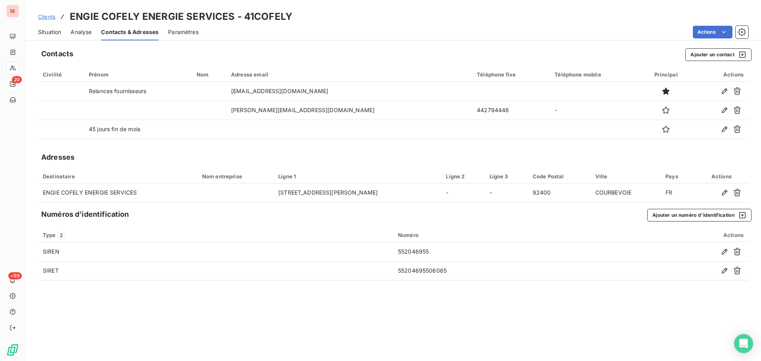
click at [38, 31] on span "Situation" at bounding box center [49, 32] width 23 height 8
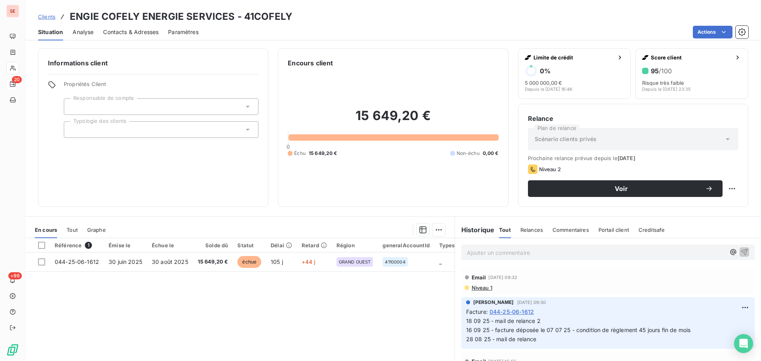
click at [174, 275] on div "Référence 1 Émise le Échue le Solde dû Statut Délai Retard Région generalAccoun…" at bounding box center [239, 314] width 429 height 153
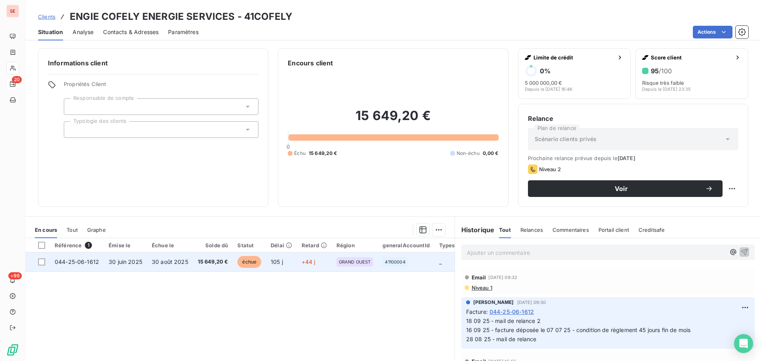
click at [179, 265] on td "30 août 2025" at bounding box center [170, 262] width 46 height 19
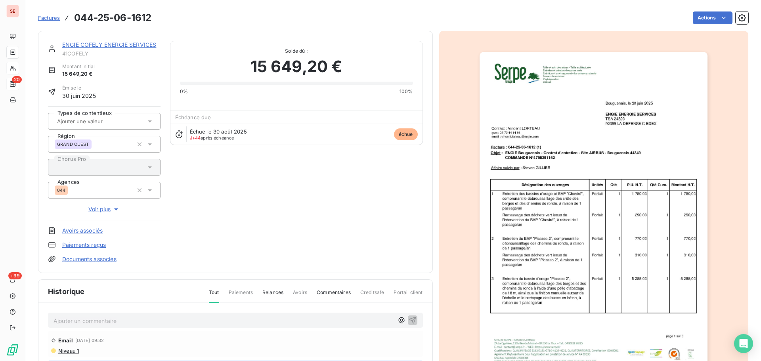
click at [633, 179] on img "button" at bounding box center [594, 213] width 228 height 323
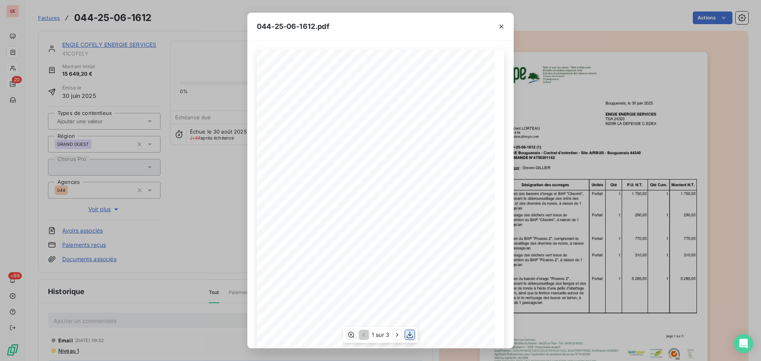
click at [410, 334] on icon "button" at bounding box center [410, 335] width 8 height 8
click at [115, 42] on div "044-25-06-1612.pdf Bouguenais, le [DATE] ENGIE ENERGIE SERVICES TSA 24320 92099…" at bounding box center [380, 180] width 761 height 361
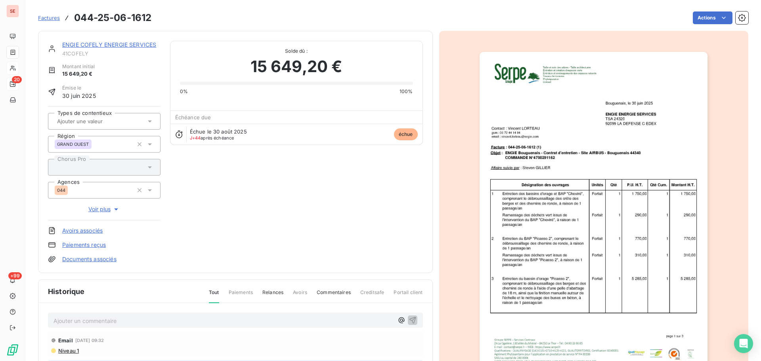
click at [119, 46] on link "ENGIE COFELY ENERGIE SERVICES" at bounding box center [109, 44] width 94 height 7
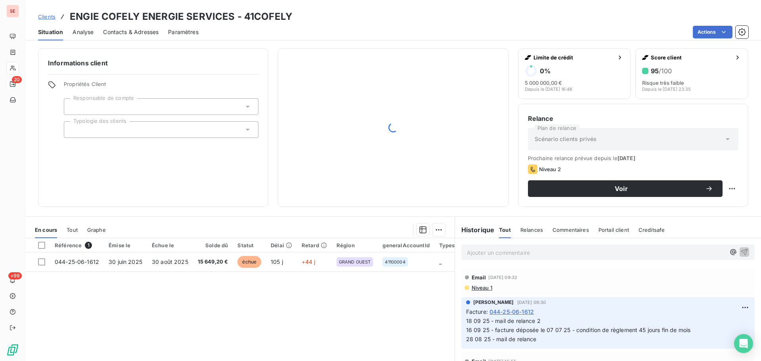
click at [149, 31] on span "Contacts & Adresses" at bounding box center [131, 32] width 56 height 8
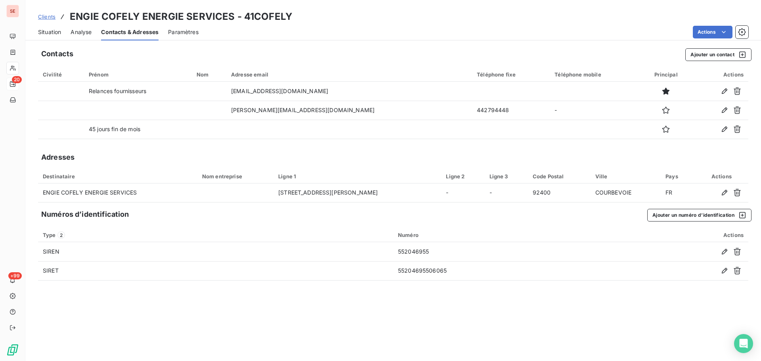
click at [49, 34] on span "Situation" at bounding box center [49, 32] width 23 height 8
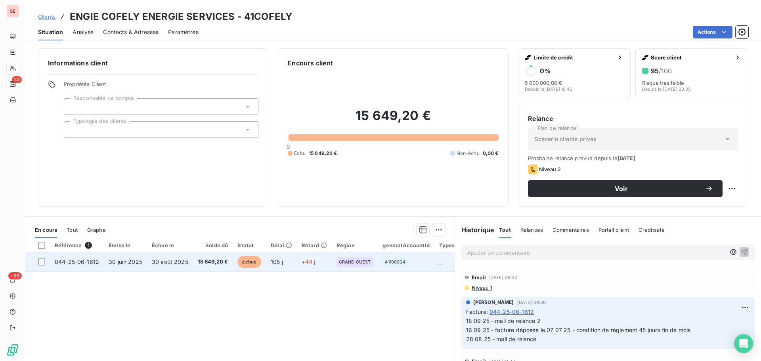
click at [180, 259] on span "30 août 2025" at bounding box center [170, 262] width 36 height 7
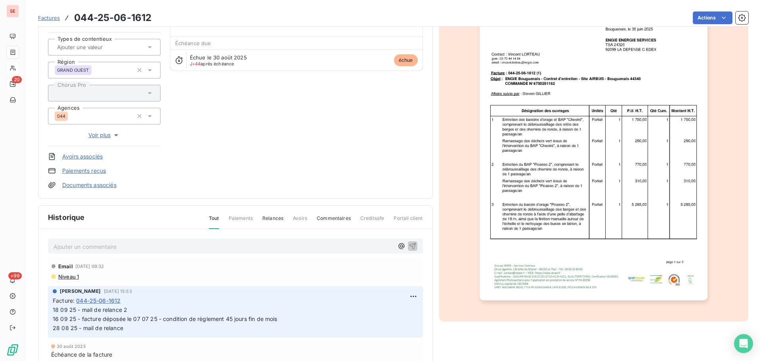
scroll to position [116, 0]
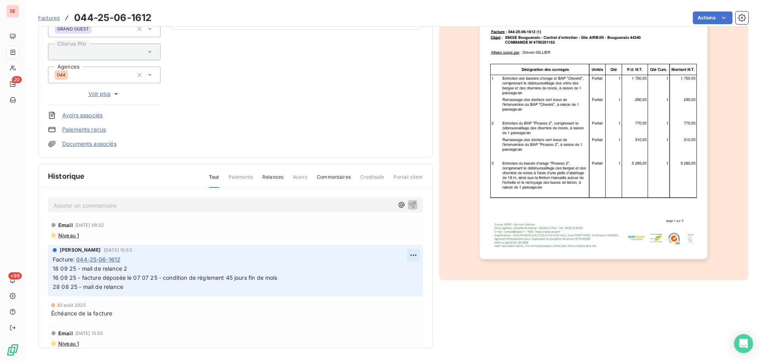
click at [407, 252] on html "SE 20 +99 Factures 044-25-06-1612 Actions ENGIE COFELY ENERGIE SERVICES 41COFEL…" at bounding box center [380, 180] width 761 height 361
click at [389, 273] on div "Editer" at bounding box center [385, 272] width 44 height 13
click at [54, 270] on span "18 09 25 - mail de relance 2 16 09 25 - facture déposée le 07 07 25 - condition…" at bounding box center [251, 277] width 397 height 25
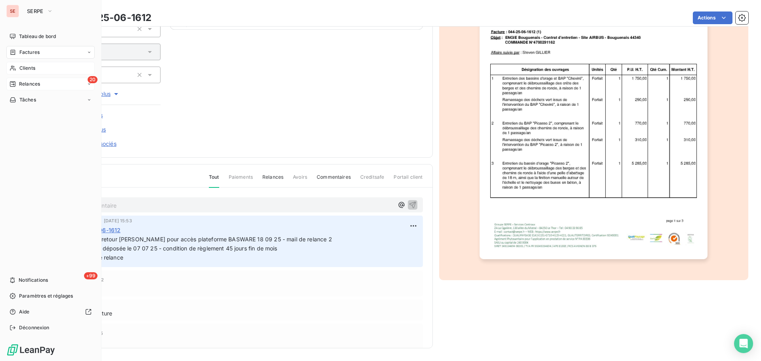
click at [24, 83] on span "Relances" at bounding box center [29, 84] width 21 height 7
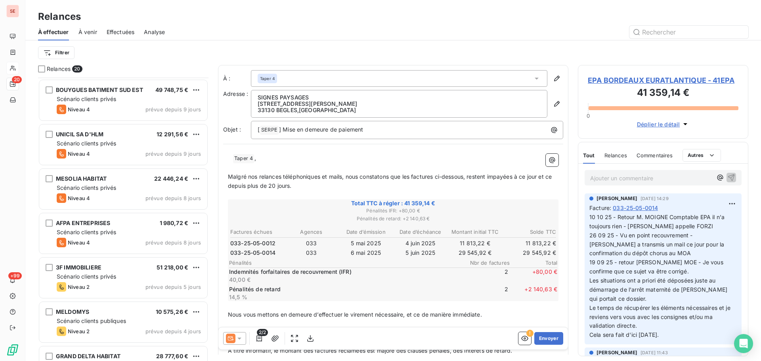
scroll to position [605, 0]
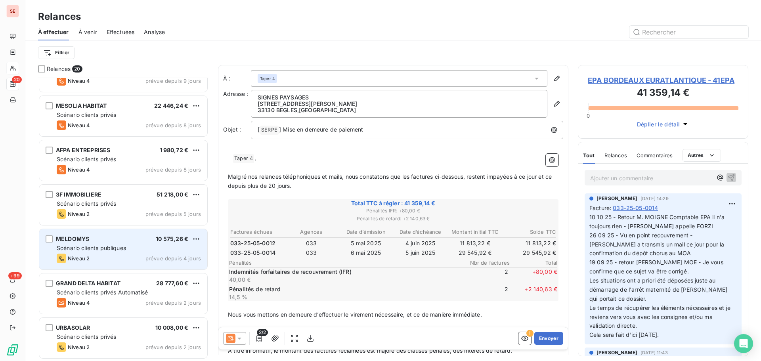
click at [155, 251] on div "Scénario clients publiques" at bounding box center [129, 248] width 144 height 8
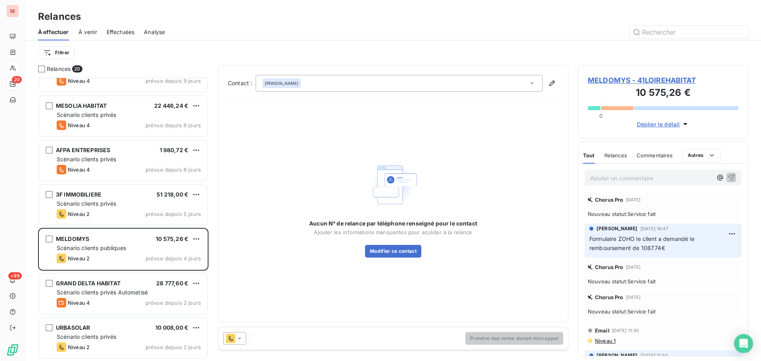
click at [641, 78] on span "MELDOMYS - 41LOIREHABITAT" at bounding box center [663, 80] width 151 height 11
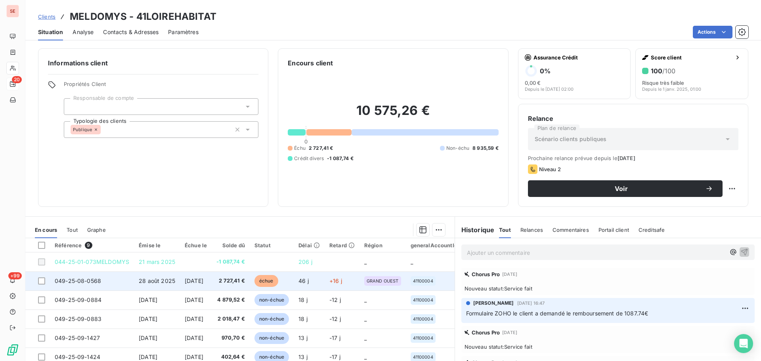
click at [227, 282] on td "2 727,41 €" at bounding box center [231, 281] width 38 height 19
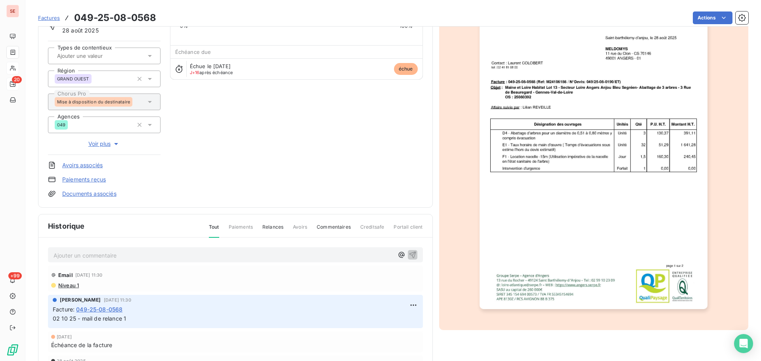
scroll to position [116, 0]
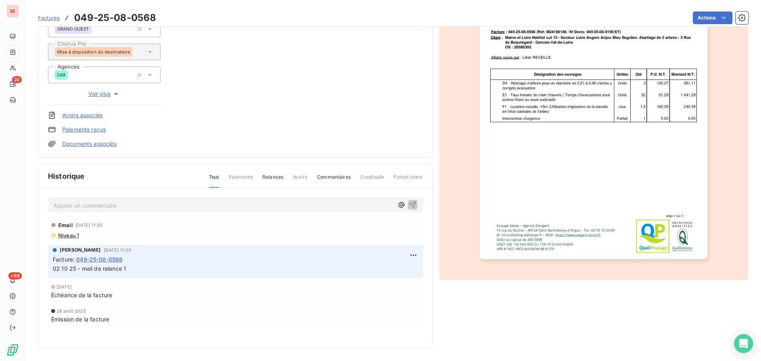
click at [186, 200] on div "Ajouter un commentaire ﻿" at bounding box center [224, 205] width 340 height 11
click at [407, 255] on html "SE 20 +99 Factures 049-25-08-0568 Actions MELDOMYS 41LOIREHABITAT Montant initi…" at bounding box center [380, 180] width 761 height 361
click at [384, 272] on div "Editer" at bounding box center [391, 272] width 44 height 13
click at [54, 269] on span "02 10 25 - mail de relance 1" at bounding box center [89, 268] width 73 height 7
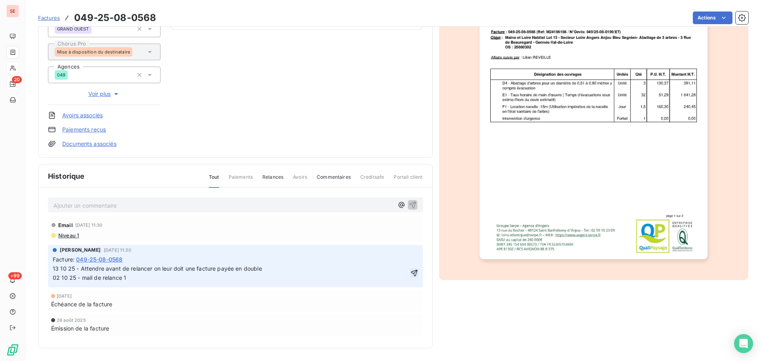
click at [412, 274] on icon "button" at bounding box center [414, 273] width 8 height 8
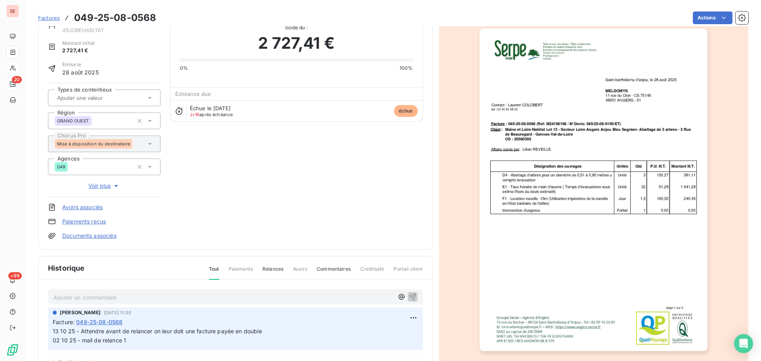
scroll to position [0, 0]
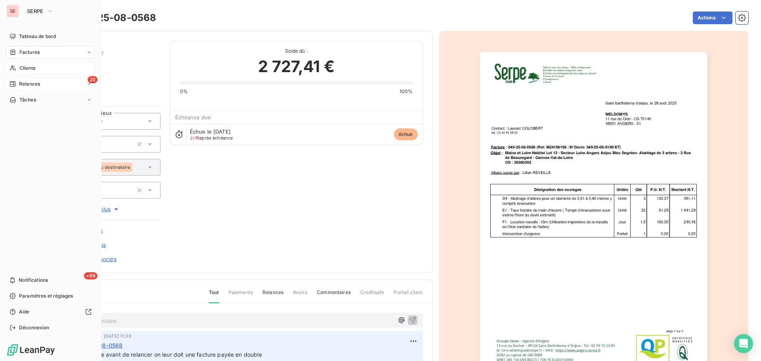
click at [30, 81] on span "Relances" at bounding box center [29, 84] width 21 height 7
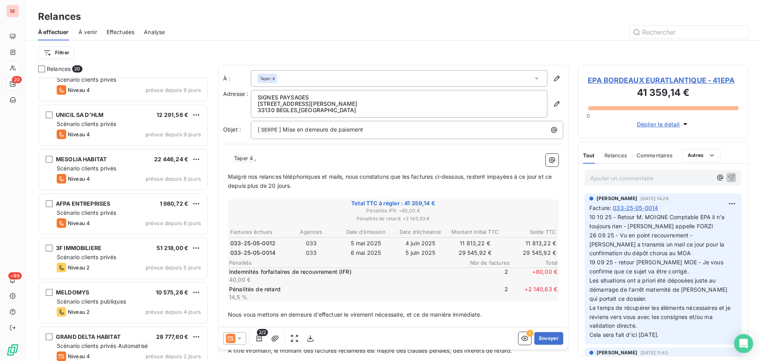
scroll to position [605, 0]
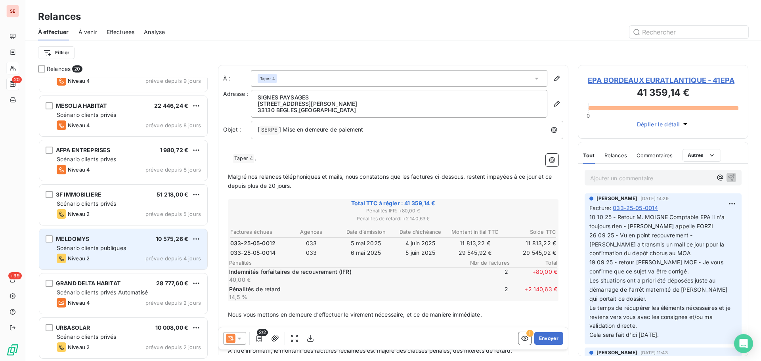
click at [148, 249] on div "Scénario clients publiques" at bounding box center [129, 248] width 144 height 8
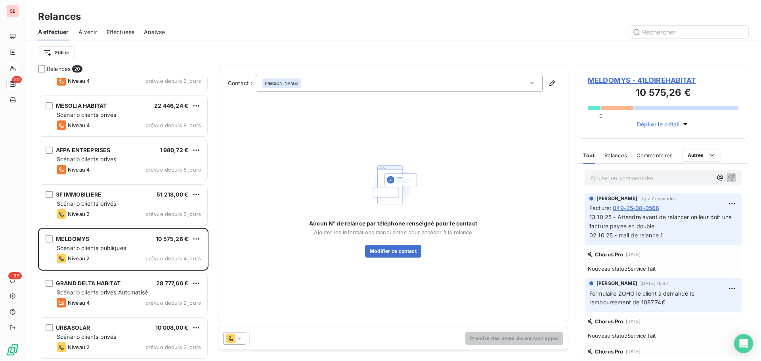
click at [630, 79] on span "MELDOMYS - 41LOIREHABITAT" at bounding box center [663, 80] width 151 height 11
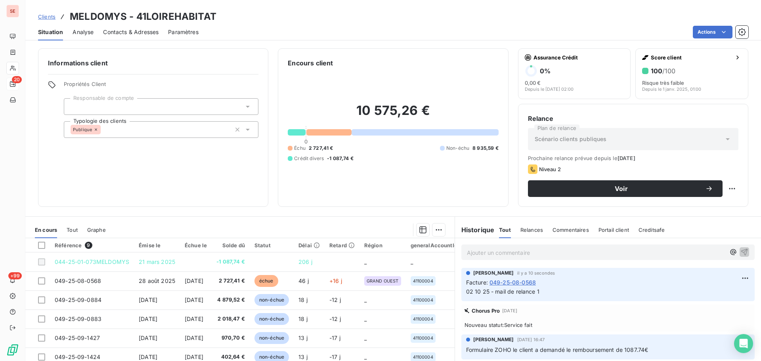
click at [718, 164] on div "Prochaine relance prévue depuis le [DATE] Niveau 2 Voir" at bounding box center [633, 176] width 211 height 42
click at [727, 188] on html "SE 20 +99 Clients MELDOMYS - 41LOIREHABITAT Situation Analyse Contacts & Adress…" at bounding box center [380, 180] width 761 height 361
click at [705, 208] on div "Replanifier cette action" at bounding box center [693, 206] width 71 height 13
select select "9"
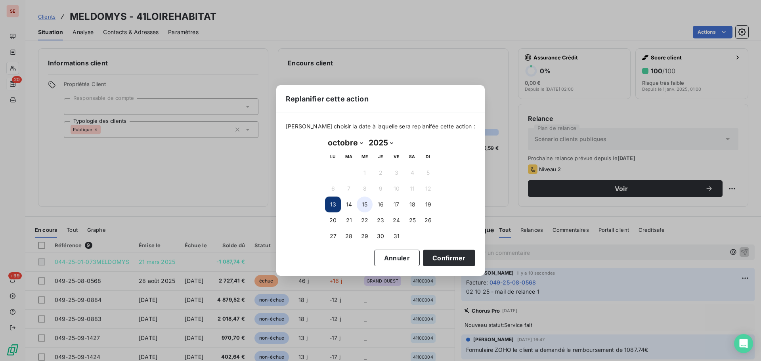
click at [367, 205] on button "15" at bounding box center [365, 205] width 16 height 16
click at [425, 253] on button "Confirmer" at bounding box center [449, 258] width 52 height 17
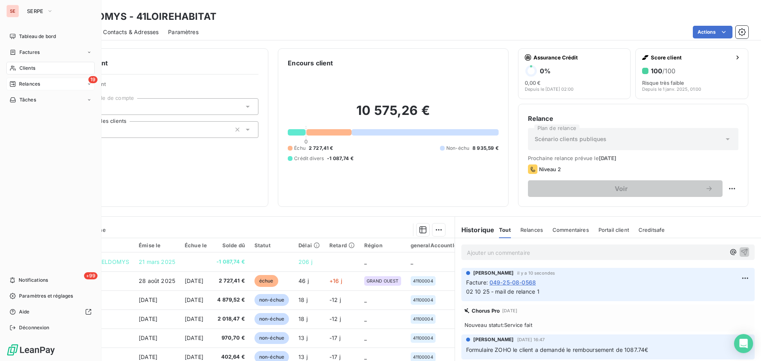
click at [35, 88] on div "19 Relances" at bounding box center [50, 84] width 88 height 13
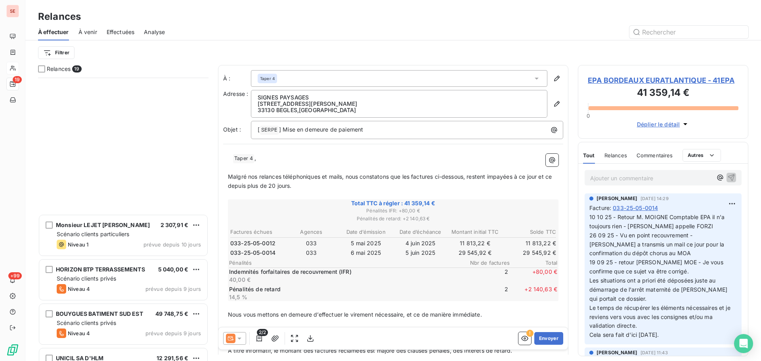
scroll to position [561, 0]
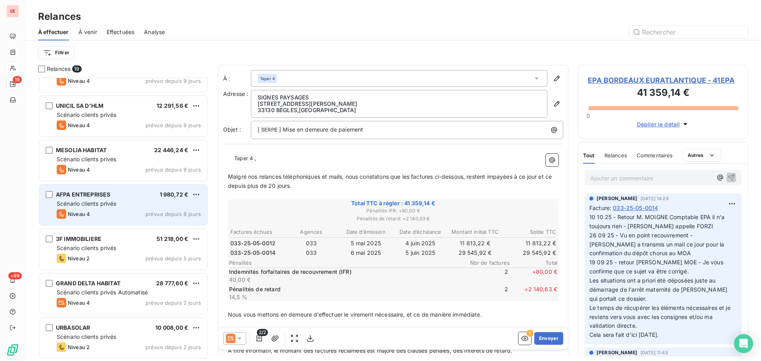
click at [175, 192] on span "1 980,72 €" at bounding box center [174, 194] width 29 height 7
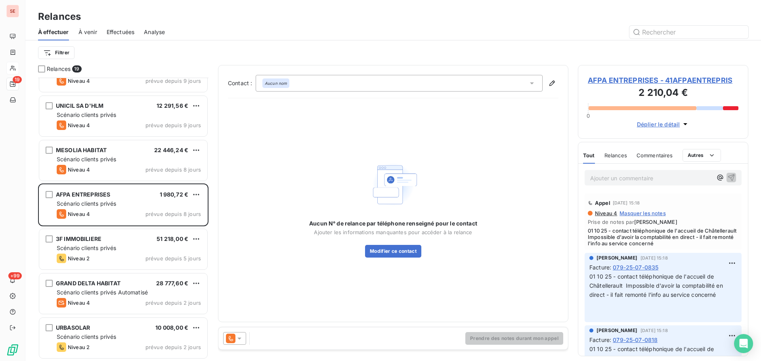
click at [617, 84] on span "AFPA ENTREPRISES - 41AFPAENTREPRIS" at bounding box center [663, 80] width 151 height 11
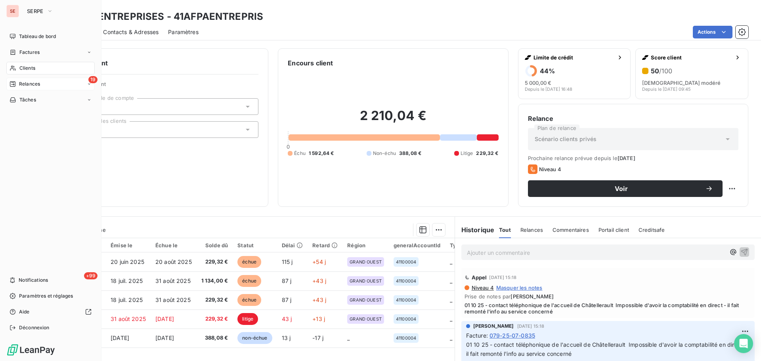
click at [17, 88] on div "19 Relances" at bounding box center [50, 84] width 88 height 13
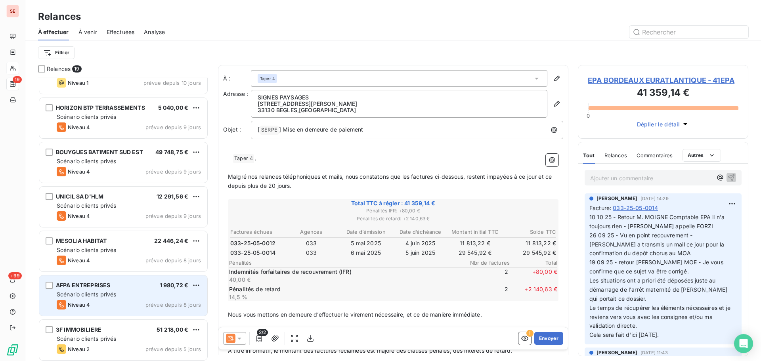
scroll to position [455, 0]
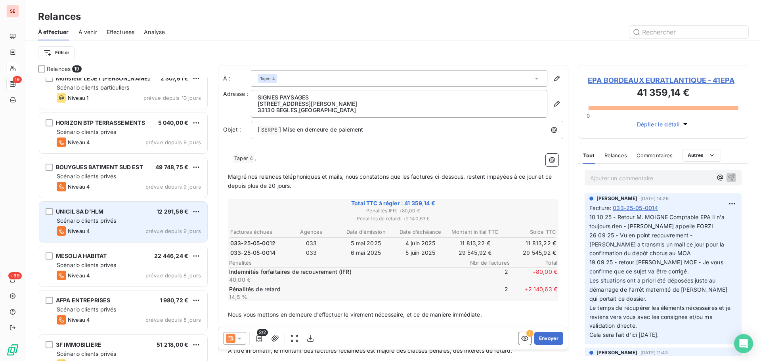
click at [82, 221] on span "Scénario clients privés" at bounding box center [86, 220] width 59 height 7
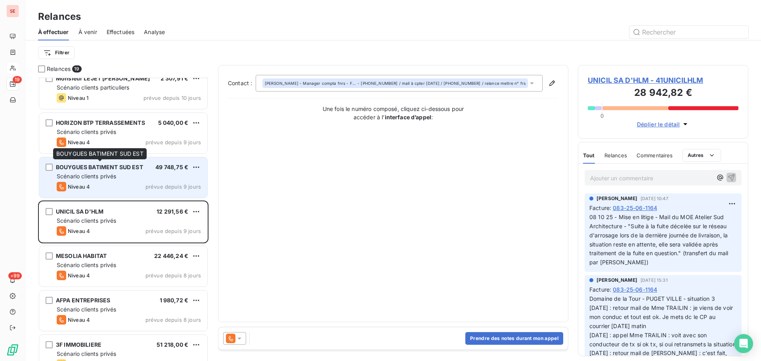
click at [94, 168] on span "BOUYGUES BATIMENT SUD EST" at bounding box center [99, 167] width 87 height 7
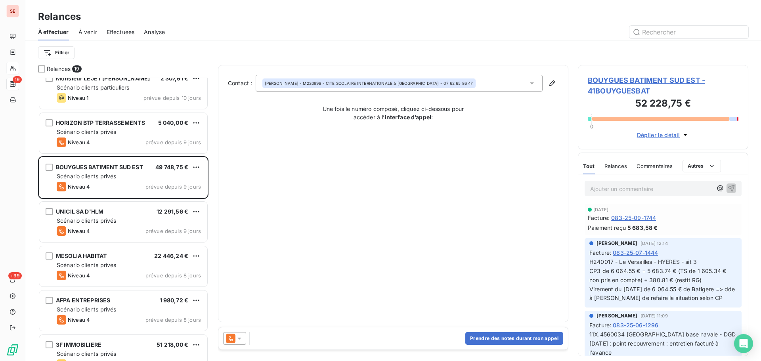
click at [638, 81] on span "BOUYGUES BATIMENT SUD EST - 41BOUYGUESBAT" at bounding box center [663, 85] width 151 height 21
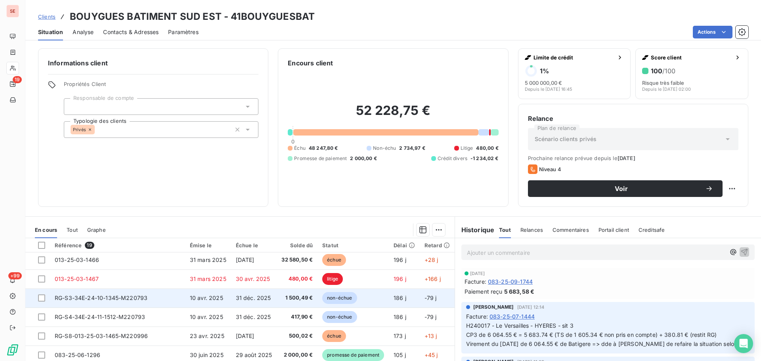
scroll to position [227, 0]
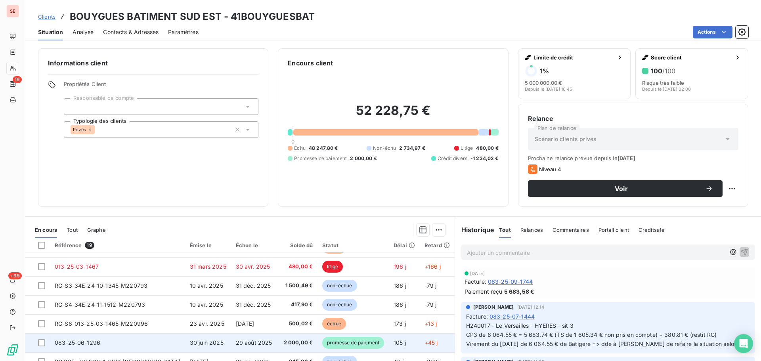
click at [236, 343] on span "29 août 2025" at bounding box center [254, 342] width 36 height 7
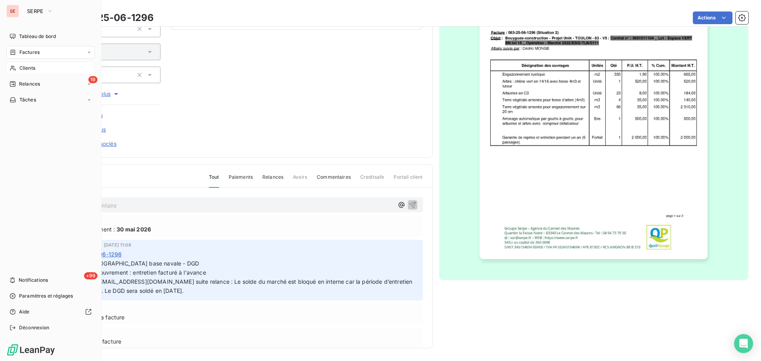
click at [26, 84] on span "Relances" at bounding box center [29, 84] width 21 height 7
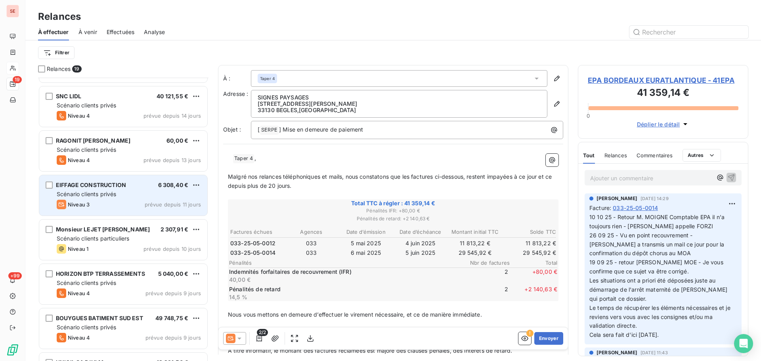
scroll to position [318, 0]
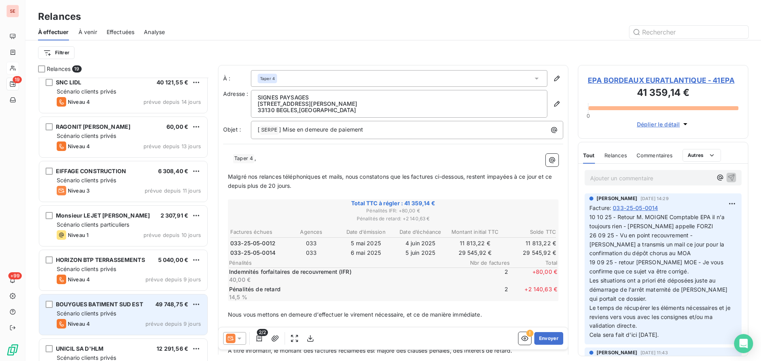
click at [130, 307] on span "BOUYGUES BATIMENT SUD EST" at bounding box center [99, 304] width 87 height 7
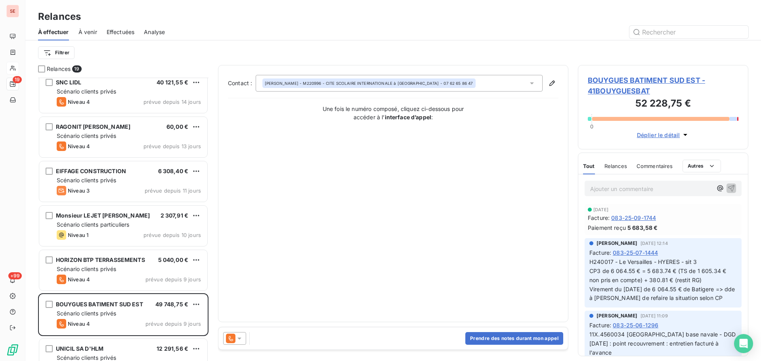
click at [621, 84] on span "BOUYGUES BATIMENT SUD EST - 41BOUYGUESBAT" at bounding box center [663, 85] width 151 height 21
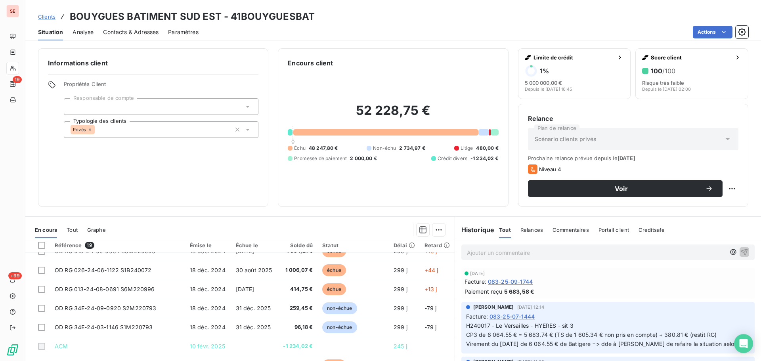
scroll to position [211, 0]
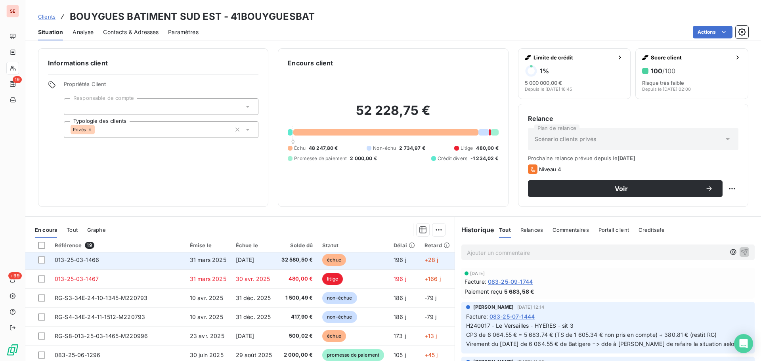
click at [282, 263] on span "32 580,50 €" at bounding box center [297, 260] width 31 height 8
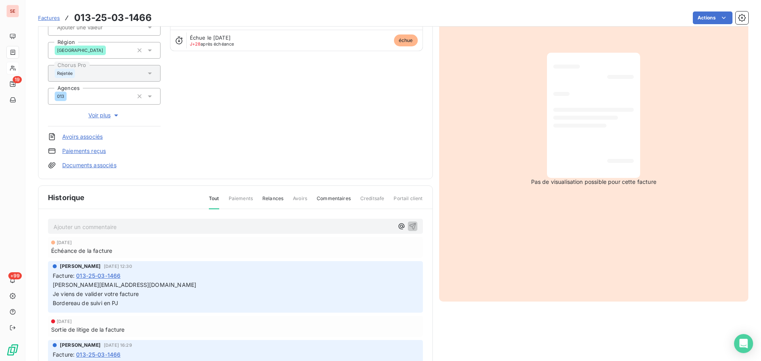
scroll to position [116, 0]
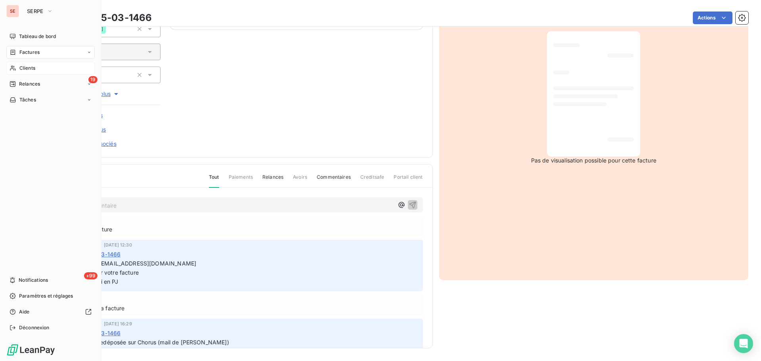
click at [31, 81] on span "Relances" at bounding box center [29, 84] width 21 height 7
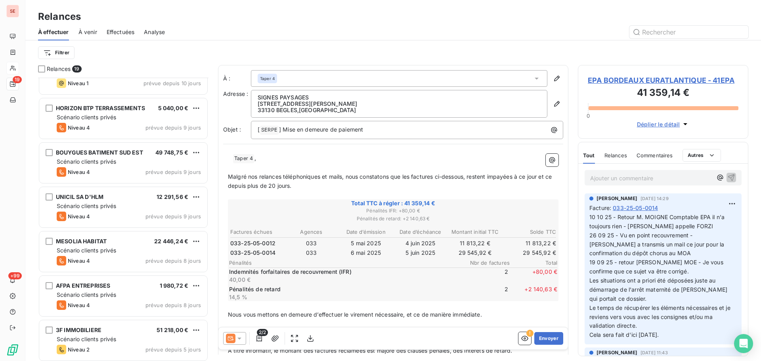
scroll to position [455, 0]
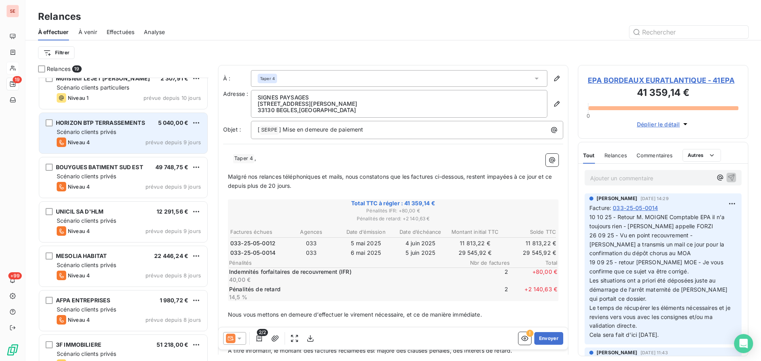
click at [120, 142] on div "Niveau 4 prévue depuis 9 jours" at bounding box center [129, 143] width 144 height 10
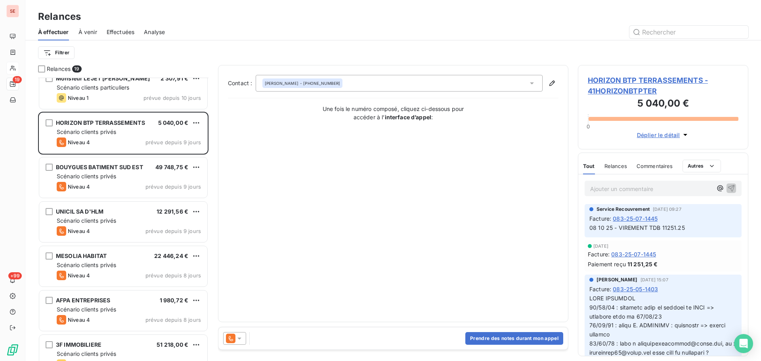
click at [617, 80] on span "HORIZON BTP TERRASSEMENTS - 41HORIZONBTPTER" at bounding box center [663, 85] width 151 height 21
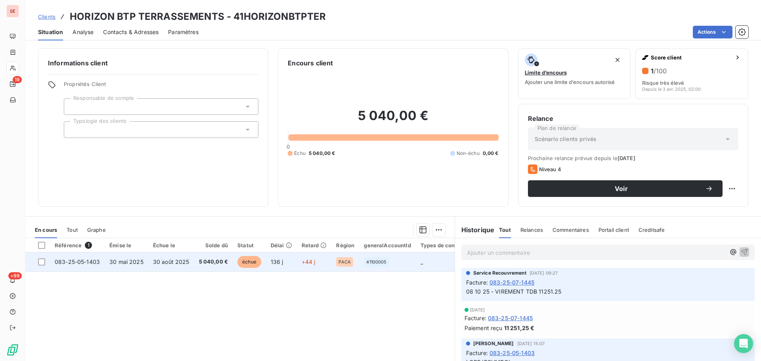
click at [186, 266] on td "30 août 2025" at bounding box center [171, 262] width 46 height 19
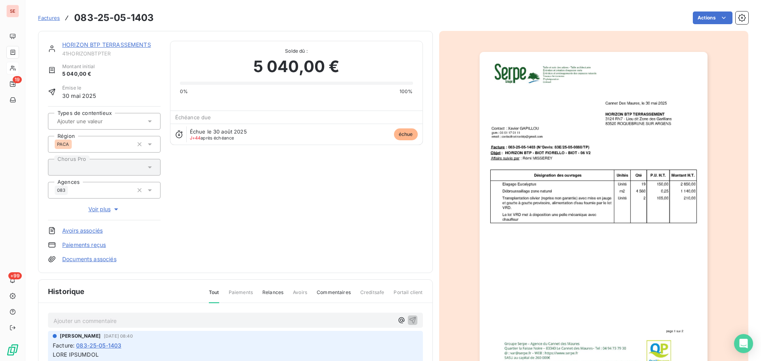
click at [106, 46] on link "HORIZON BTP TERRASSEMENTS" at bounding box center [106, 44] width 89 height 7
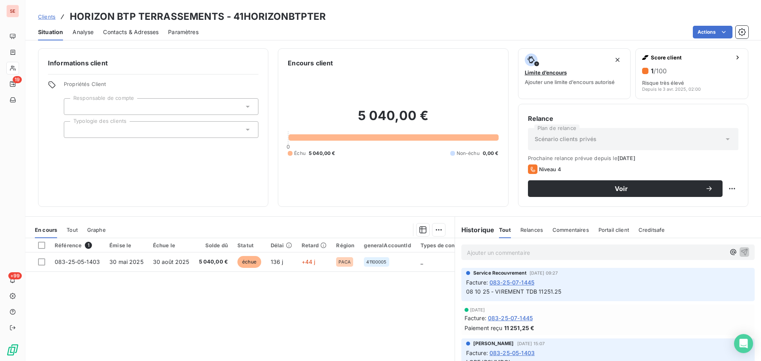
click at [133, 36] on div "Contacts & Adresses" at bounding box center [131, 32] width 56 height 17
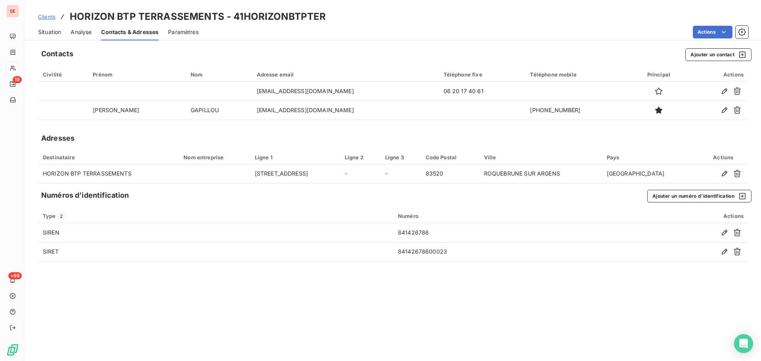
click at [42, 35] on span "Situation" at bounding box center [49, 32] width 23 height 8
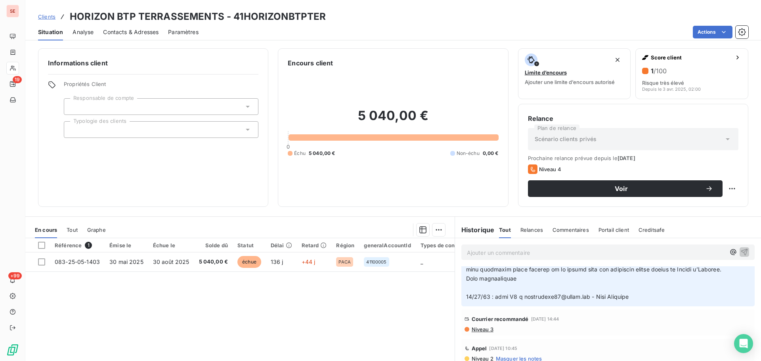
scroll to position [423, 0]
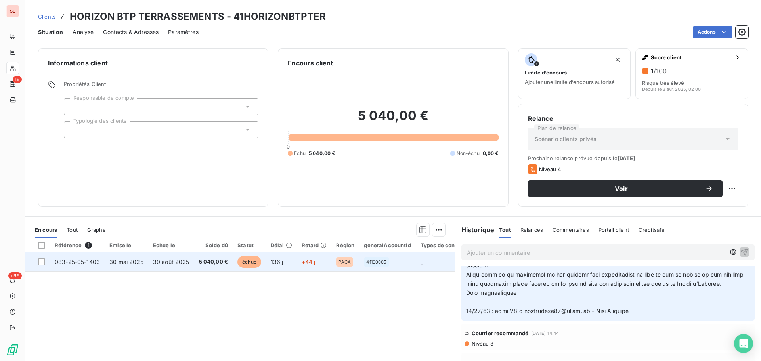
click at [136, 270] on td "30 mai 2025" at bounding box center [127, 262] width 44 height 19
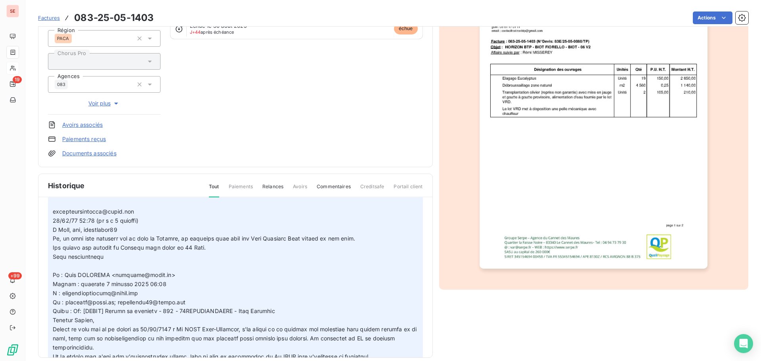
scroll to position [106, 0]
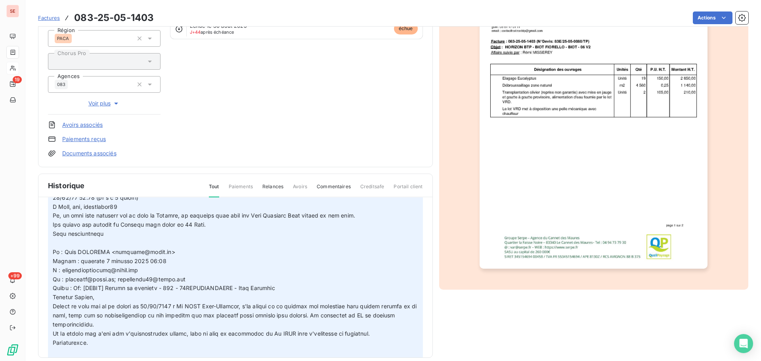
click at [258, 216] on span at bounding box center [236, 311] width 366 height 342
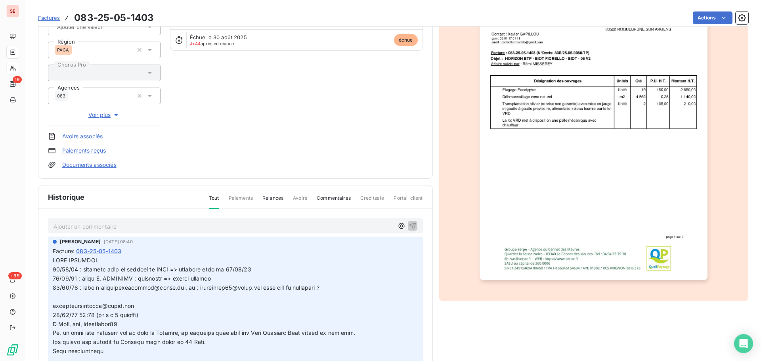
scroll to position [109, 0]
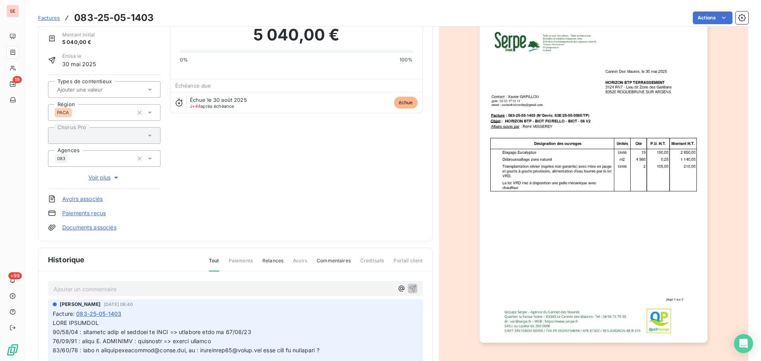
scroll to position [0, 0]
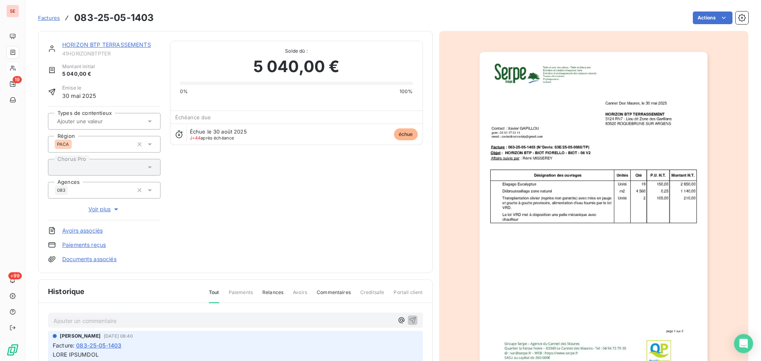
click at [126, 46] on link "HORIZON BTP TERRASSEMENTS" at bounding box center [106, 44] width 89 height 7
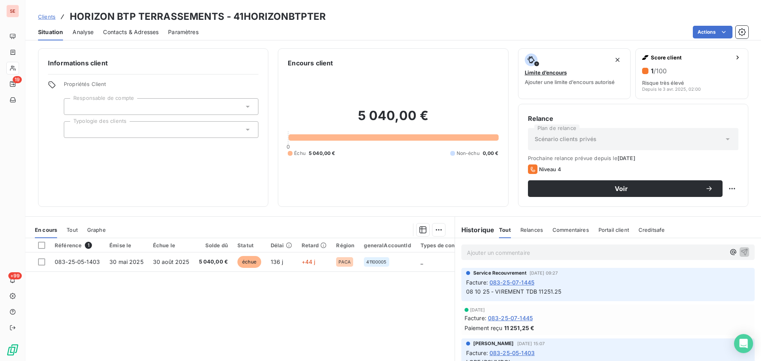
click at [512, 283] on span "083-25-07-1445" at bounding box center [512, 282] width 45 height 8
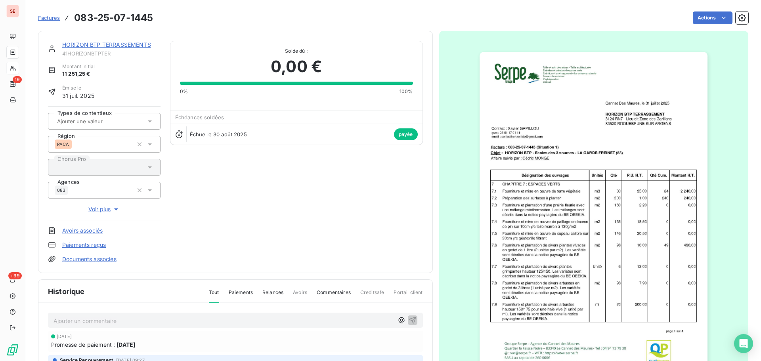
click at [115, 41] on link "HORIZON BTP TERRASSEMENTS" at bounding box center [106, 44] width 89 height 7
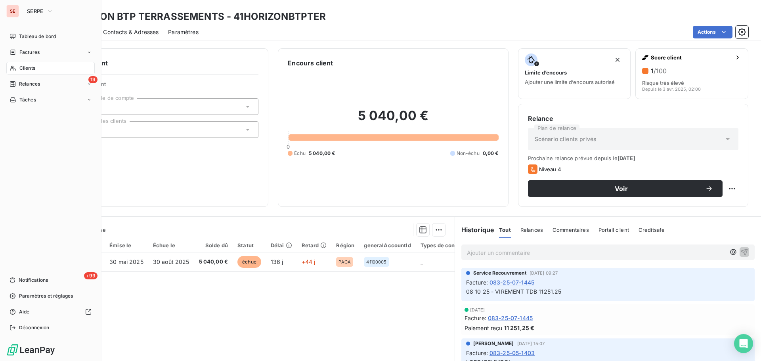
click at [40, 73] on div "Clients" at bounding box center [50, 68] width 88 height 13
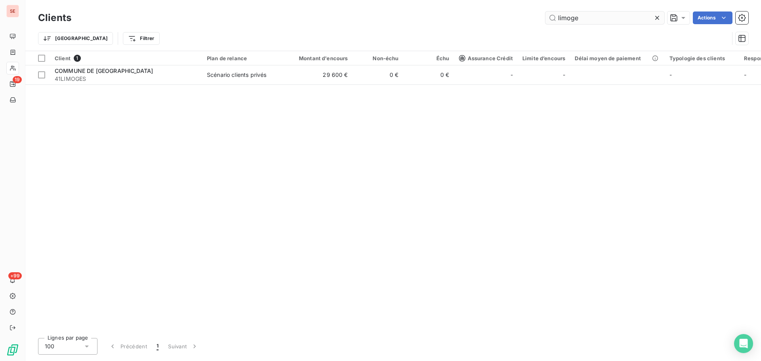
click at [604, 21] on input "limoge" at bounding box center [605, 18] width 119 height 13
click at [603, 21] on input "limoge" at bounding box center [605, 18] width 119 height 13
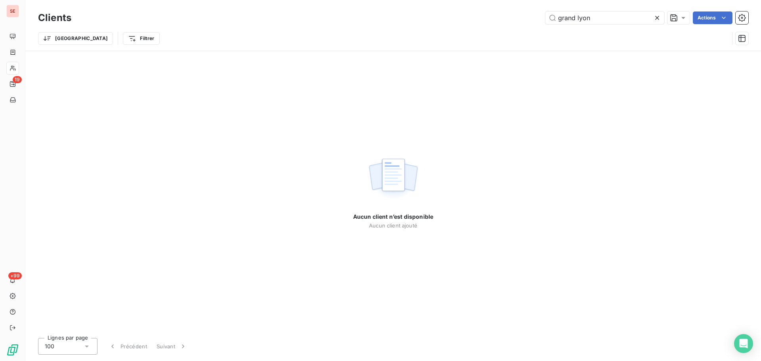
type input "grand lyon"
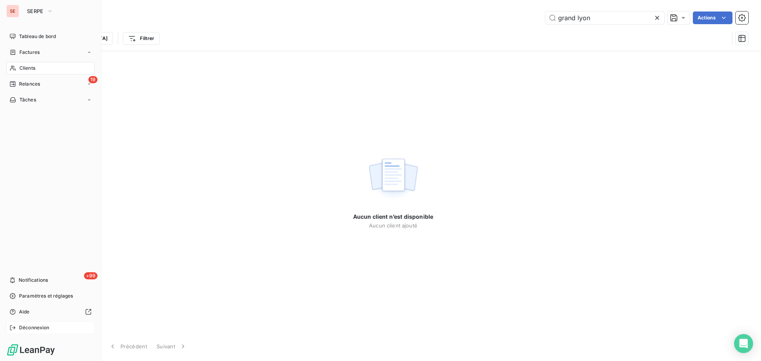
click at [31, 329] on span "Déconnexion" at bounding box center [34, 327] width 31 height 7
